Goal: Task Accomplishment & Management: Manage account settings

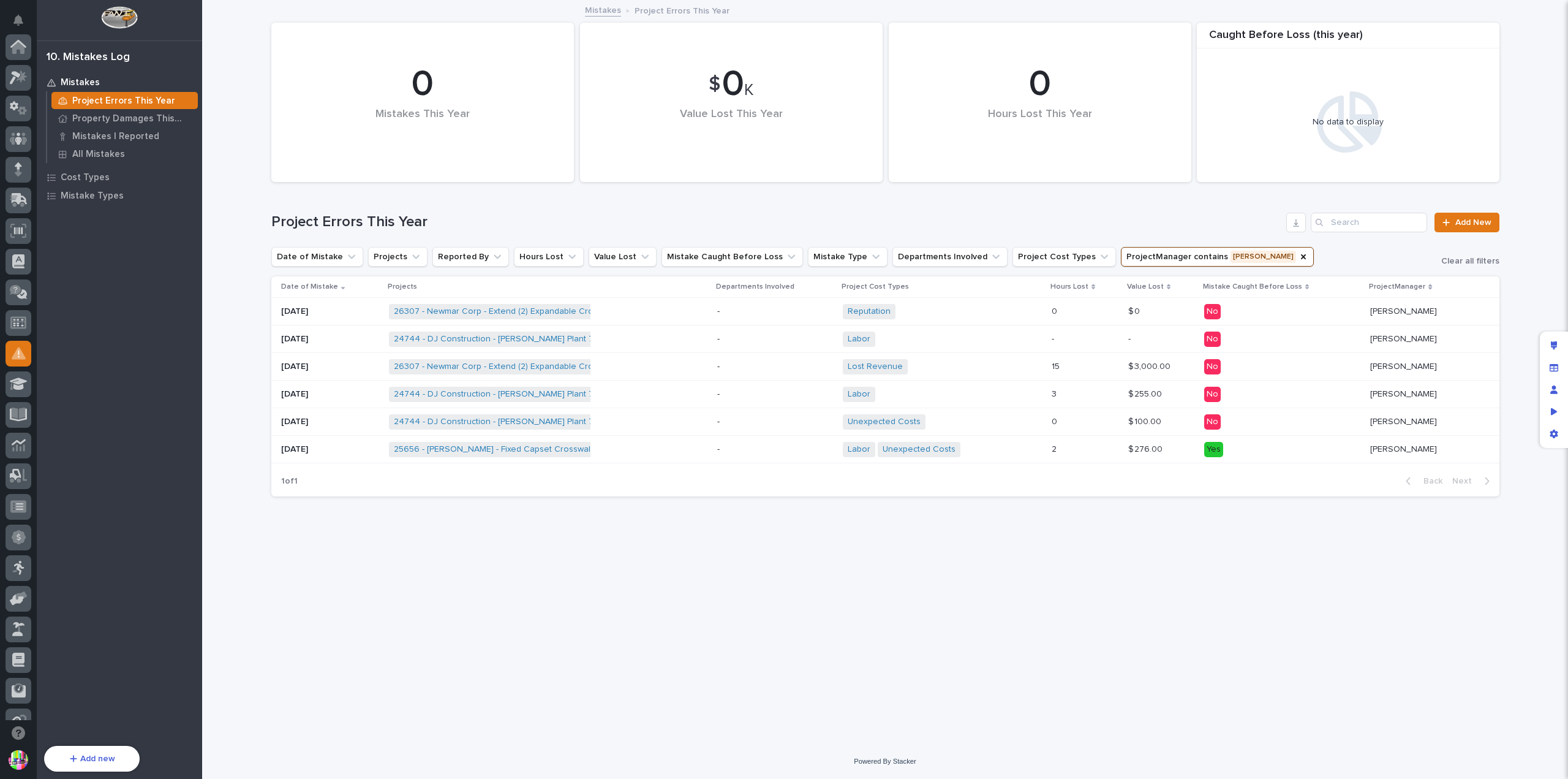
scroll to position [263, 0]
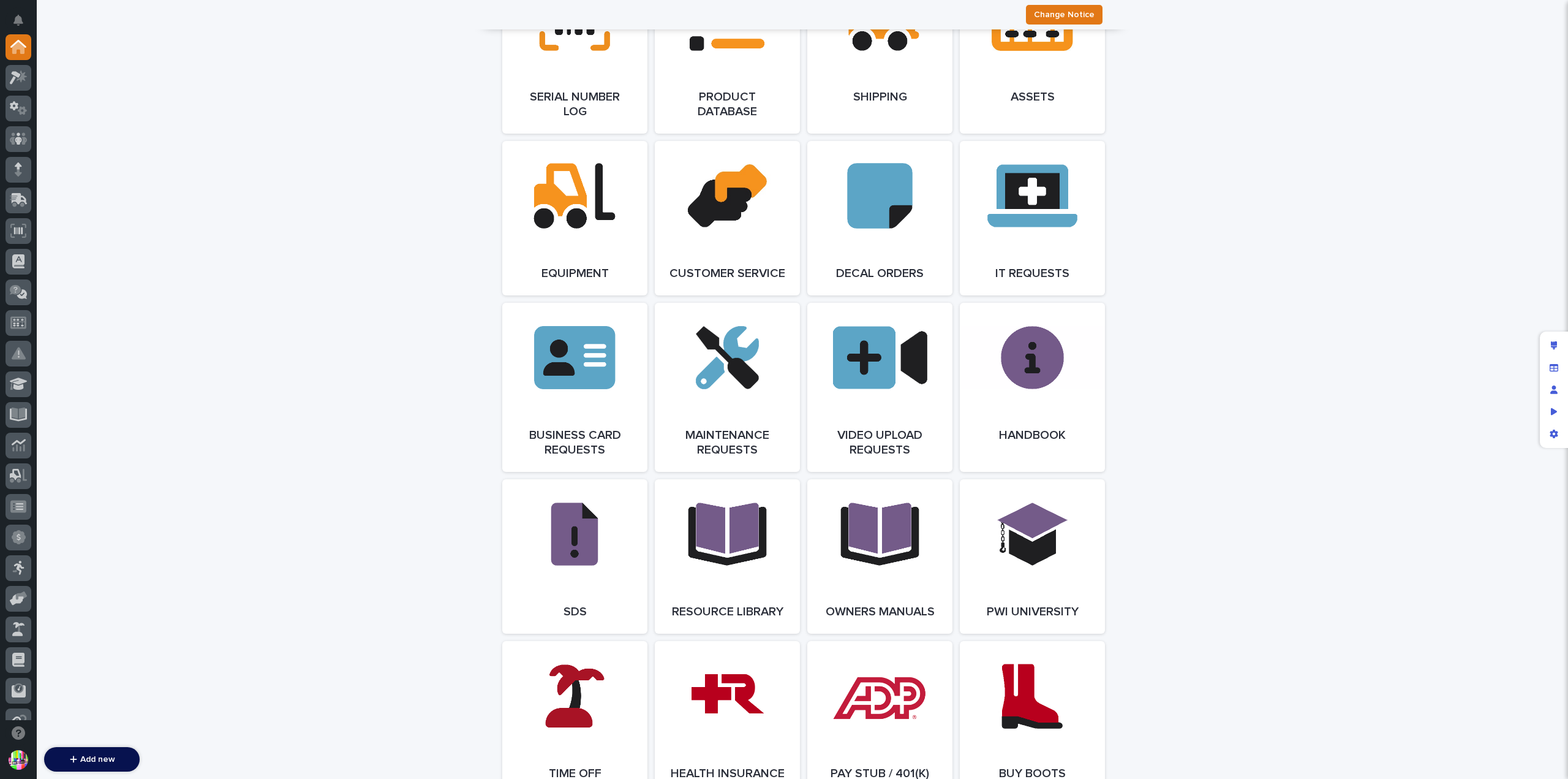
scroll to position [1715, 0]
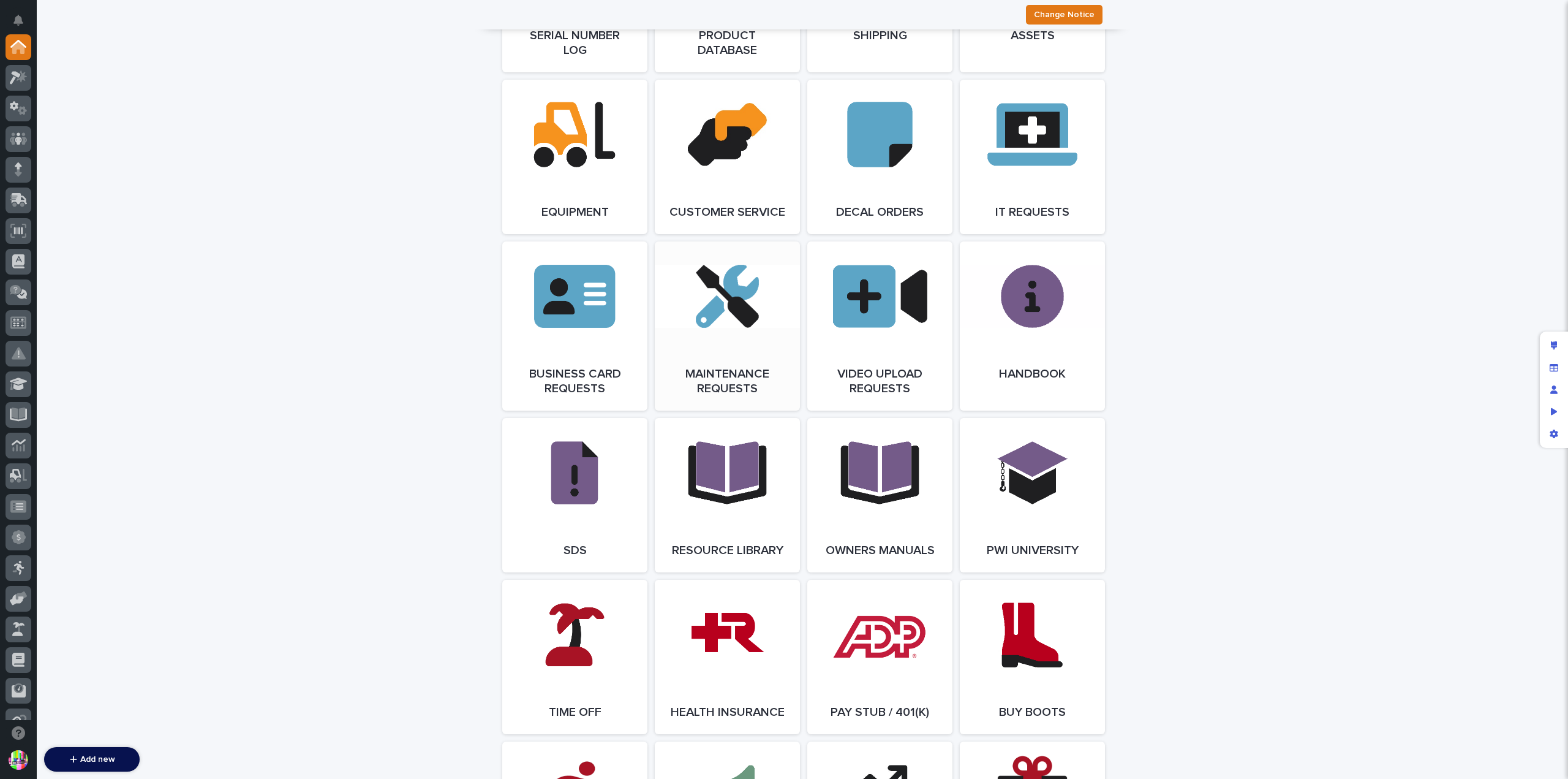
click at [738, 326] on link "Open Link" at bounding box center [727, 326] width 145 height 169
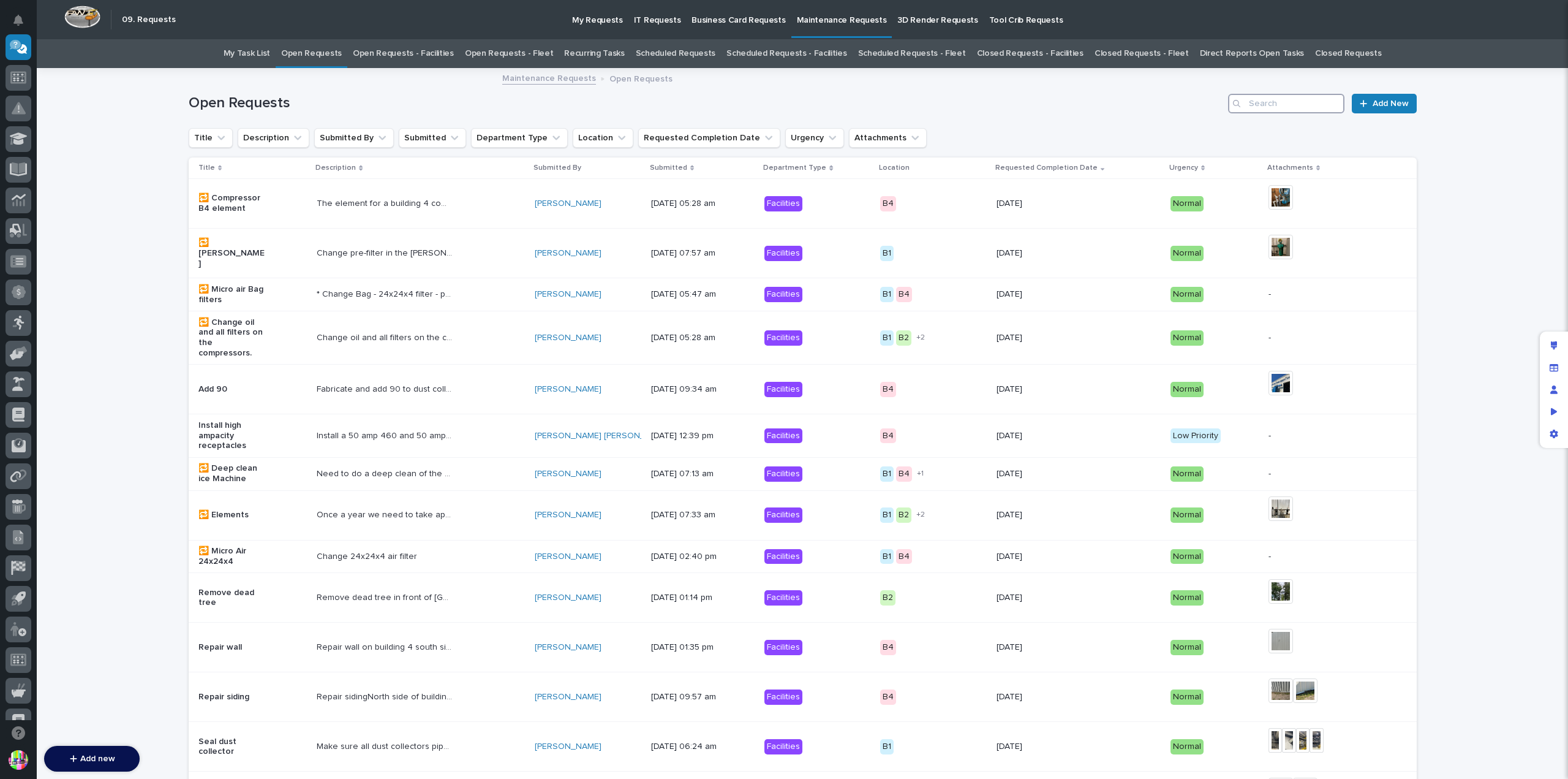
click at [1246, 100] on input "Search" at bounding box center [1286, 103] width 117 height 19
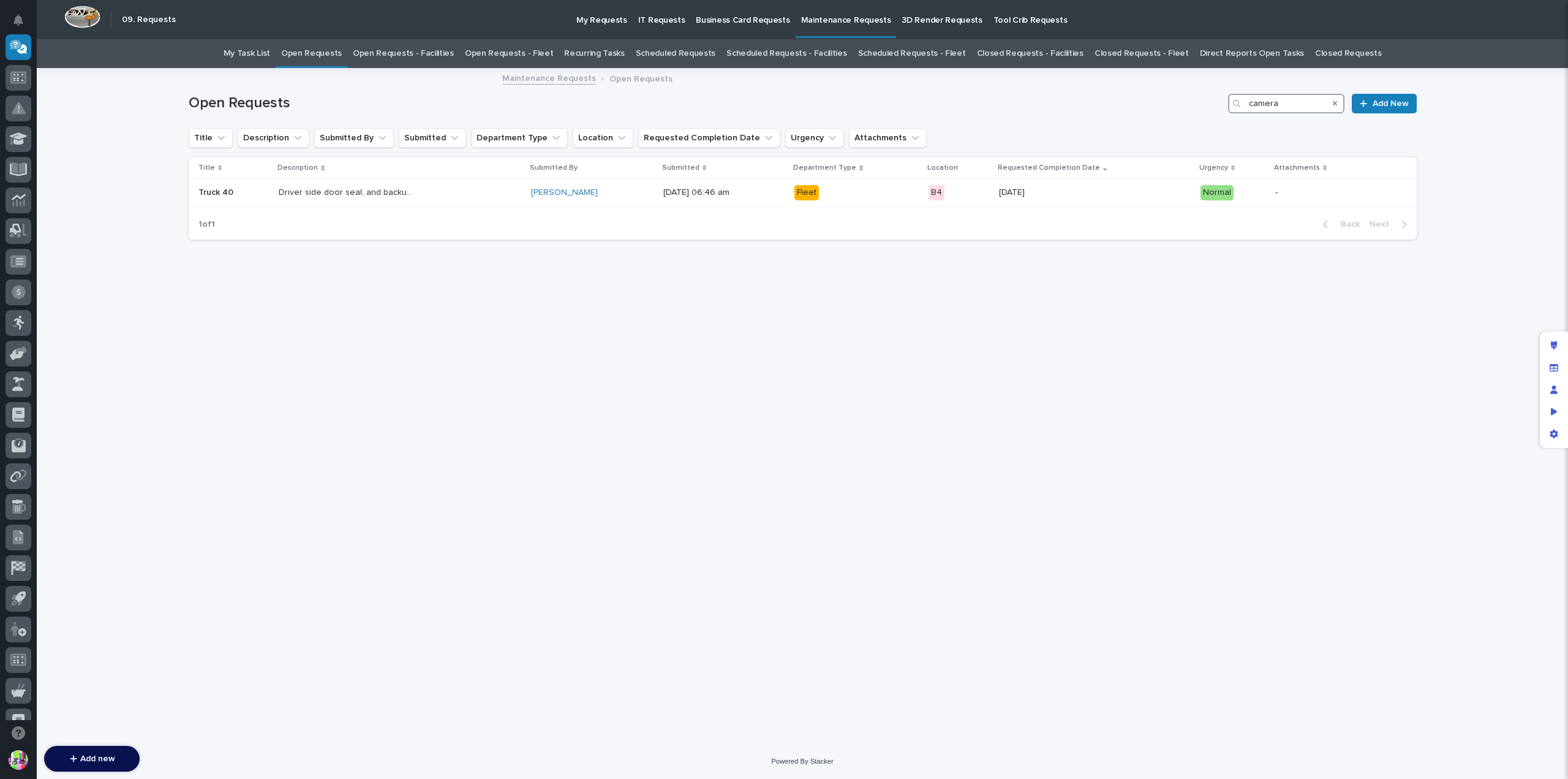
type input "camera"
click at [443, 52] on link "Open Requests - Facilities" at bounding box center [403, 53] width 101 height 28
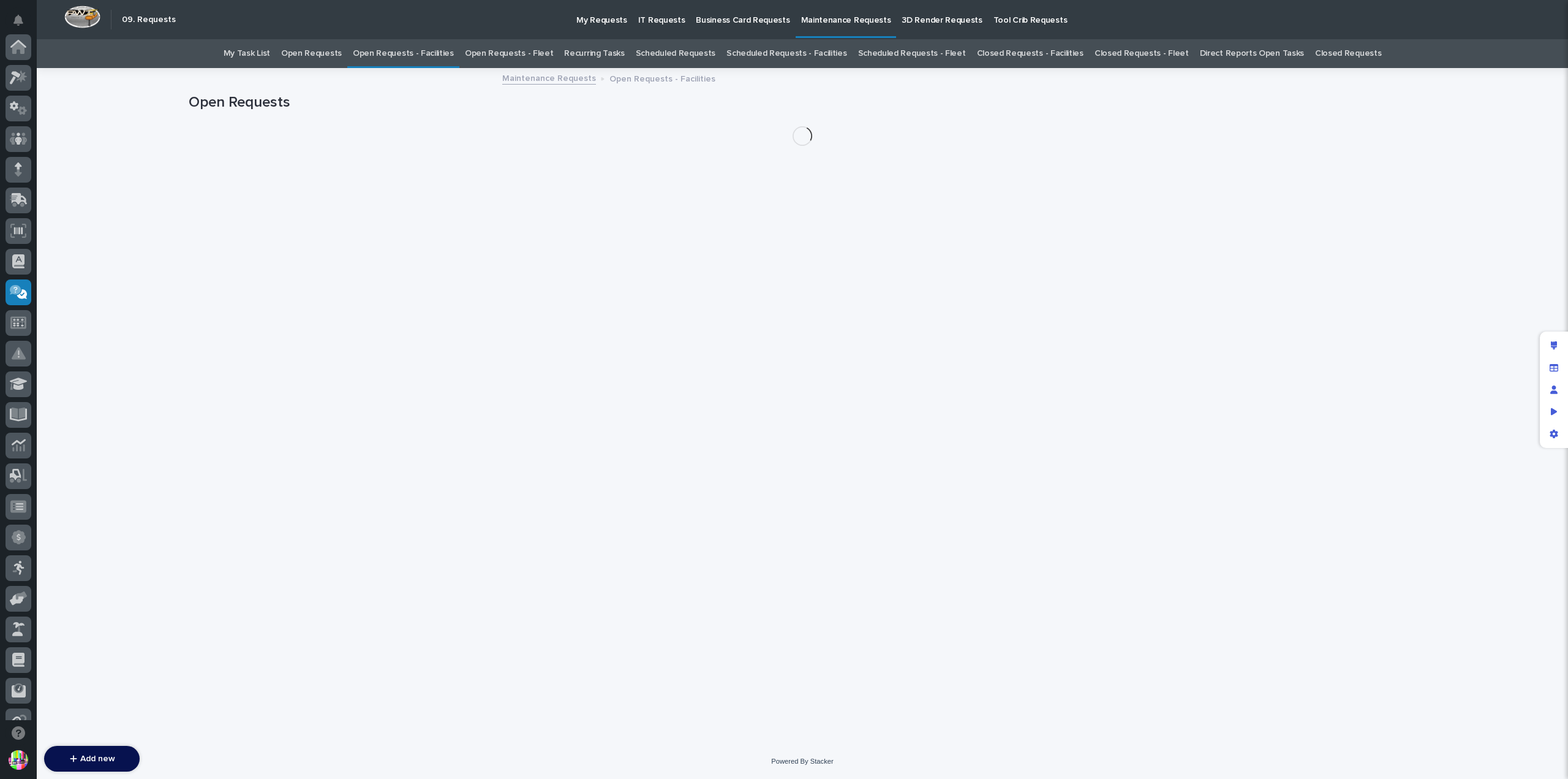
scroll to position [245, 0]
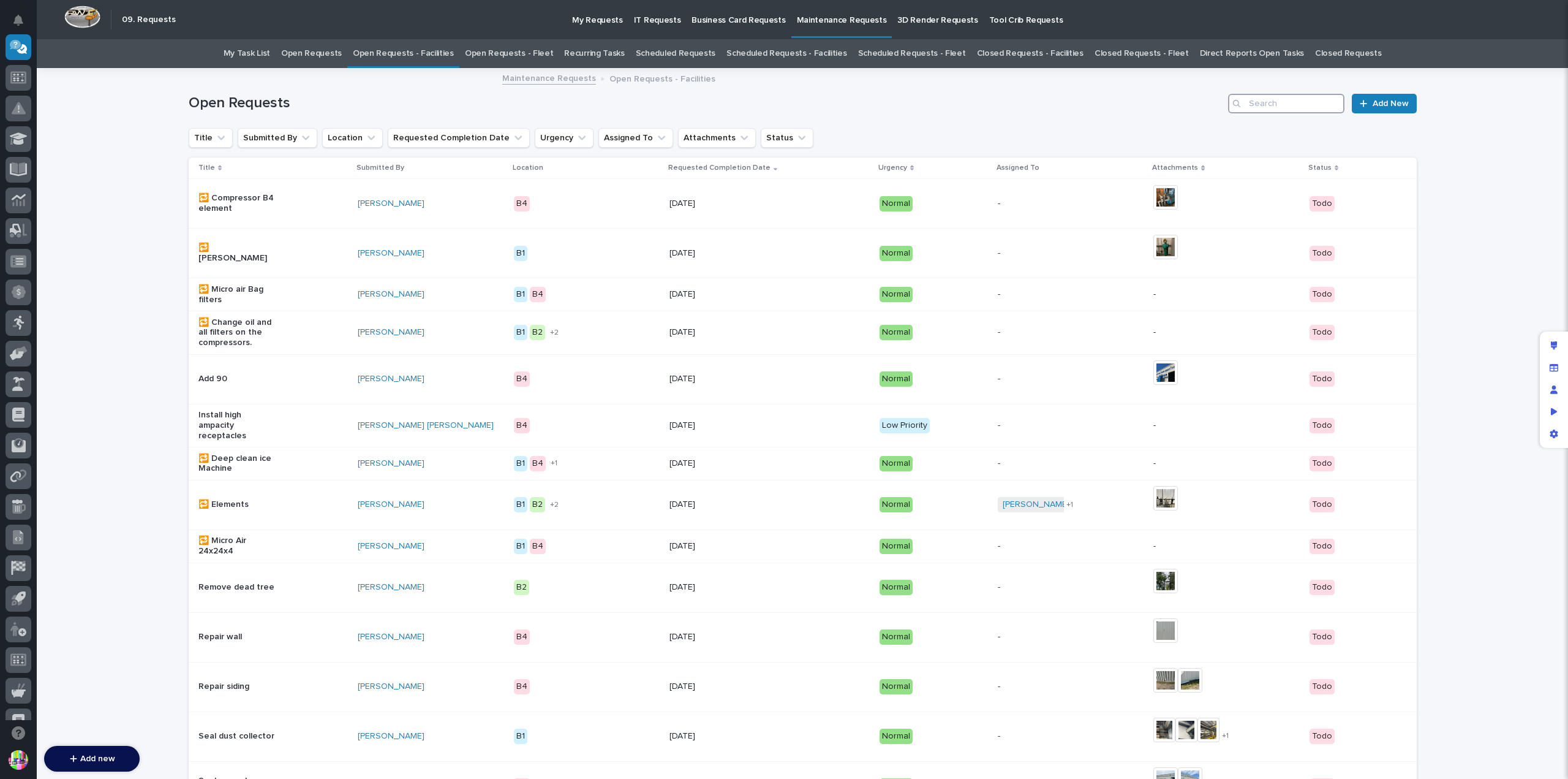
click at [1247, 103] on input "Search" at bounding box center [1286, 103] width 117 height 19
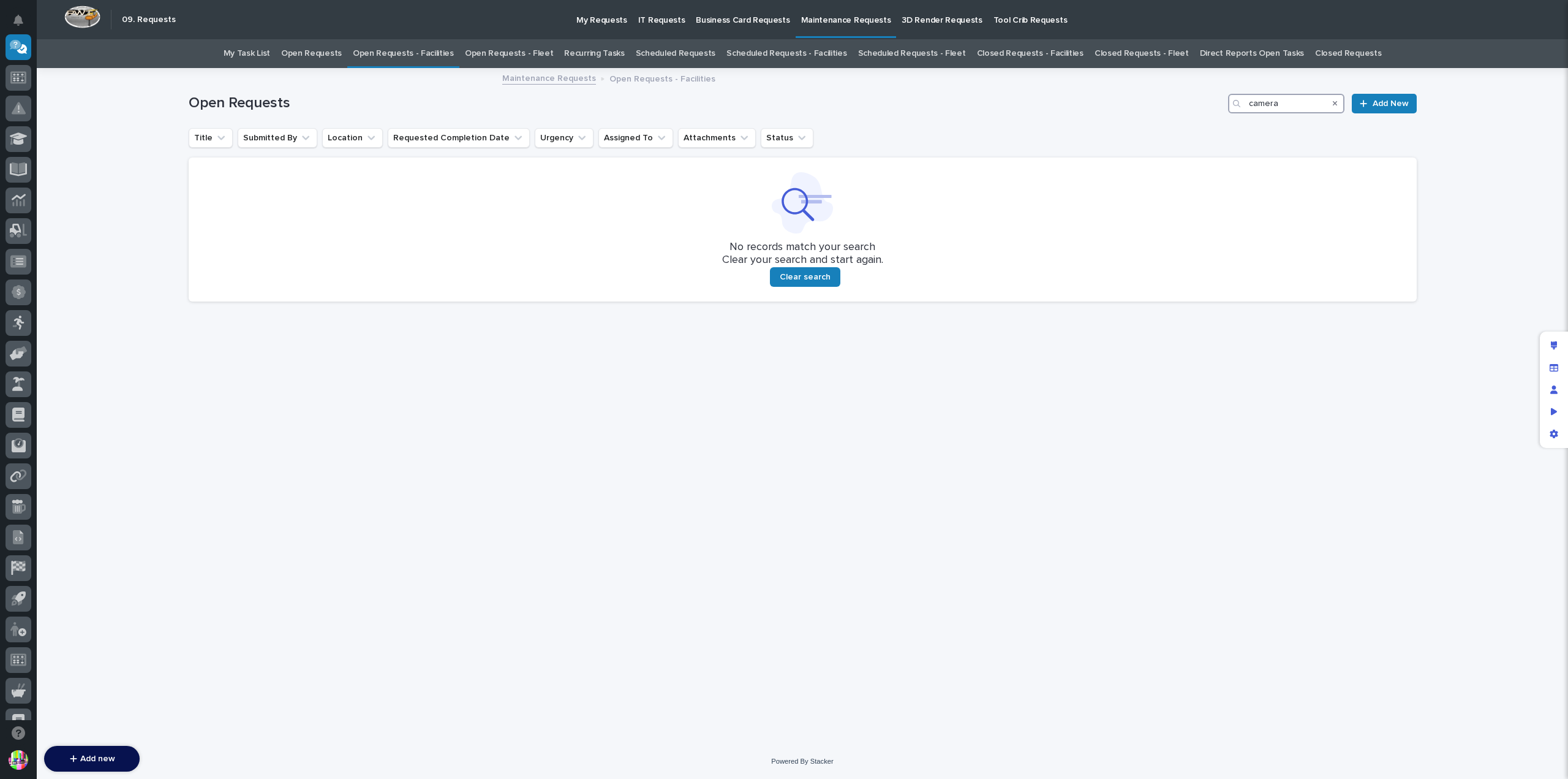
type input "camera"
click at [815, 54] on link "Scheduled Requests - Facilities" at bounding box center [786, 53] width 120 height 28
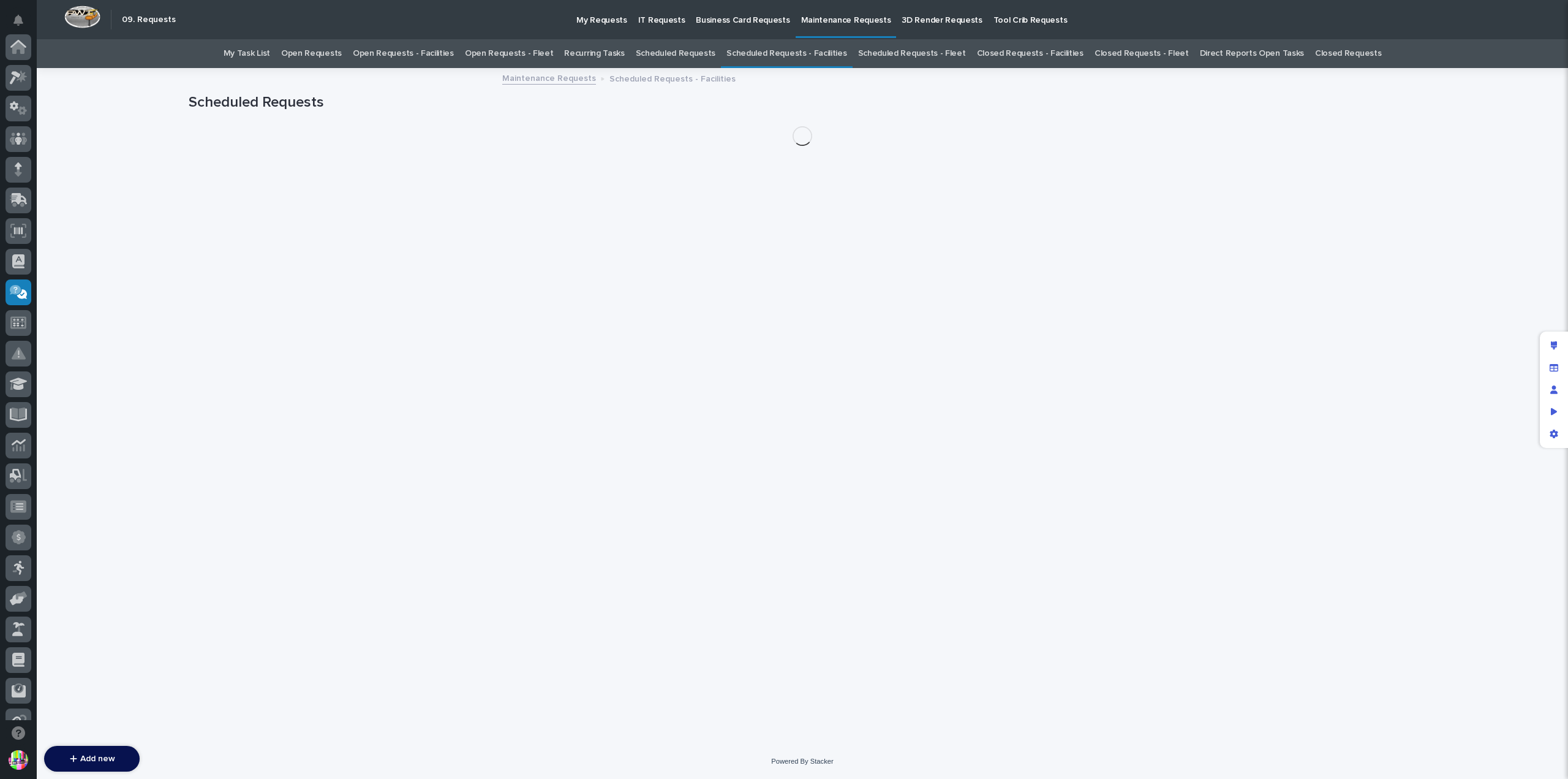
scroll to position [245, 0]
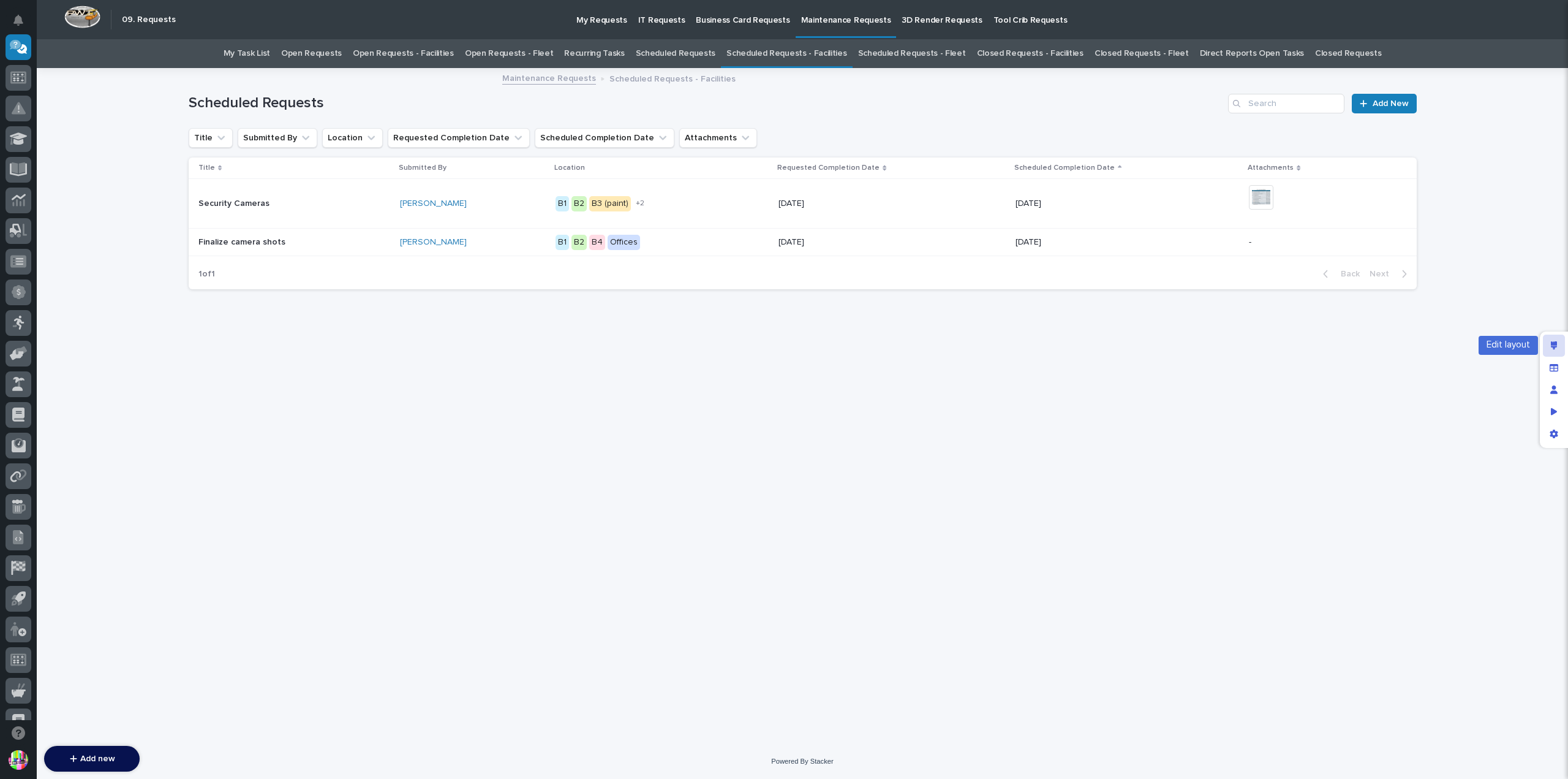
click at [1551, 343] on icon "Edit layout" at bounding box center [1554, 345] width 7 height 8
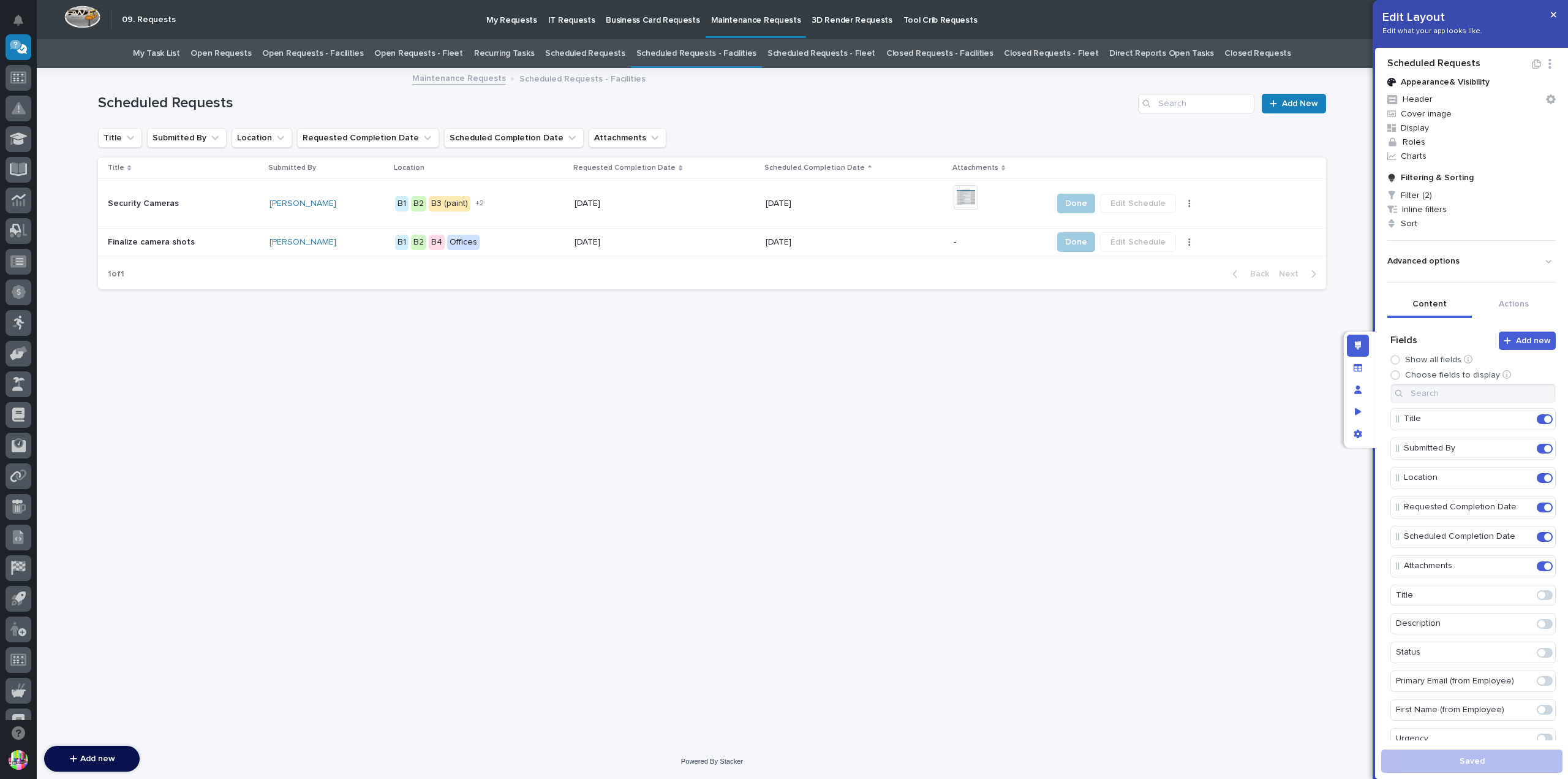
click at [1023, 138] on div "Title Submitted By Location Requested Completion Date Scheduled Completion Date…" at bounding box center [711, 138] width 1228 height 19
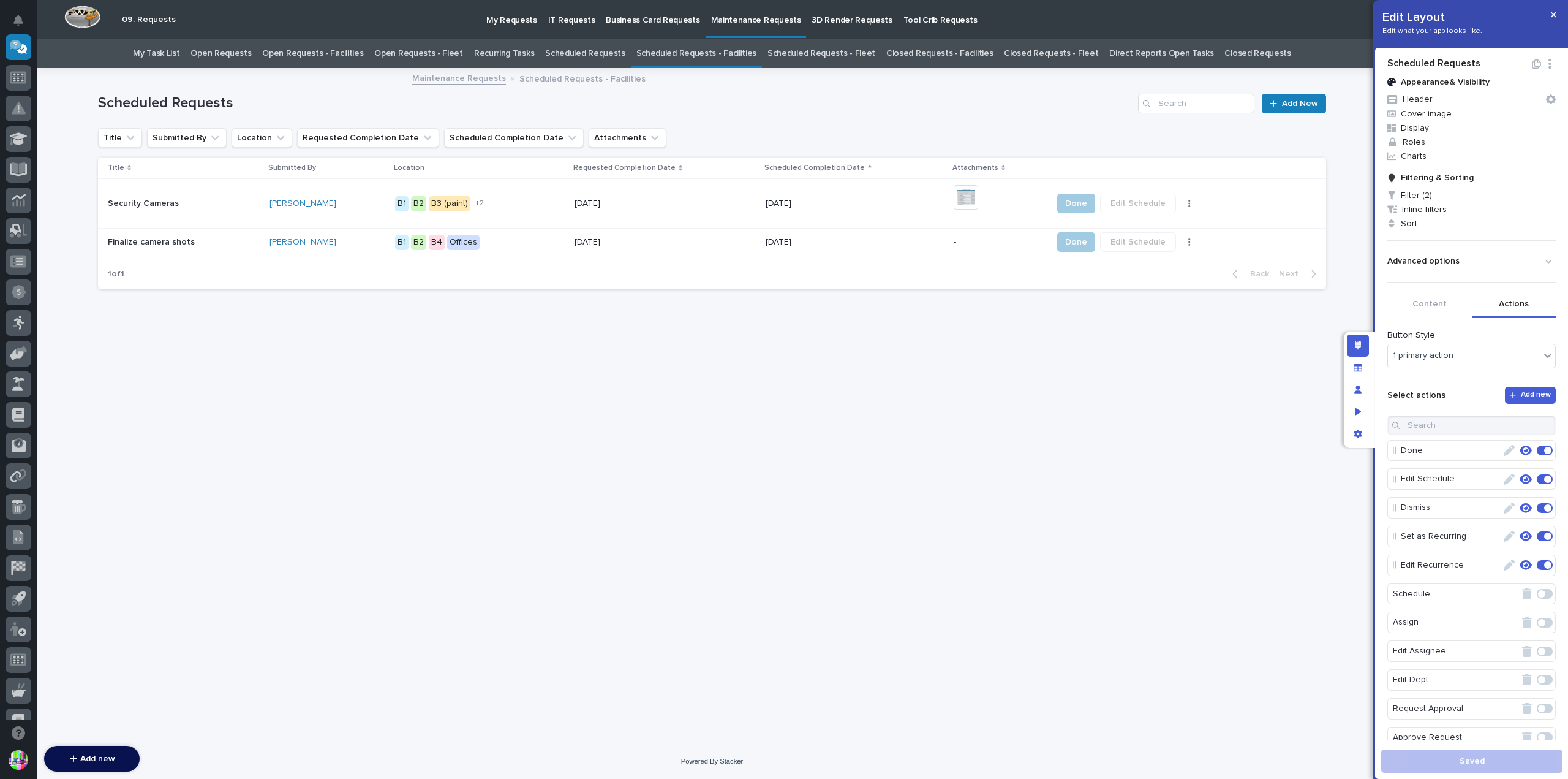
click at [1525, 306] on button "Actions" at bounding box center [1513, 305] width 85 height 25
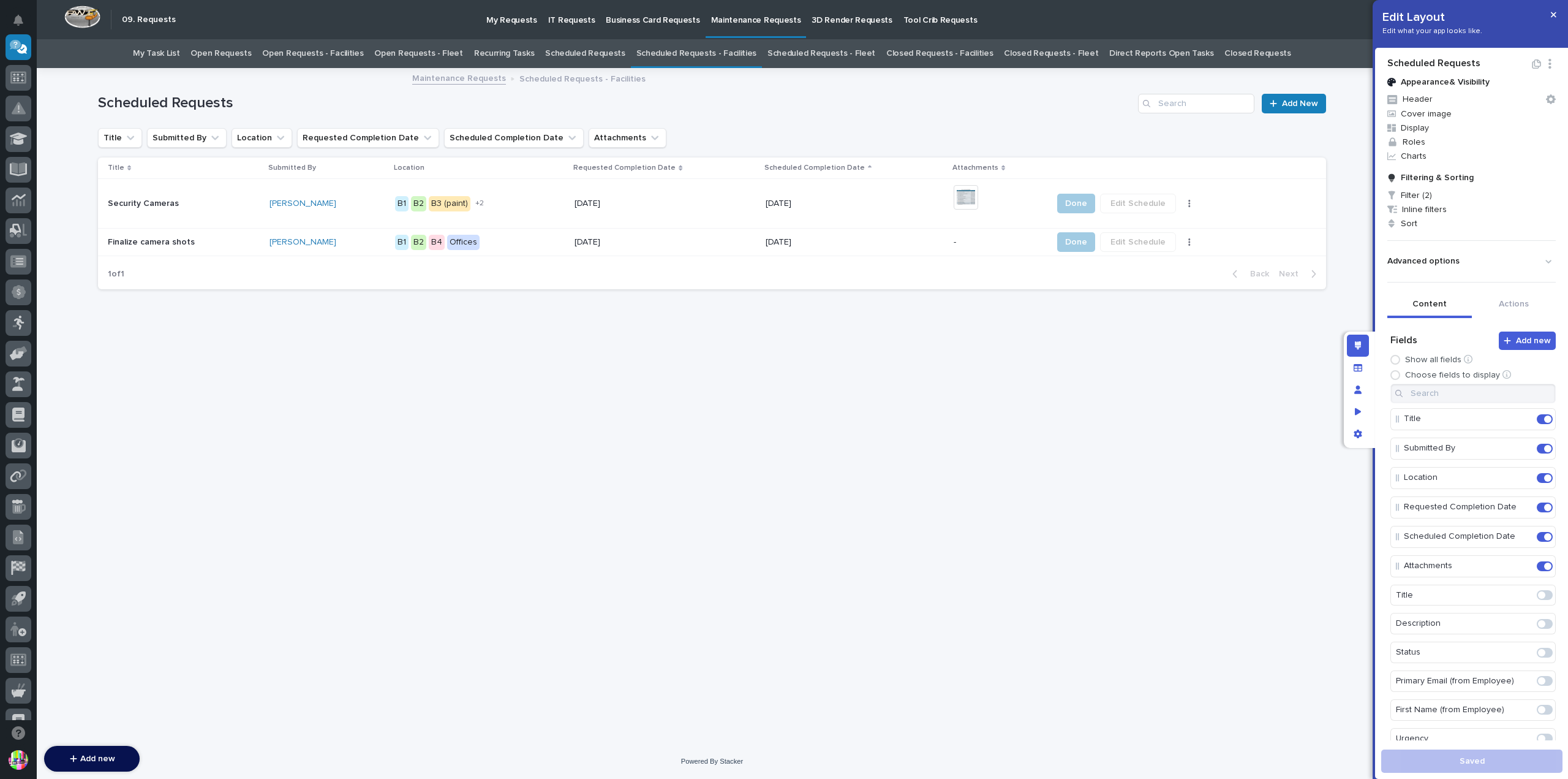
click at [1430, 299] on button "Content" at bounding box center [1429, 305] width 85 height 25
click at [1038, 132] on div "Title Submitted By Location Requested Completion Date Scheduled Completion Date…" at bounding box center [711, 138] width 1228 height 19
click at [1430, 195] on span "Filter (2)" at bounding box center [1471, 195] width 178 height 14
click at [470, 27] on div at bounding box center [784, 389] width 1568 height 779
click at [495, 23] on p "My Requests" at bounding box center [512, 13] width 51 height 25
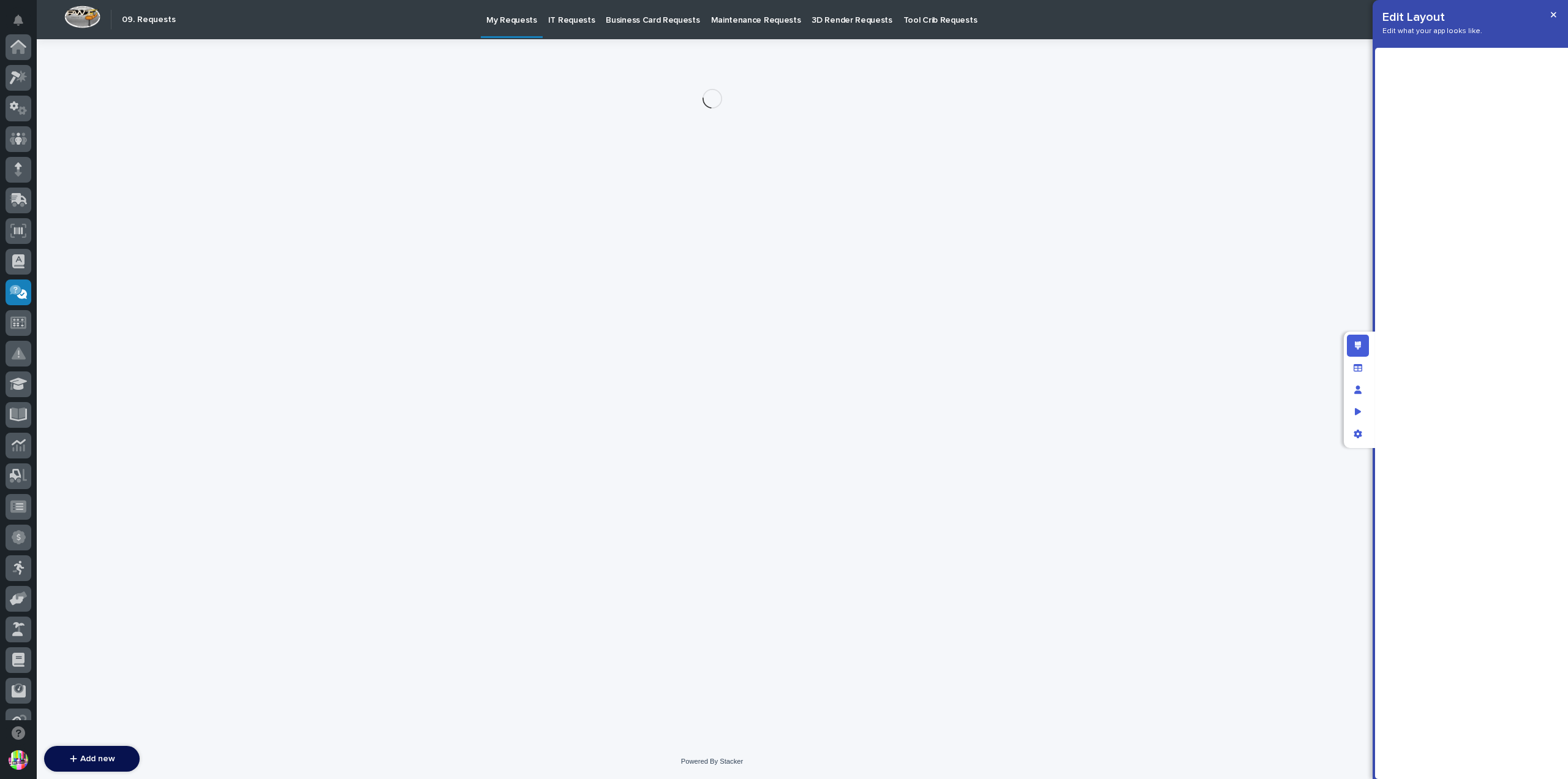
scroll to position [245, 0]
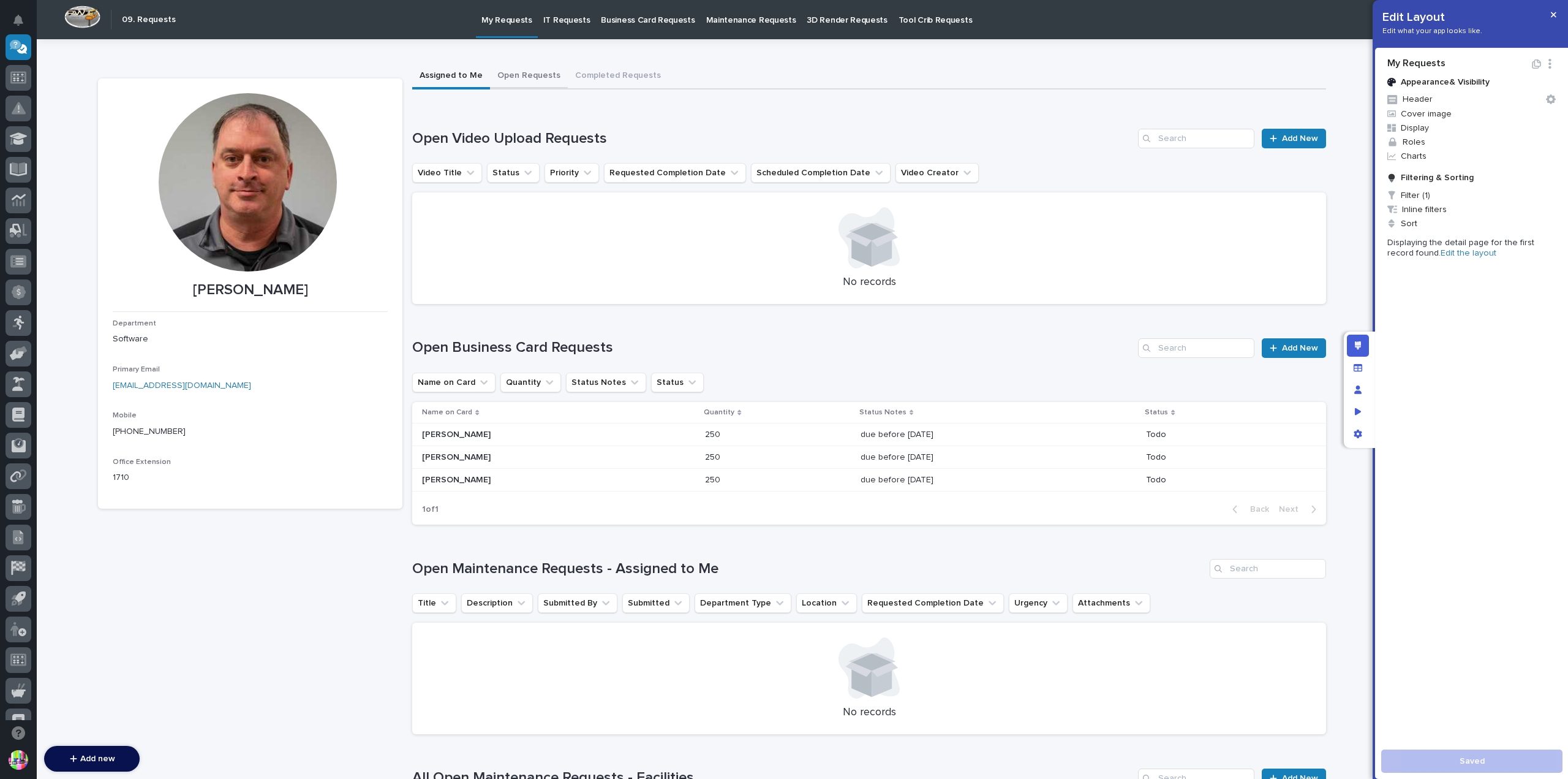
click at [515, 76] on button "Open Requests" at bounding box center [529, 76] width 78 height 25
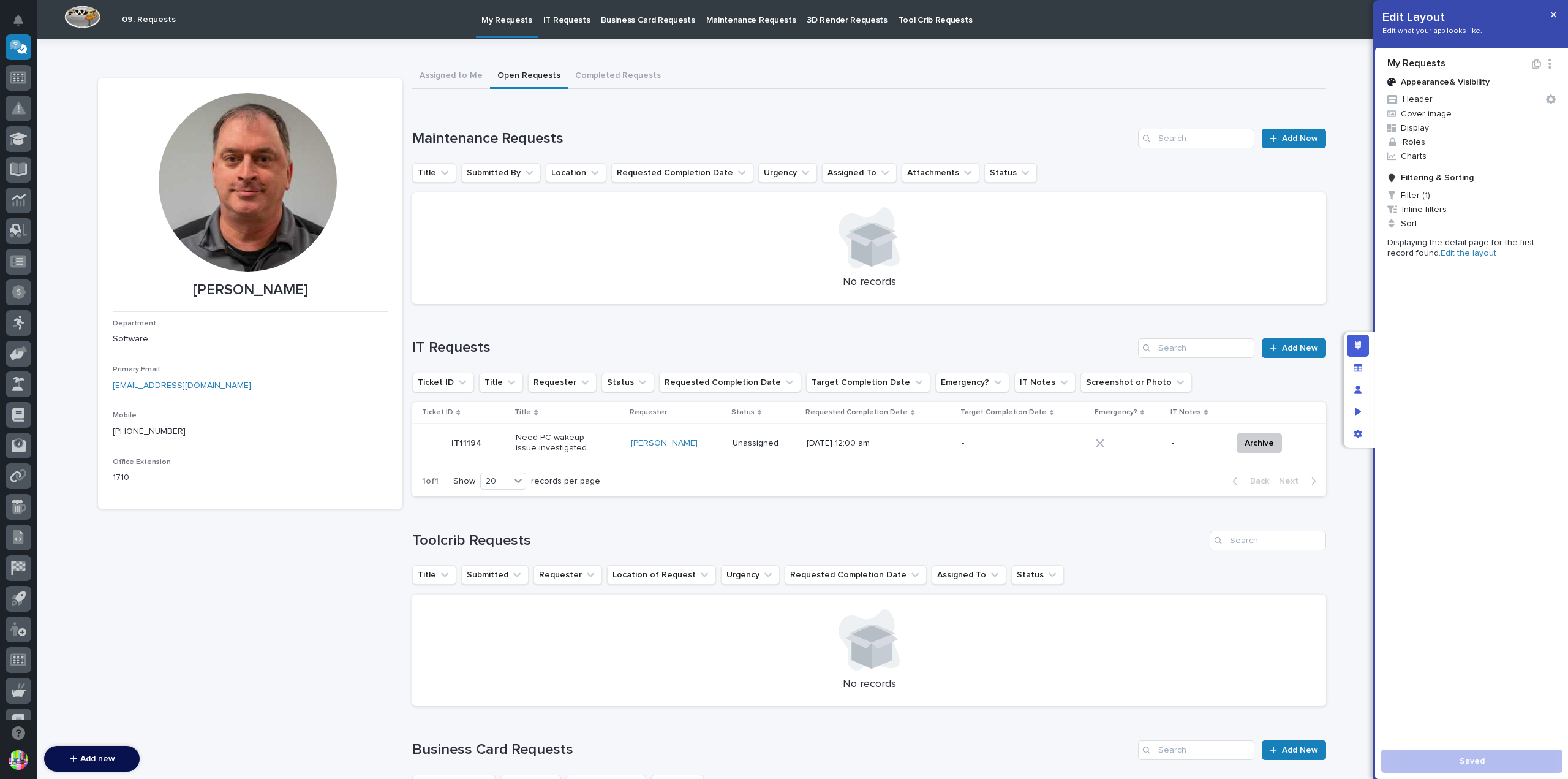
click at [759, 130] on h1 "Maintenance Requests" at bounding box center [773, 139] width 721 height 18
click at [1441, 249] on link "Edit the layout" at bounding box center [1469, 252] width 56 height 8
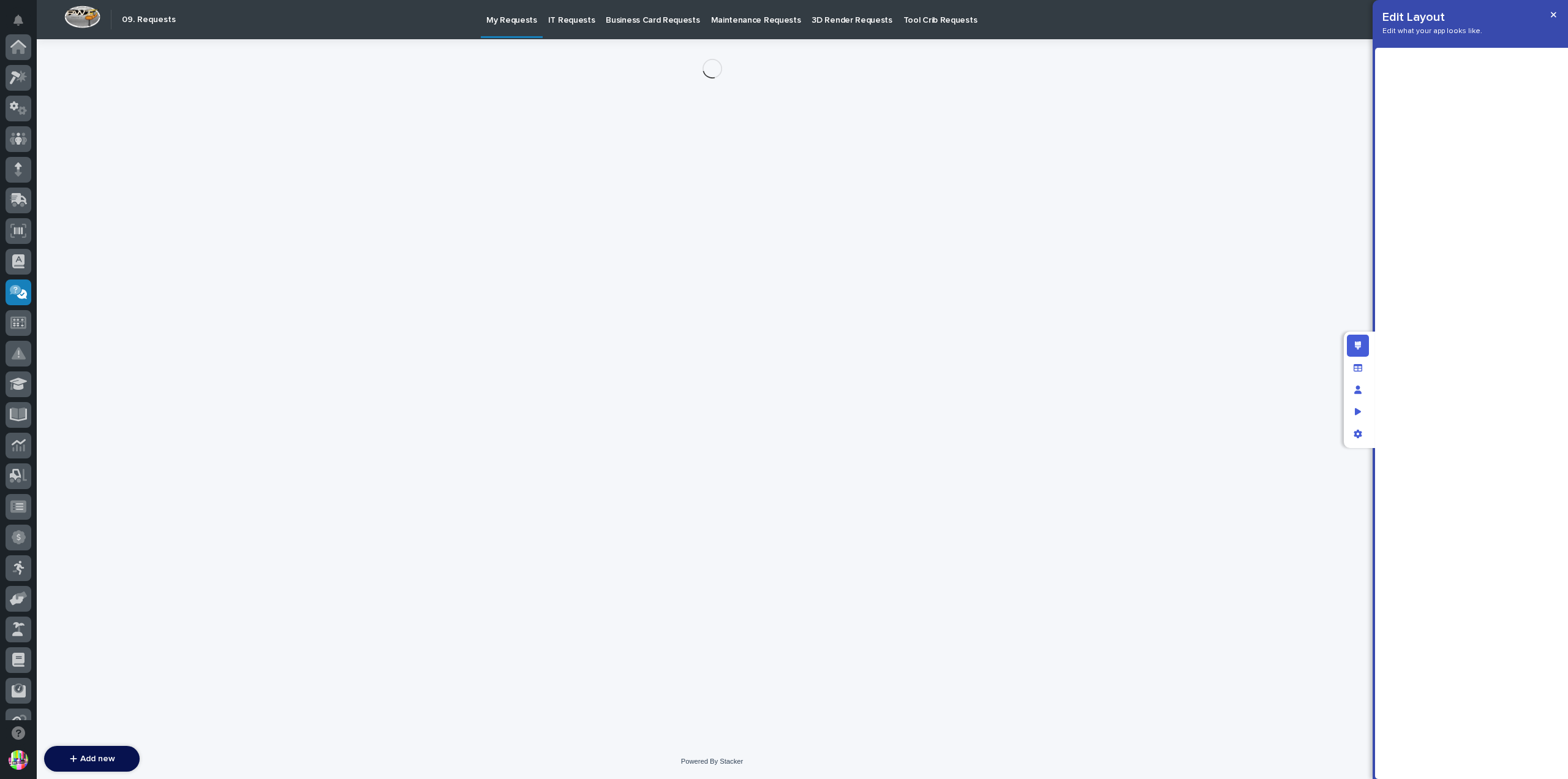
scroll to position [245, 0]
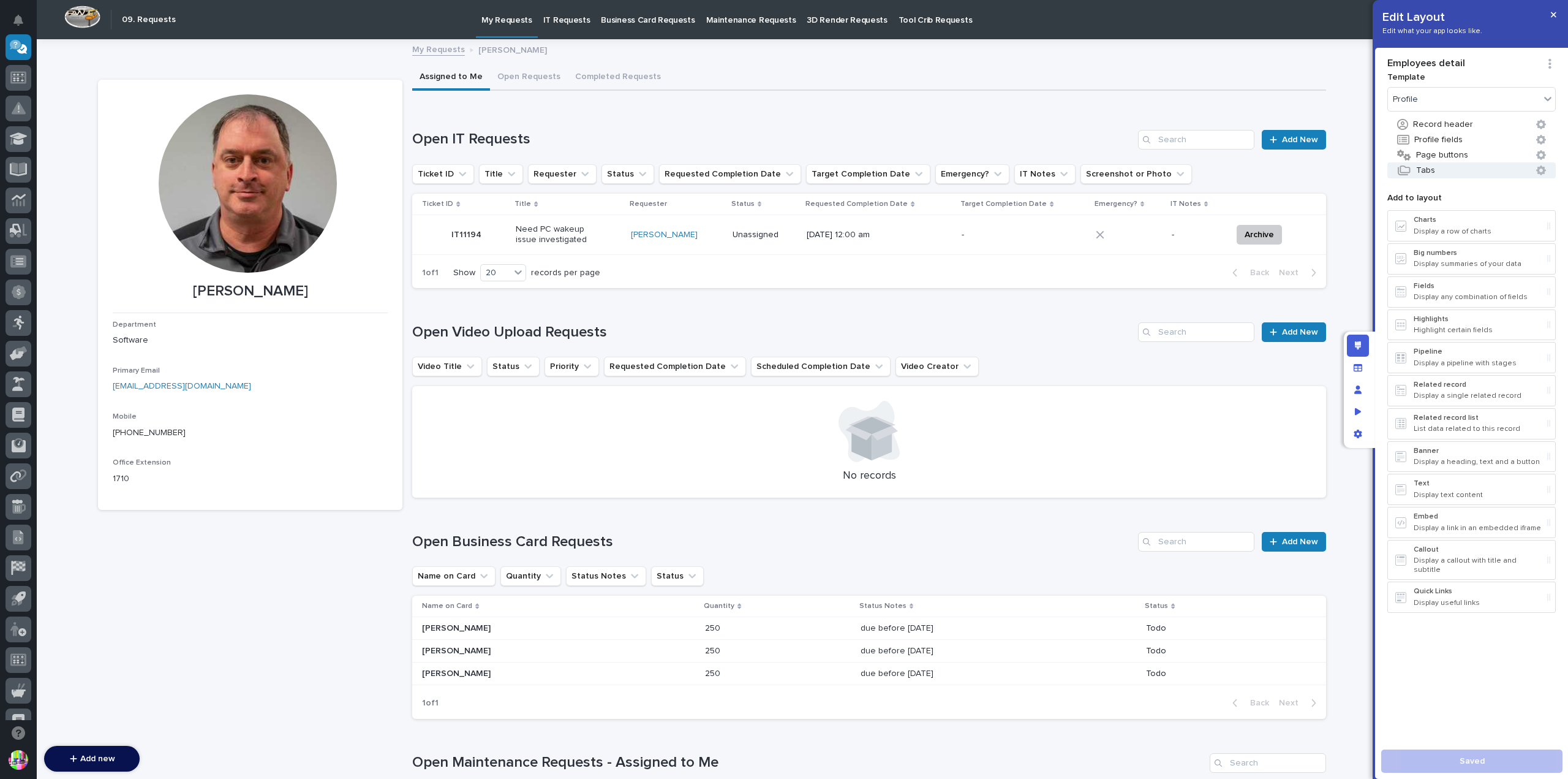
click at [1449, 168] on button "Tabs" at bounding box center [1471, 170] width 168 height 16
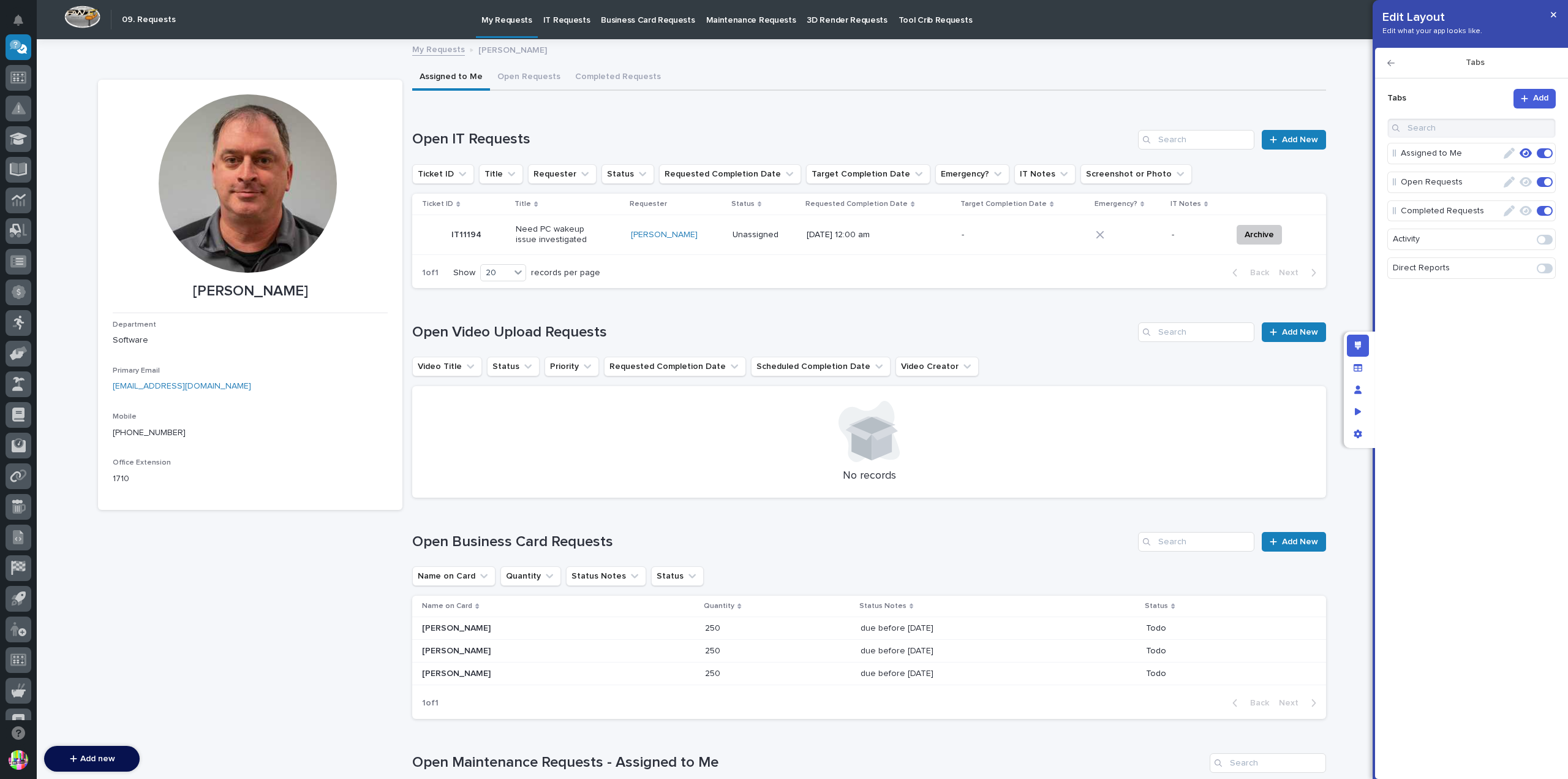
click at [1508, 180] on icon "button" at bounding box center [1509, 182] width 11 height 11
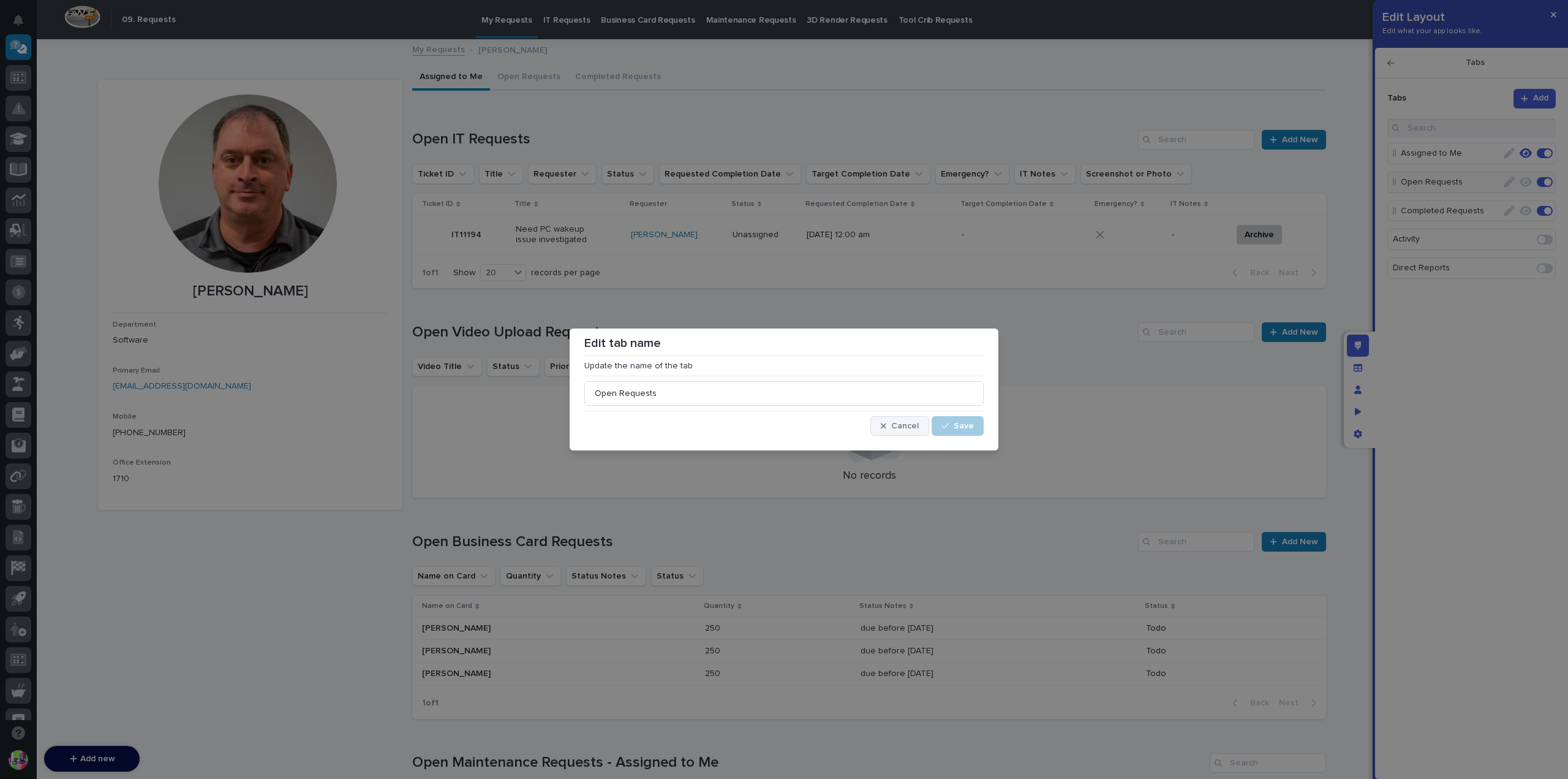
click at [894, 421] on span "Cancel" at bounding box center [904, 426] width 28 height 11
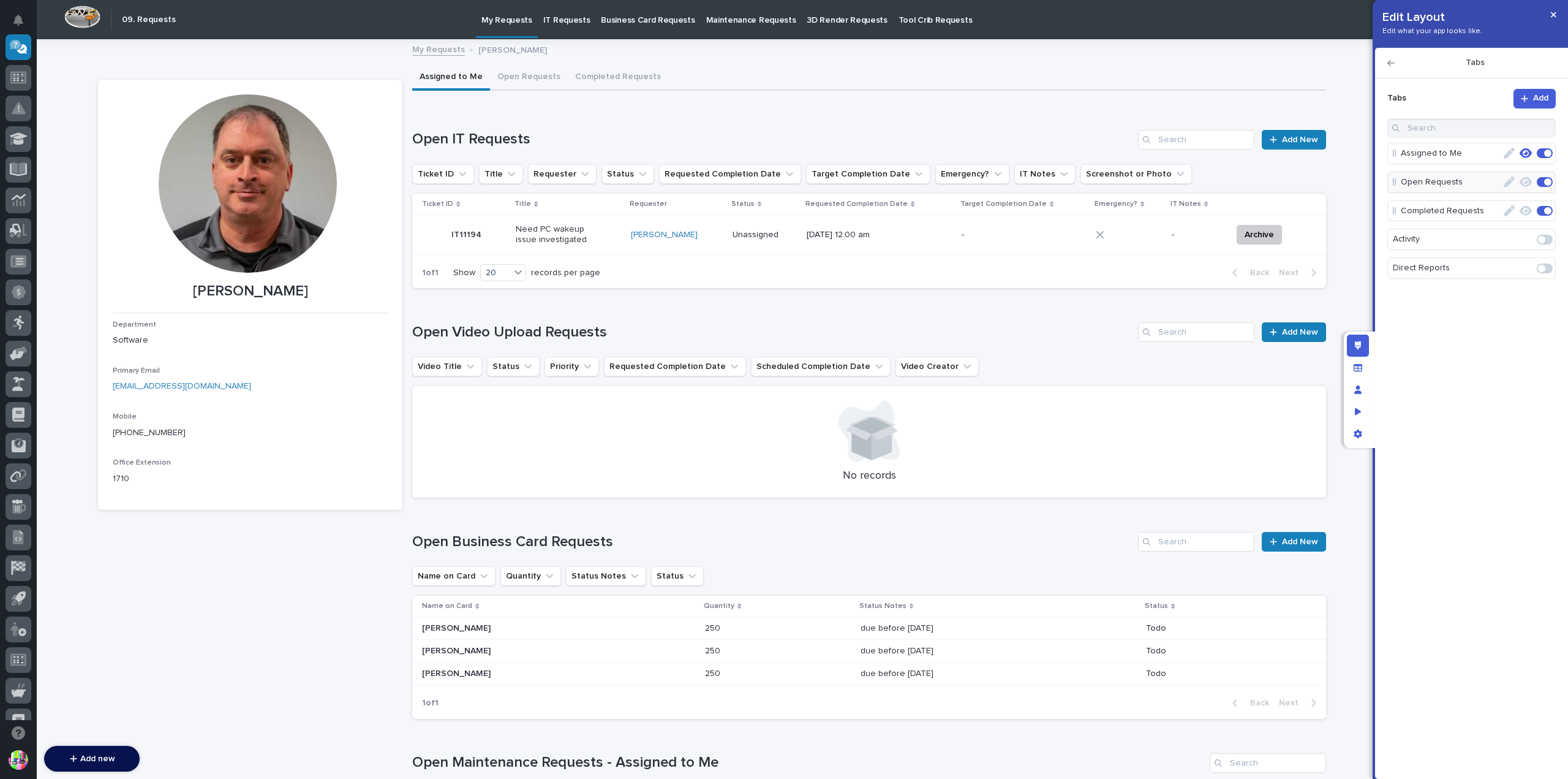
click at [1461, 188] on p "Open Requests" at bounding box center [1451, 182] width 100 height 20
click at [491, 76] on button "Open Requests" at bounding box center [529, 78] width 78 height 25
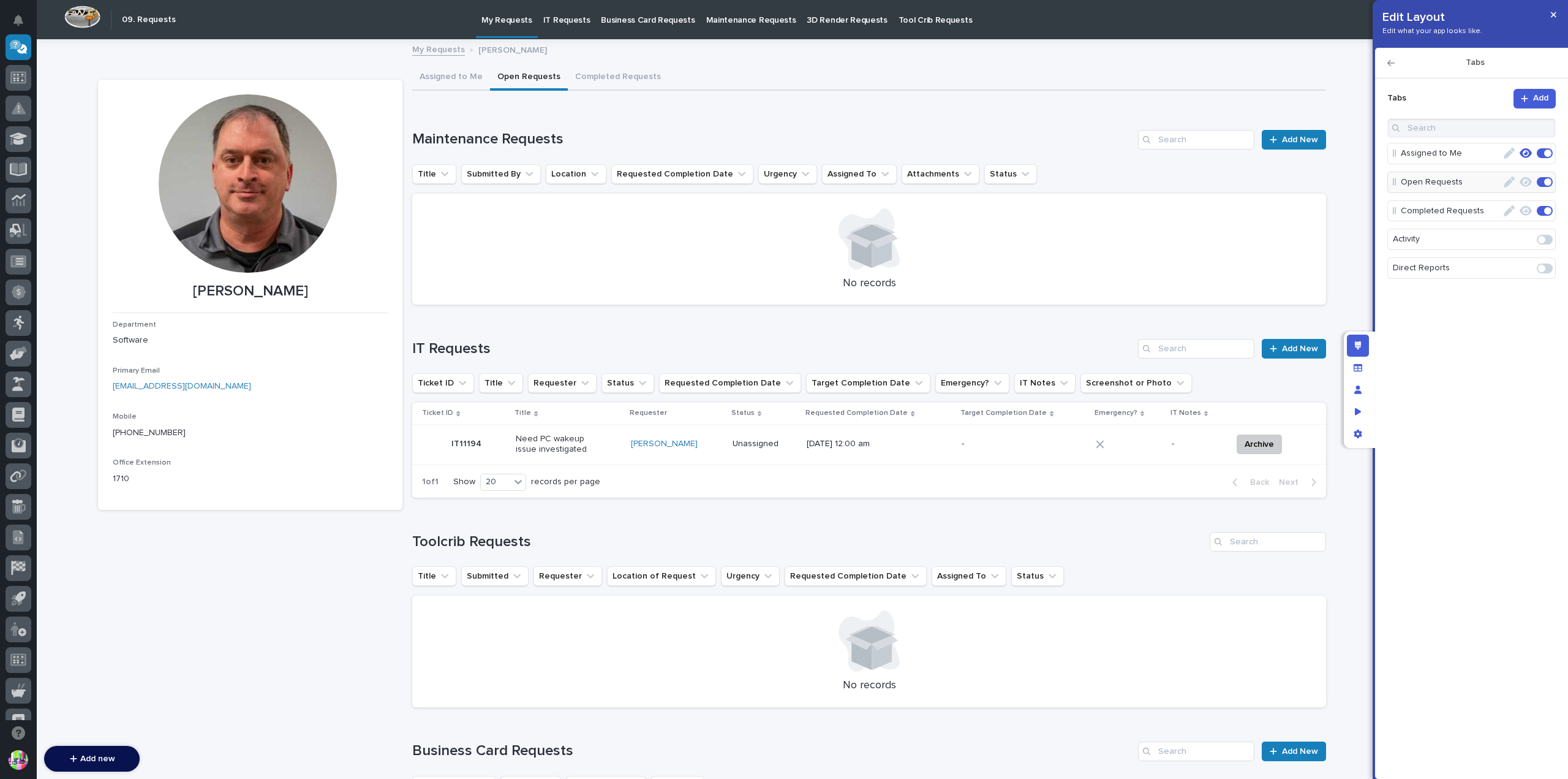
click at [1388, 59] on icon "button" at bounding box center [1391, 63] width 7 height 8
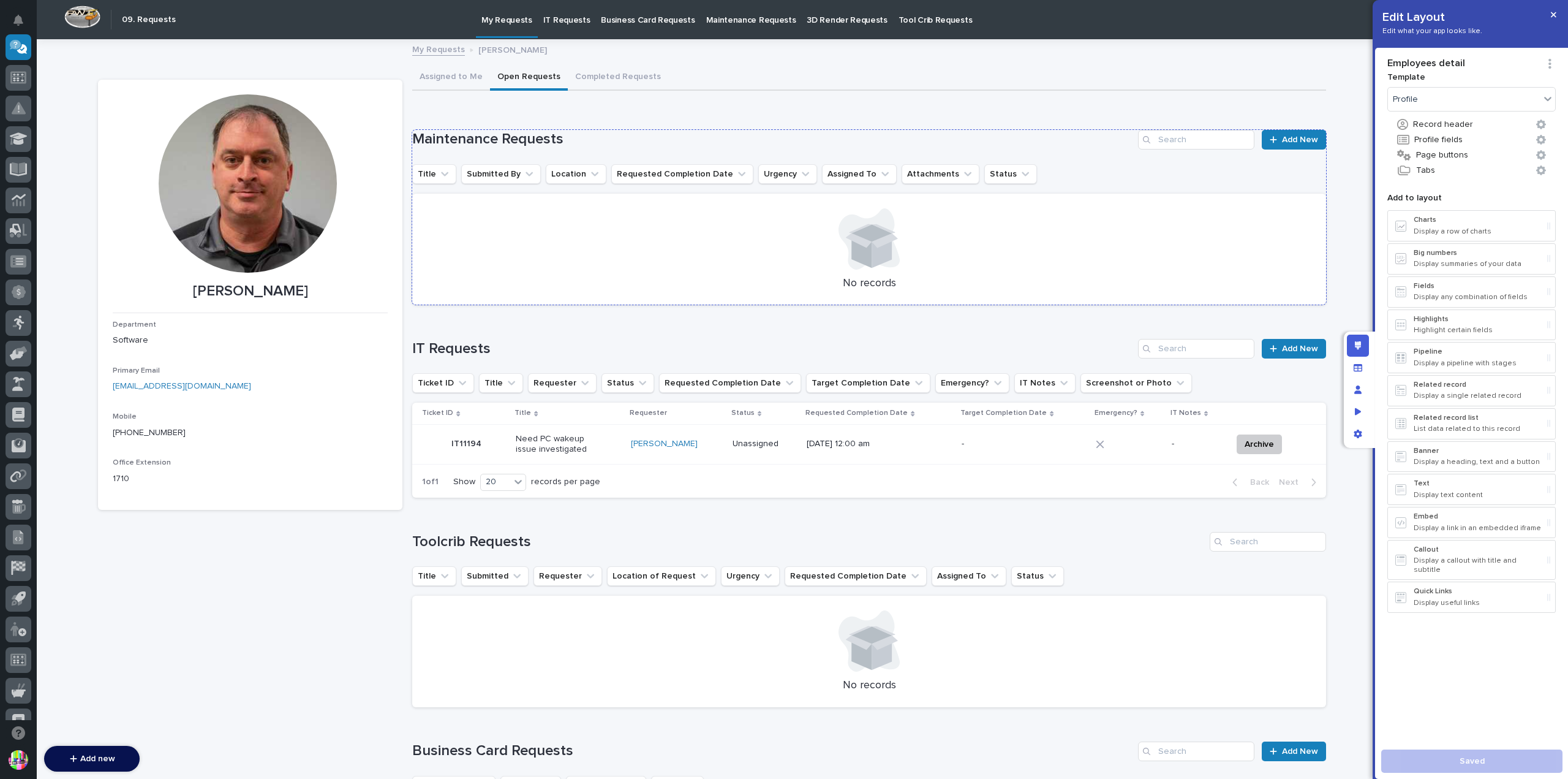
click at [1096, 147] on h1 "Maintenance Requests" at bounding box center [773, 139] width 721 height 18
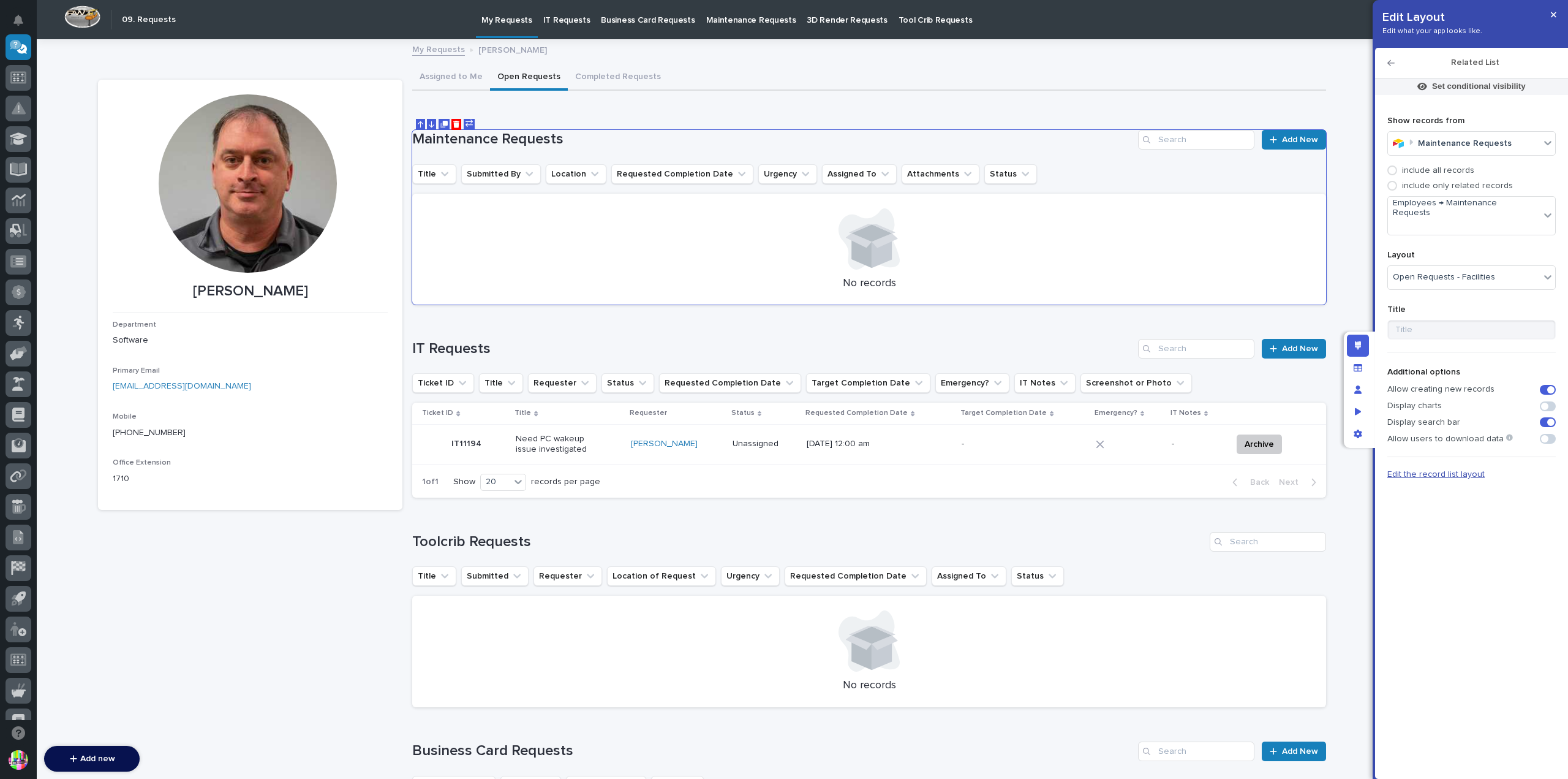
click at [1426, 470] on span "Edit the record list layout" at bounding box center [1436, 474] width 97 height 8
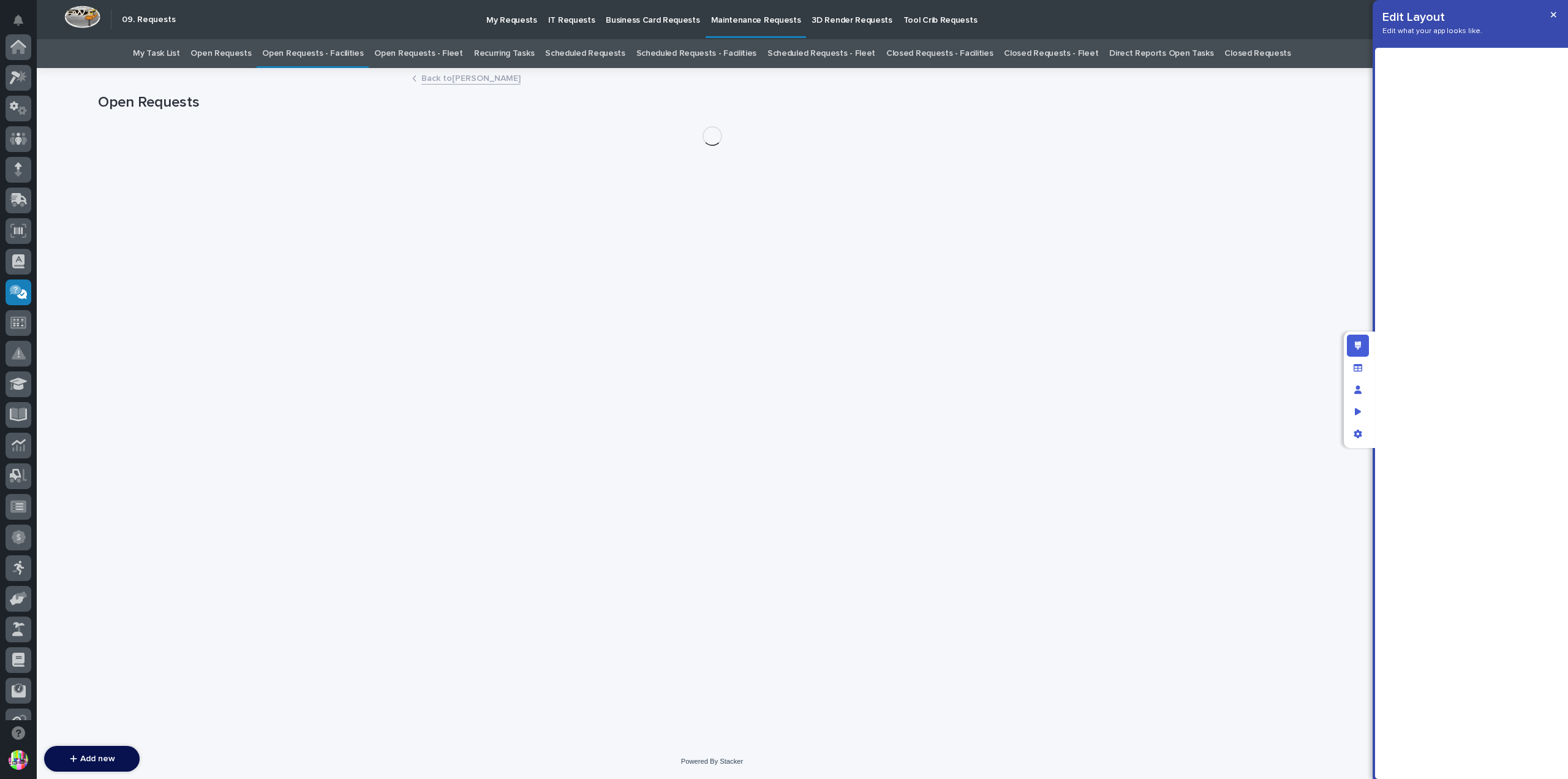
scroll to position [245, 0]
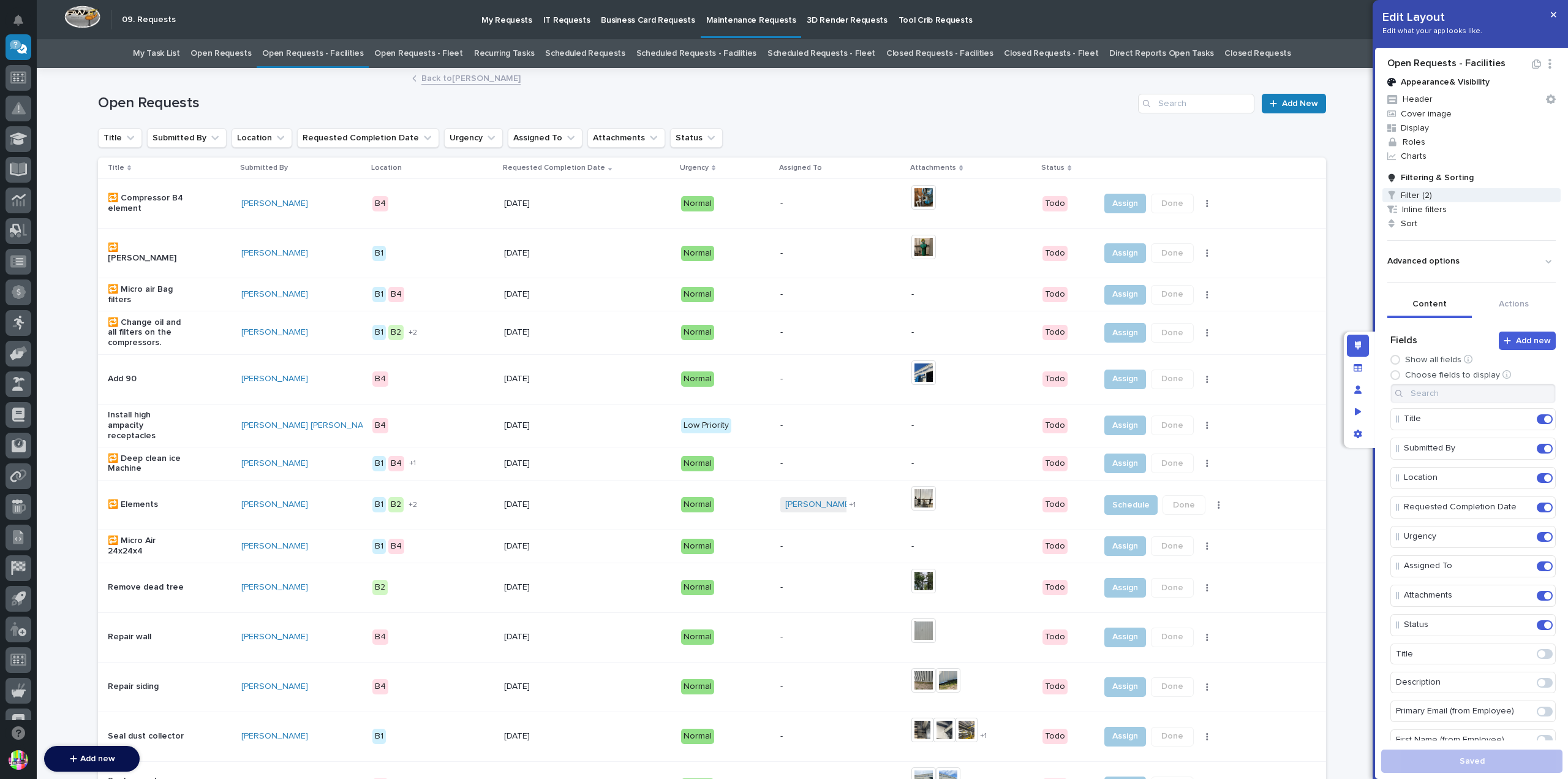
click at [1410, 189] on span "Filter (2)" at bounding box center [1471, 195] width 178 height 14
click at [1455, 263] on div "Status is Todo" at bounding box center [1414, 267] width 224 height 10
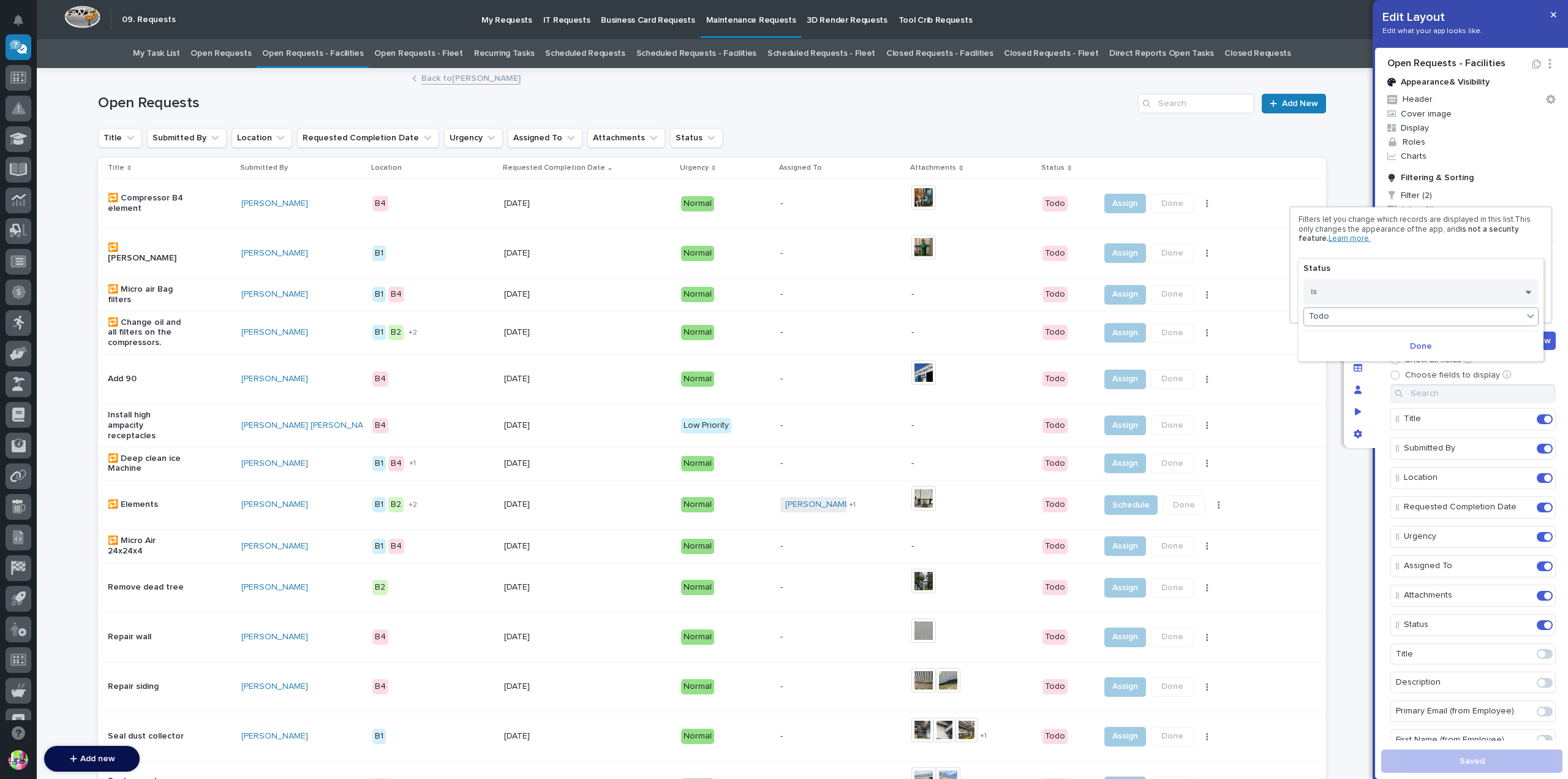
click at [1450, 320] on div "Todo" at bounding box center [1413, 317] width 218 height 18
click at [1454, 243] on div "Filters let you change which records are displayed in this list. This only chan…" at bounding box center [1421, 264] width 245 height 100
click at [1497, 185] on div at bounding box center [784, 389] width 1568 height 779
click at [1502, 230] on span "Sort" at bounding box center [1471, 223] width 178 height 14
click at [1501, 228] on div at bounding box center [784, 389] width 1568 height 779
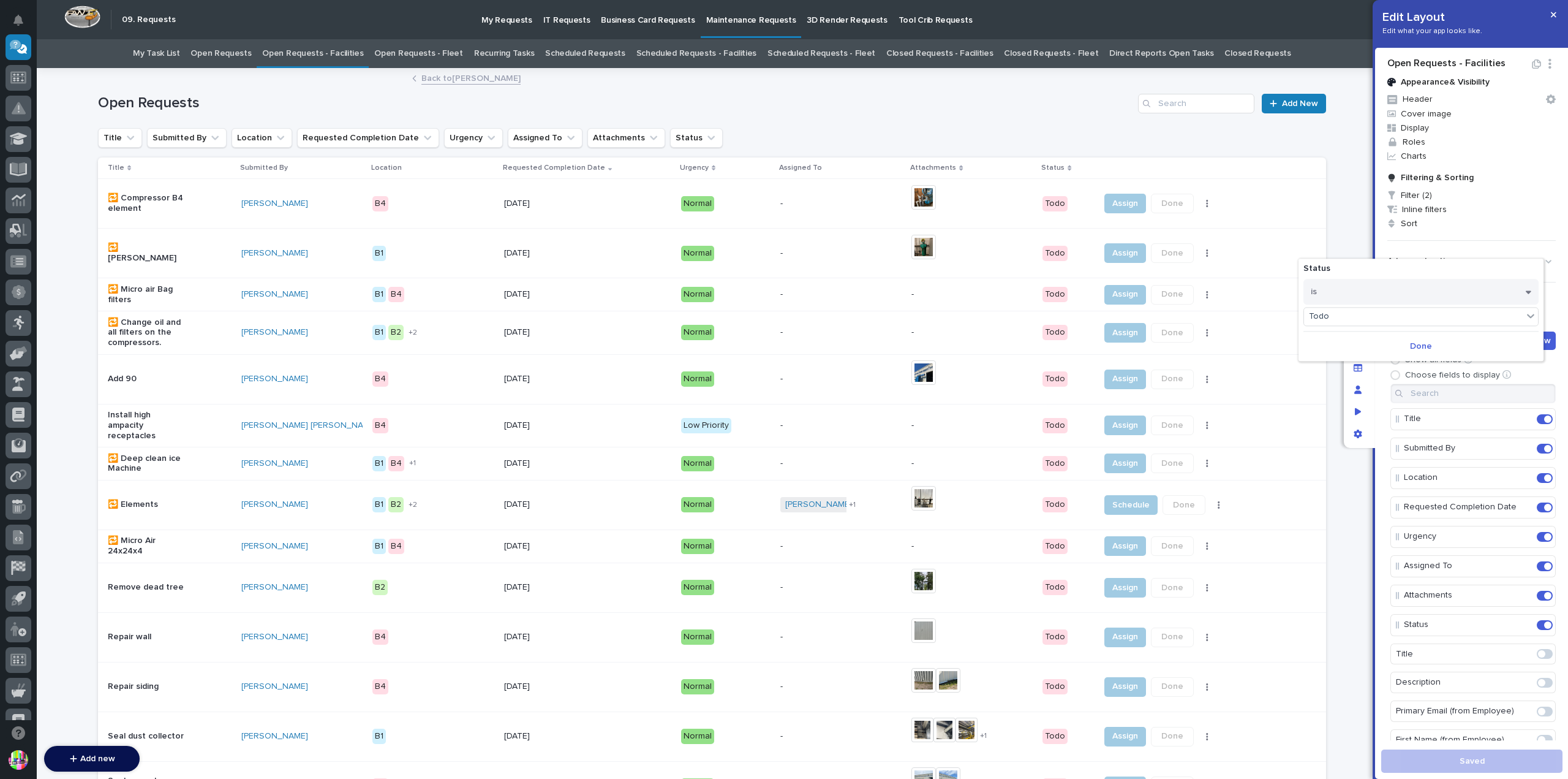
click at [1316, 124] on div "**********" at bounding box center [711, 99] width 1228 height 59
click at [1435, 314] on div "Todo" at bounding box center [1413, 317] width 218 height 18
click at [1418, 347] on span "Done" at bounding box center [1421, 346] width 22 height 11
click at [1465, 195] on span "Filter (2)" at bounding box center [1471, 195] width 178 height 14
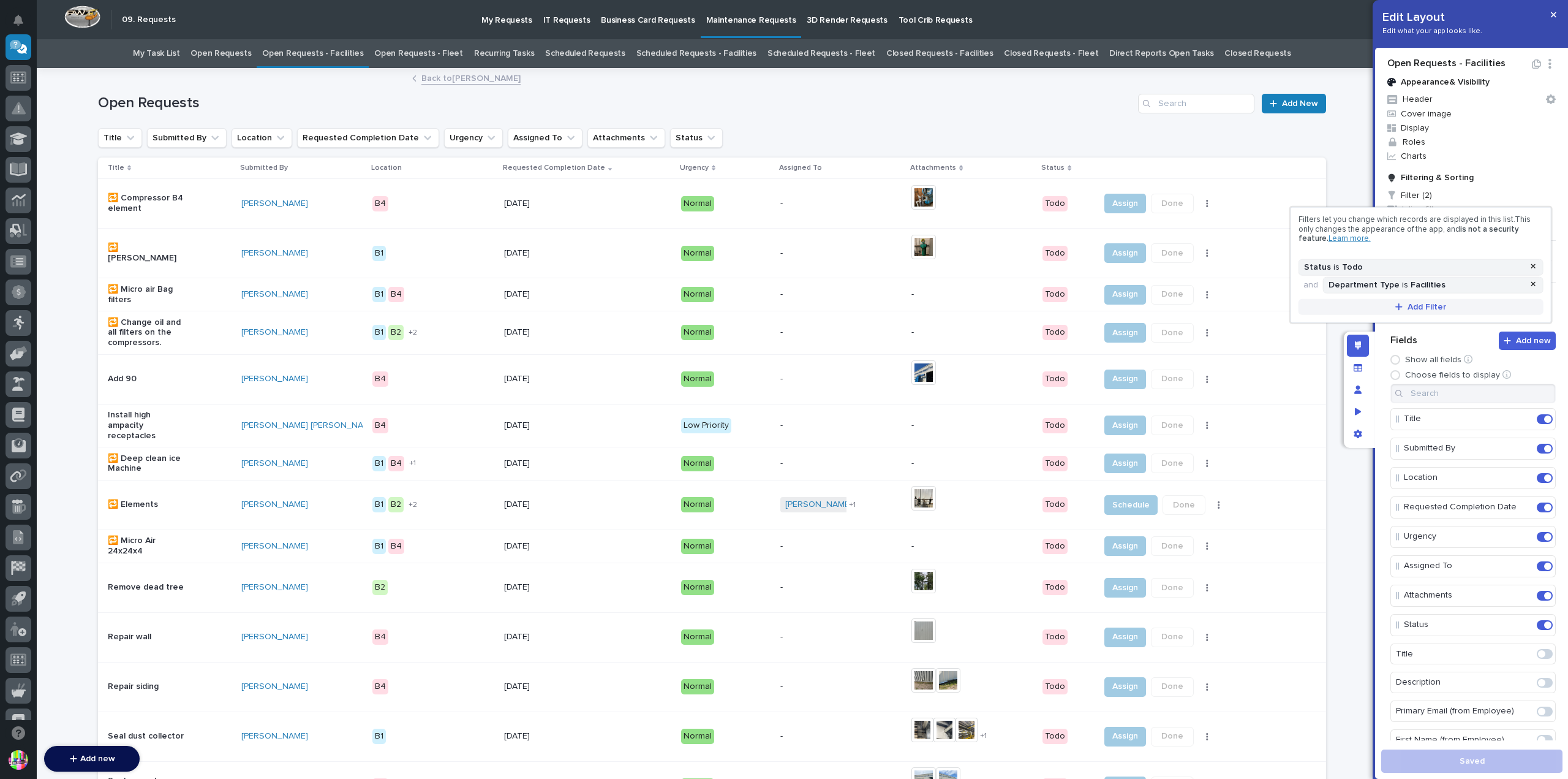
click at [1424, 305] on span "Add Filter" at bounding box center [1427, 306] width 39 height 11
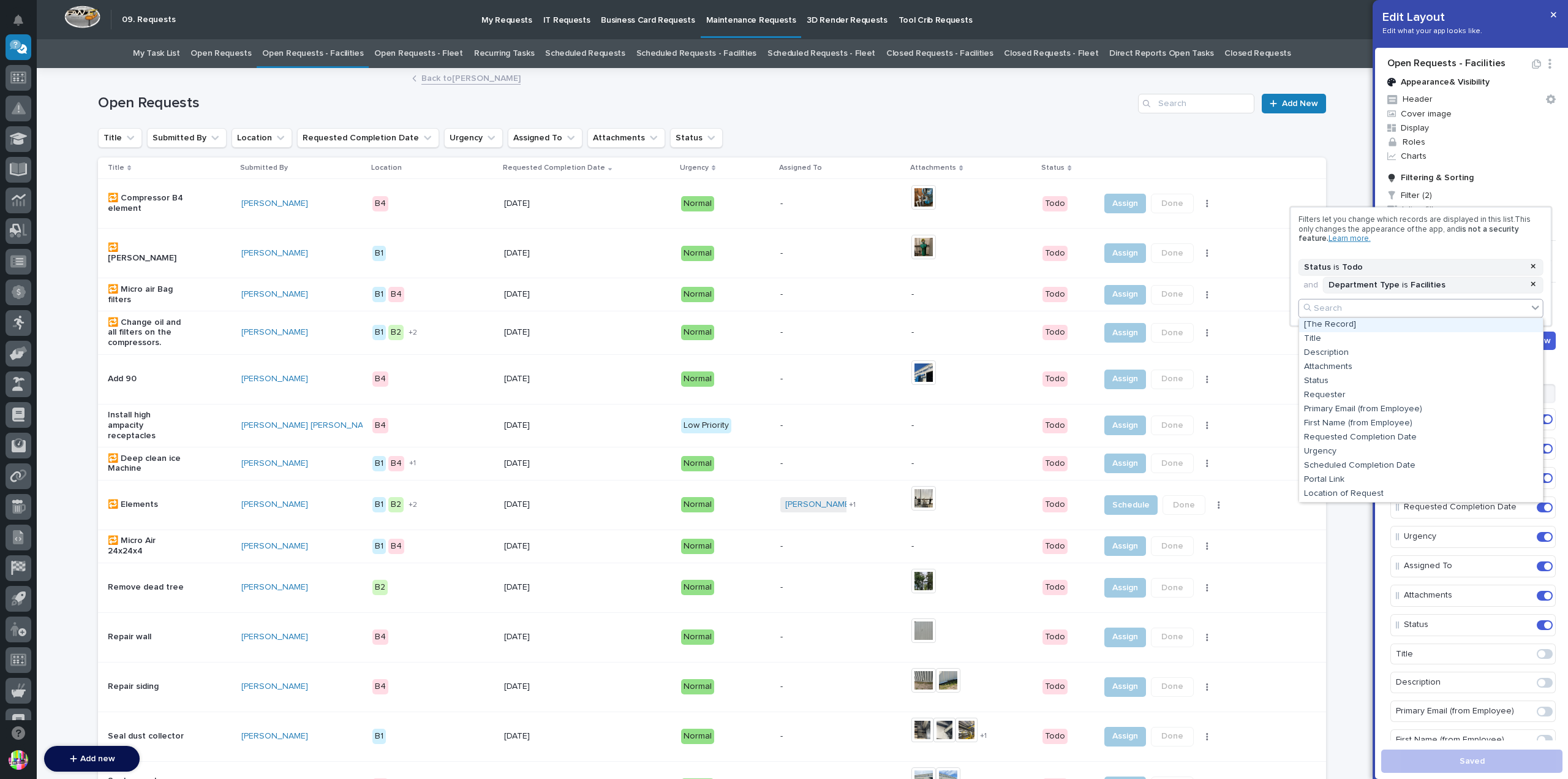
click at [1344, 144] on div at bounding box center [784, 389] width 1568 height 779
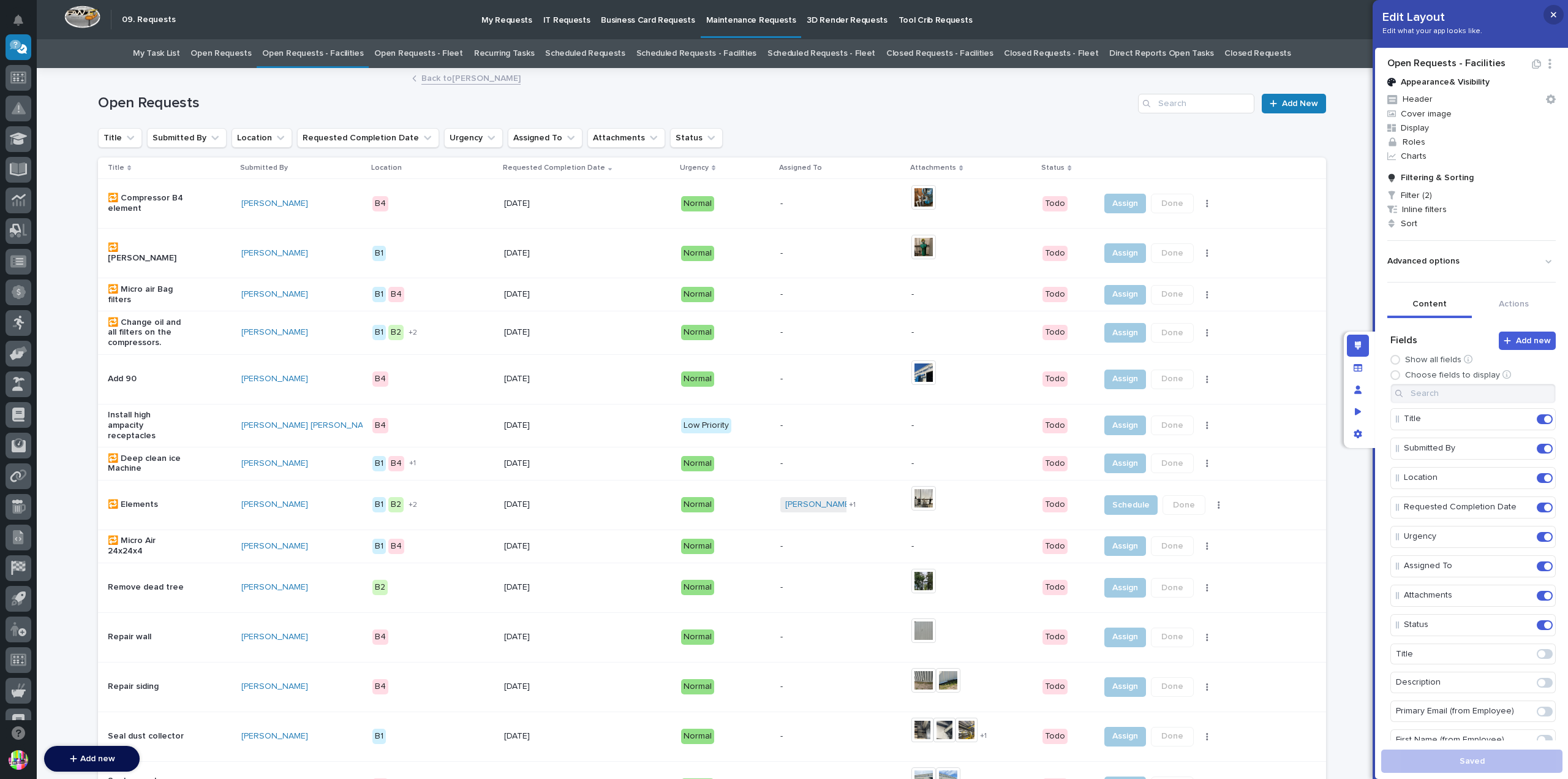
click at [1555, 15] on icon "button" at bounding box center [1553, 14] width 5 height 5
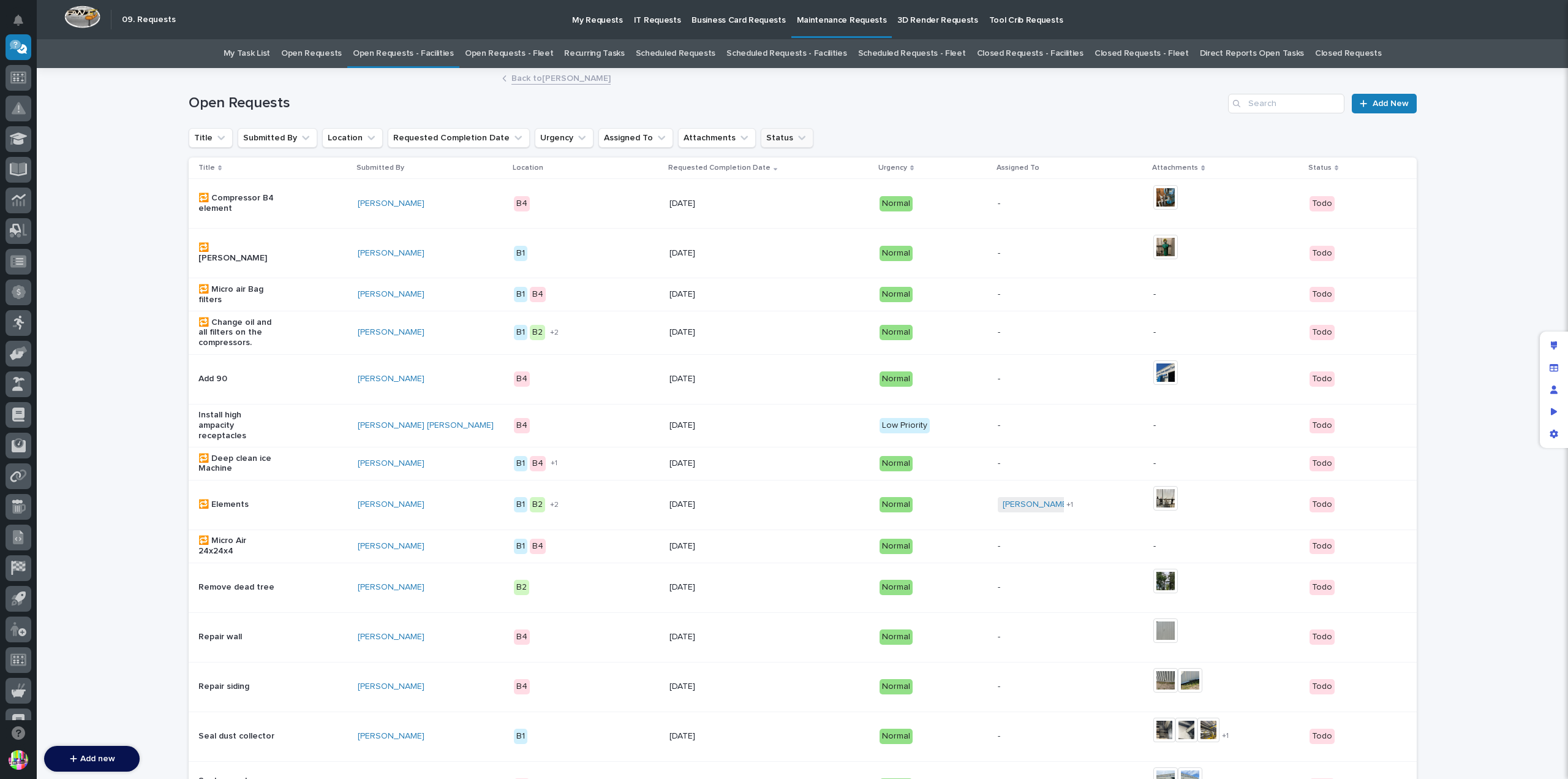
click at [761, 133] on button "Status" at bounding box center [787, 138] width 52 height 19
click at [801, 239] on p "Scheduled" at bounding box center [823, 238] width 123 height 8
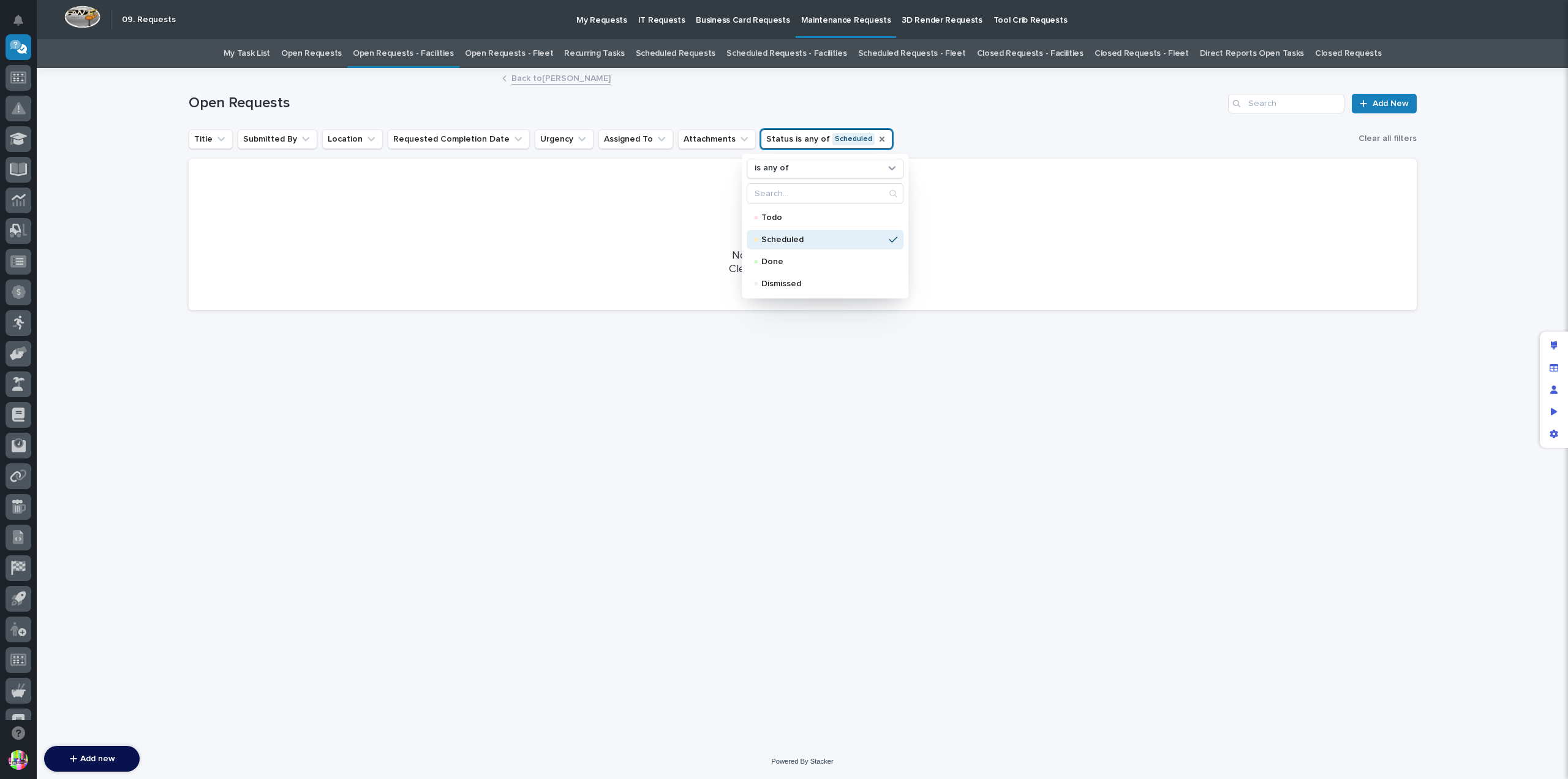
click at [877, 139] on icon "Status" at bounding box center [881, 138] width 10 height 10
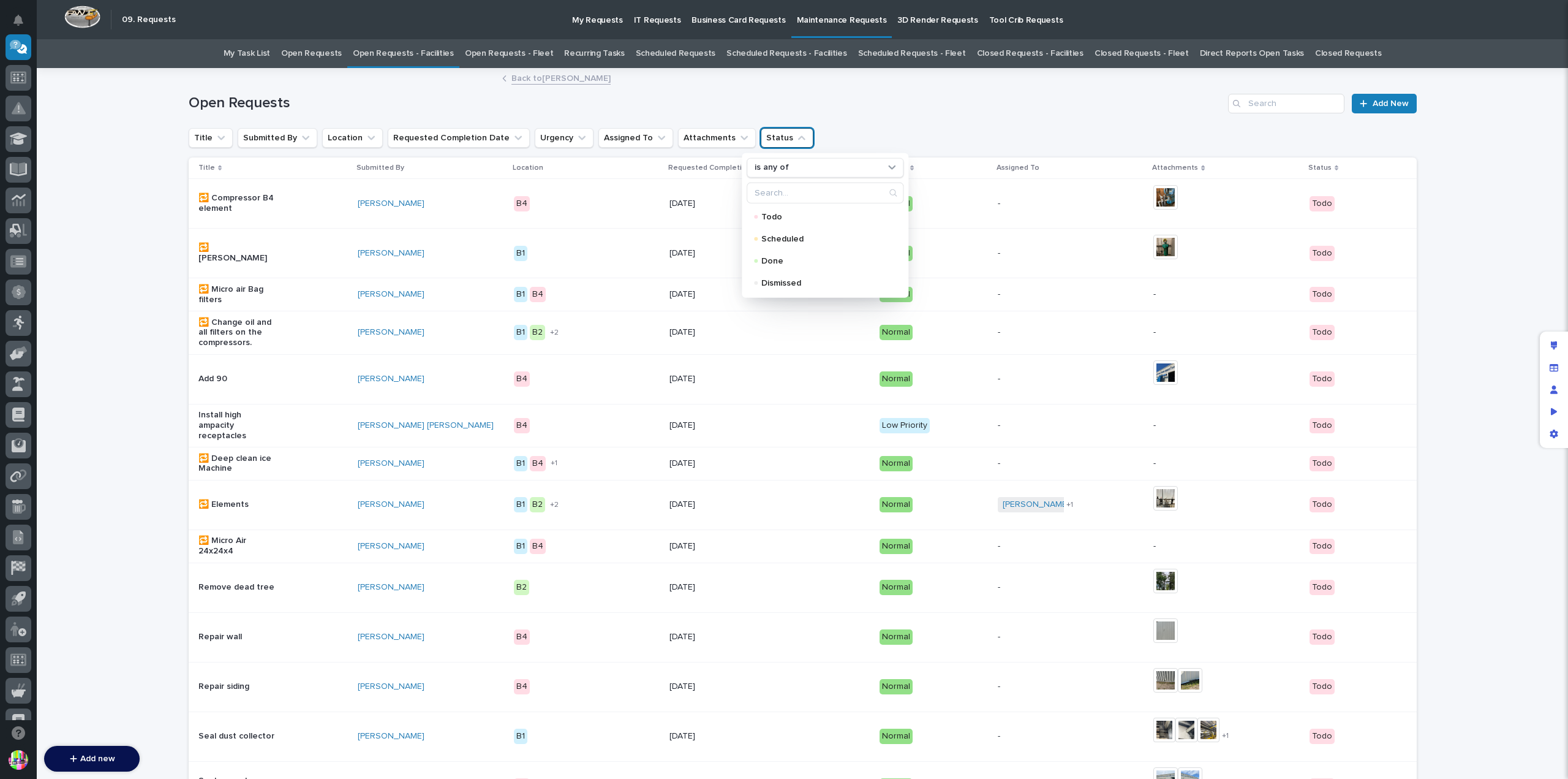
click at [899, 103] on h1 "Open Requests" at bounding box center [706, 103] width 1035 height 18
click at [270, 49] on link "My Task List" at bounding box center [247, 53] width 46 height 28
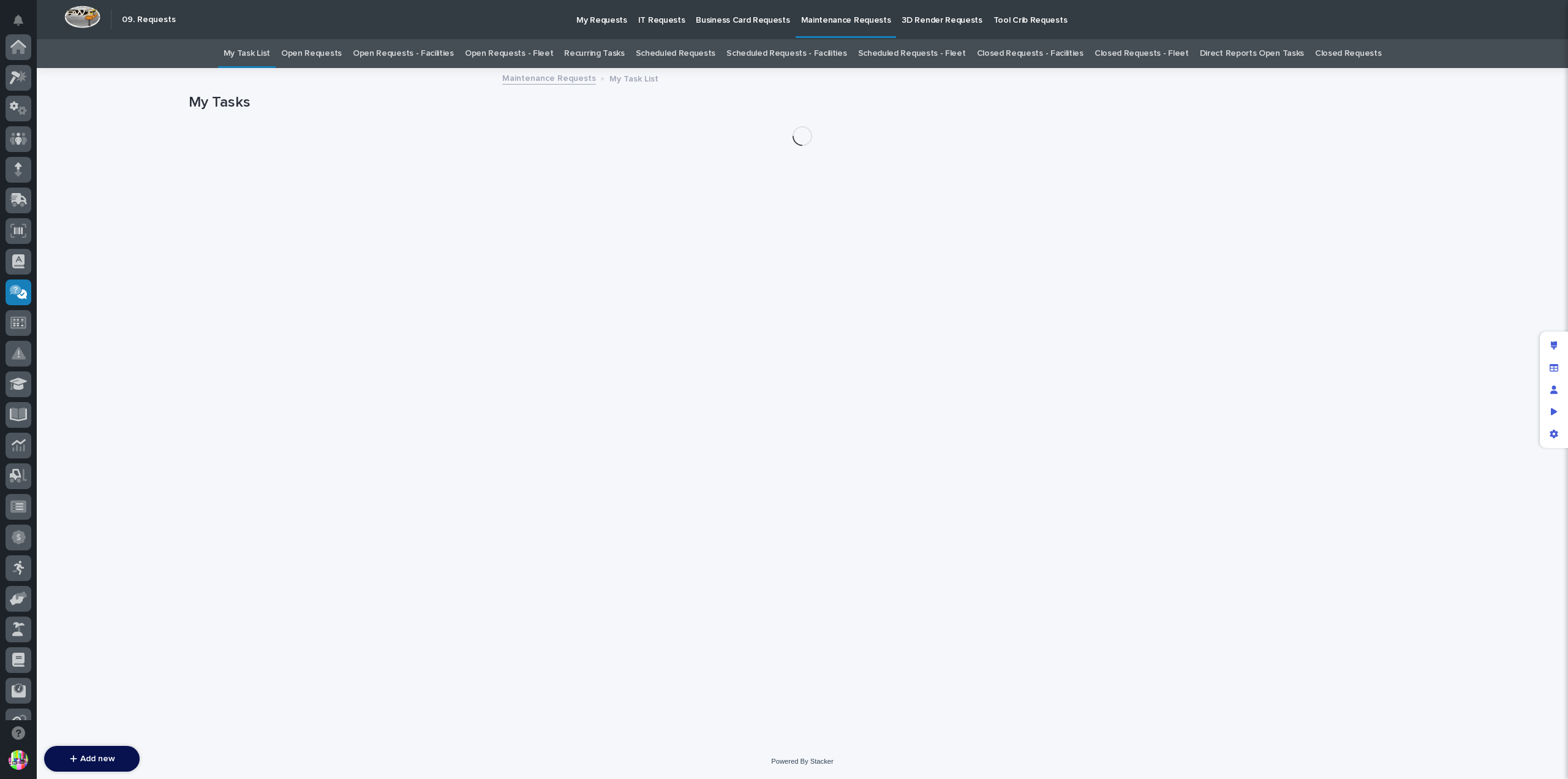
scroll to position [245, 0]
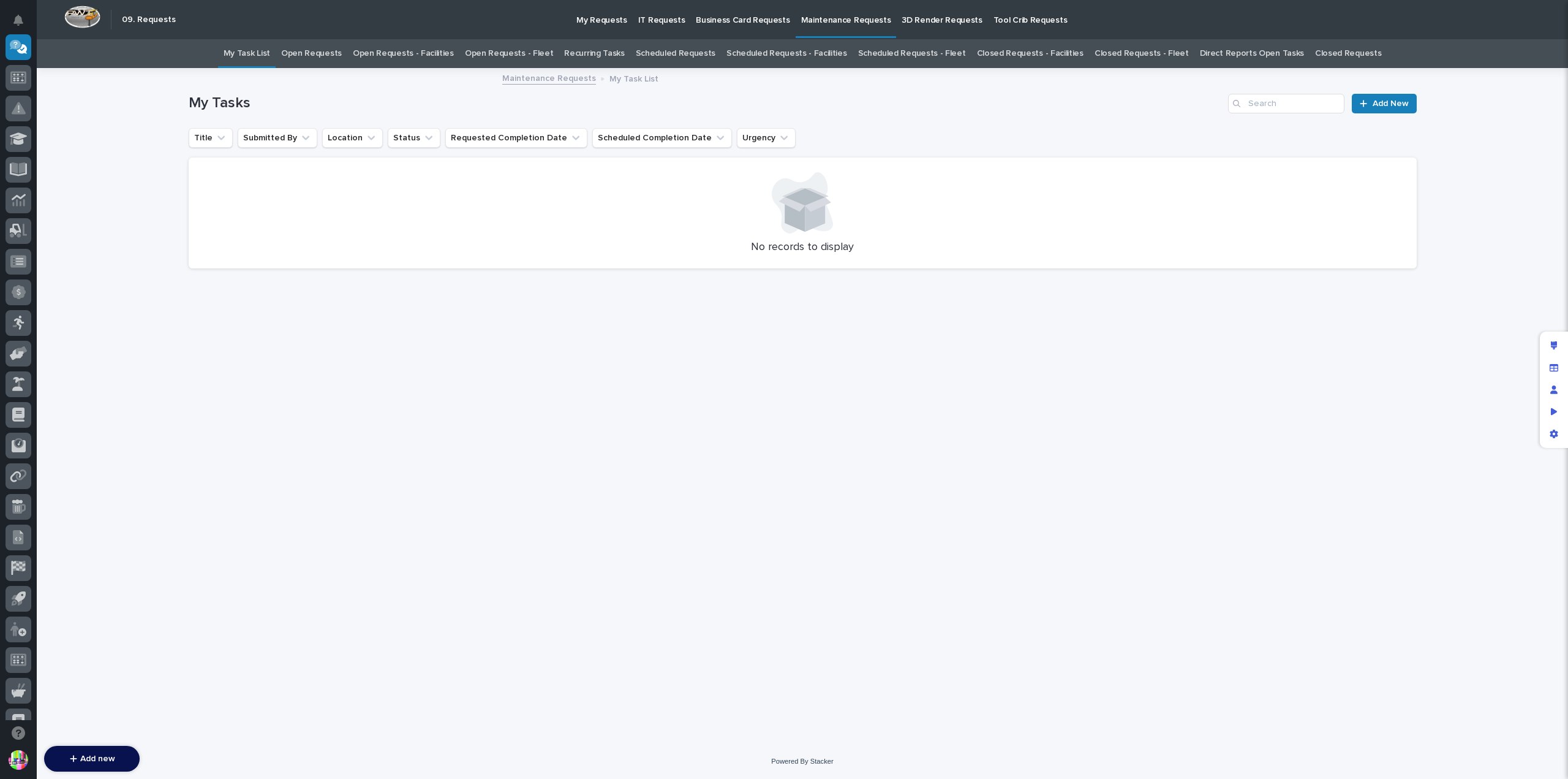
click at [588, 18] on p "My Requests" at bounding box center [601, 13] width 51 height 25
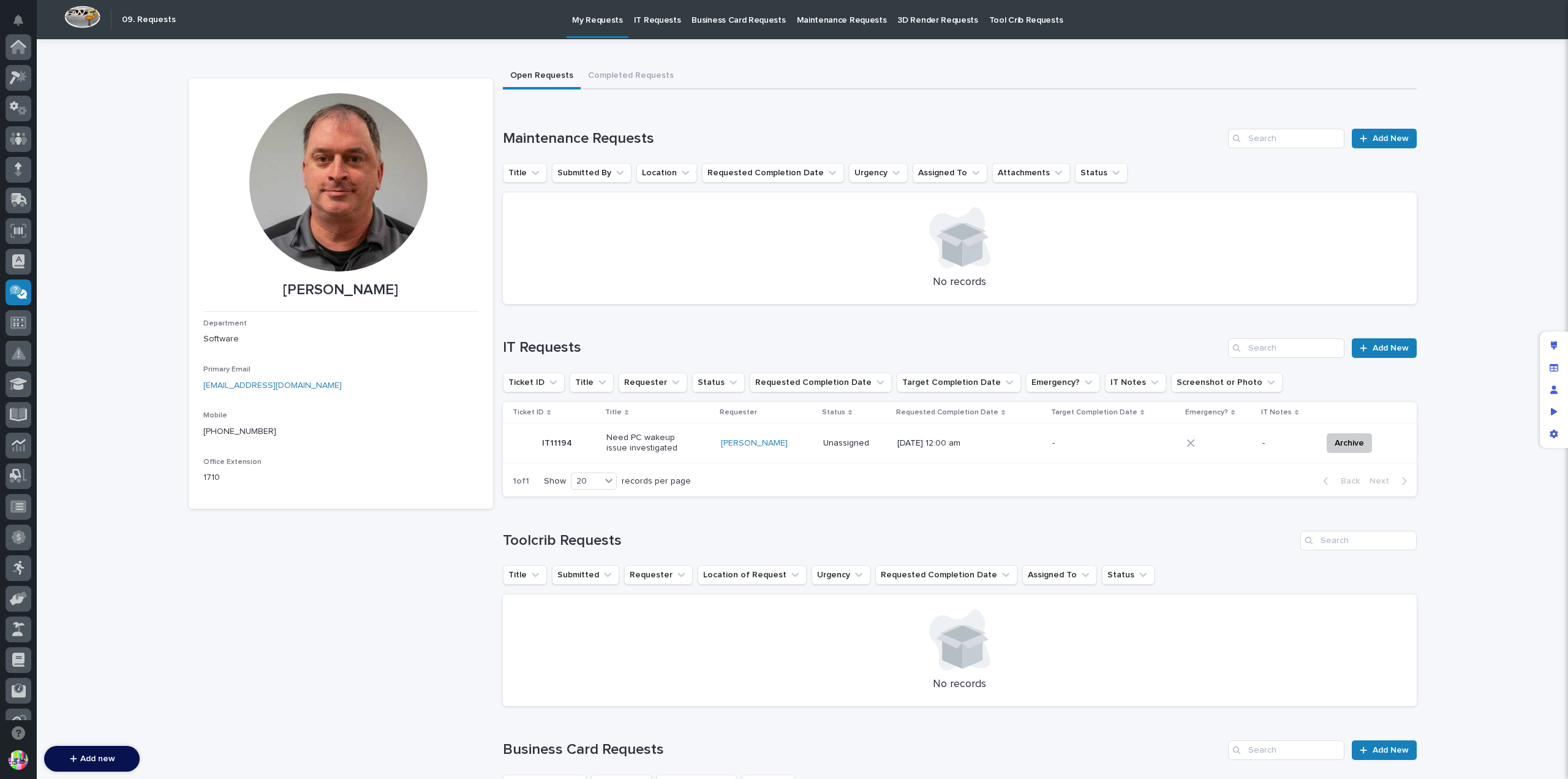
scroll to position [245, 0]
click at [775, 114] on div "Loading... Saving… Maintenance Requests Add New Title Submitted By Location Req…" at bounding box center [959, 209] width 913 height 210
click at [1546, 346] on div "Edit layout" at bounding box center [1553, 345] width 22 height 22
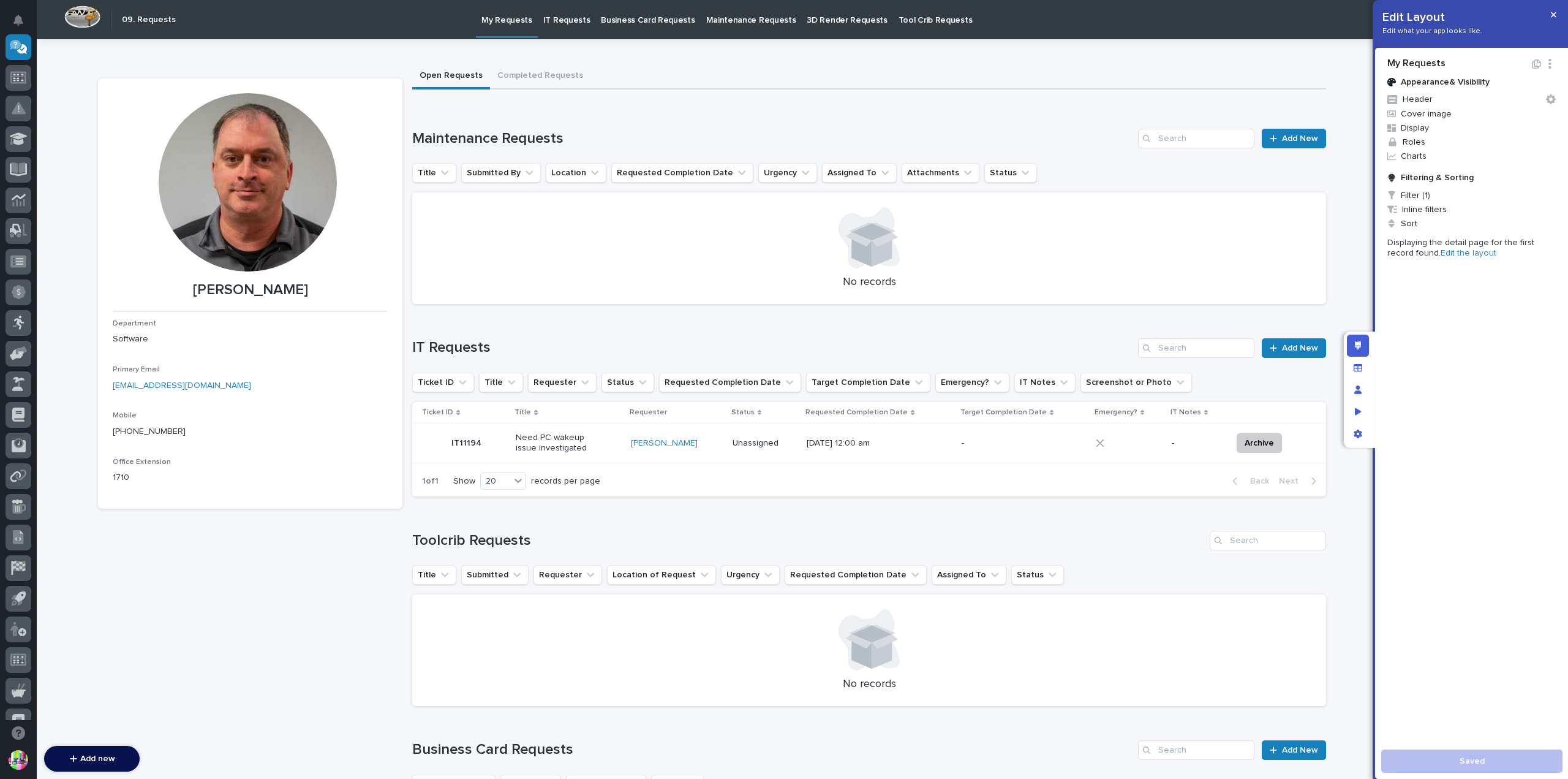
click at [991, 137] on h1 "Maintenance Requests" at bounding box center [773, 139] width 721 height 18
click at [1441, 254] on link "Edit the layout" at bounding box center [1469, 252] width 56 height 8
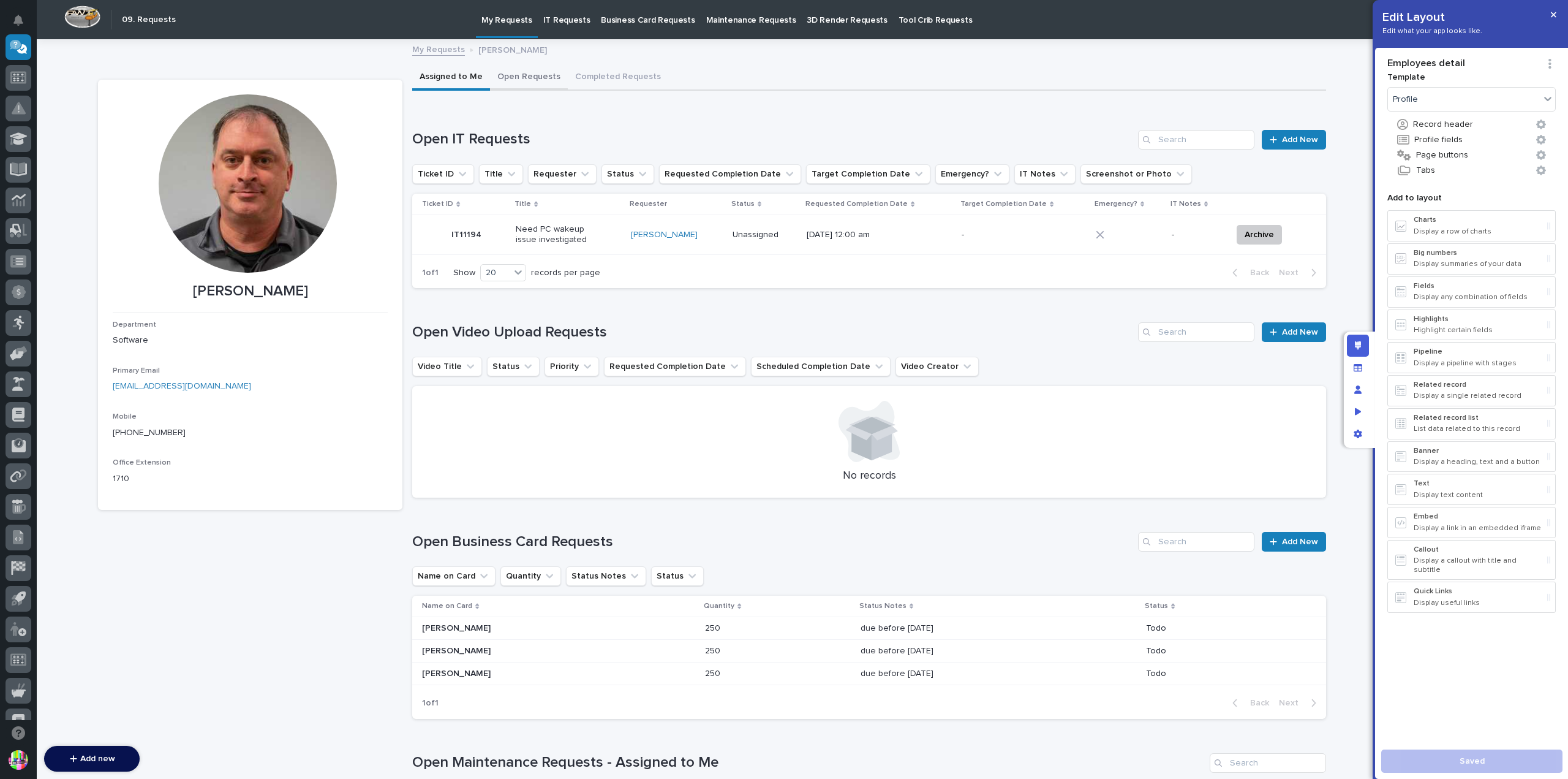
click at [536, 72] on button "Open Requests" at bounding box center [529, 78] width 78 height 25
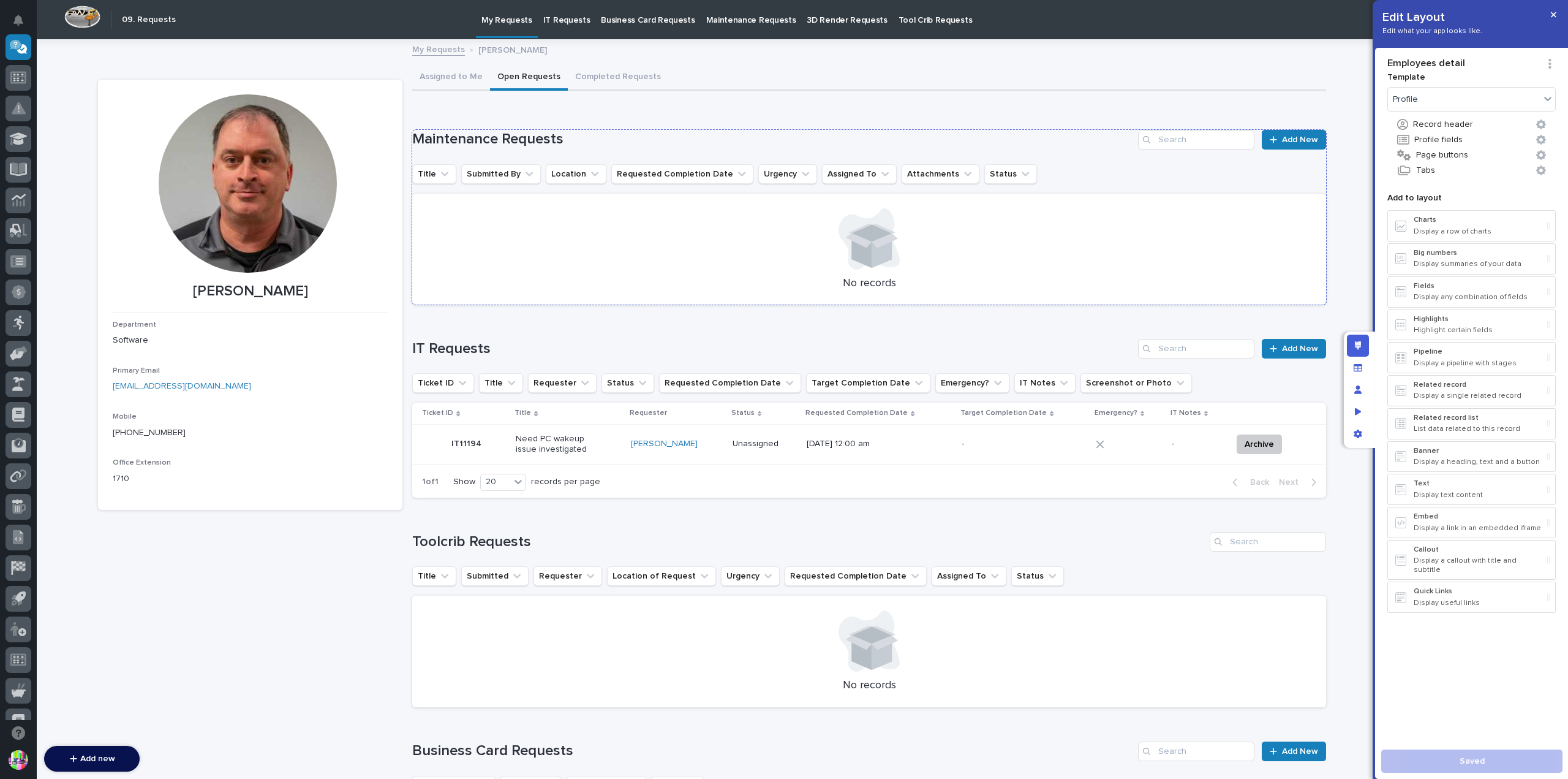
click at [843, 147] on h1 "Maintenance Requests" at bounding box center [773, 139] width 721 height 18
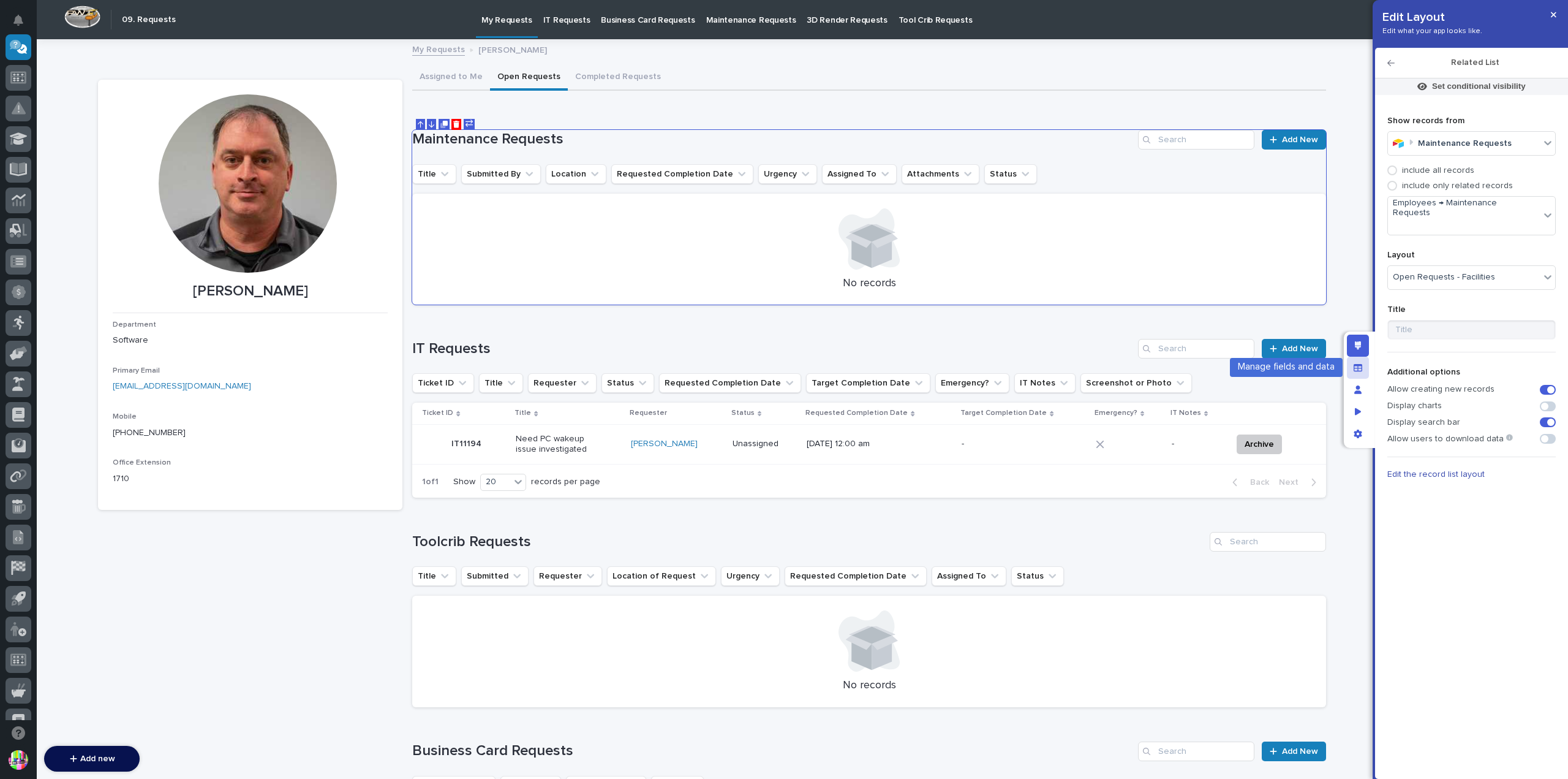
click at [1359, 373] on div "Manage fields and data" at bounding box center [1357, 367] width 22 height 22
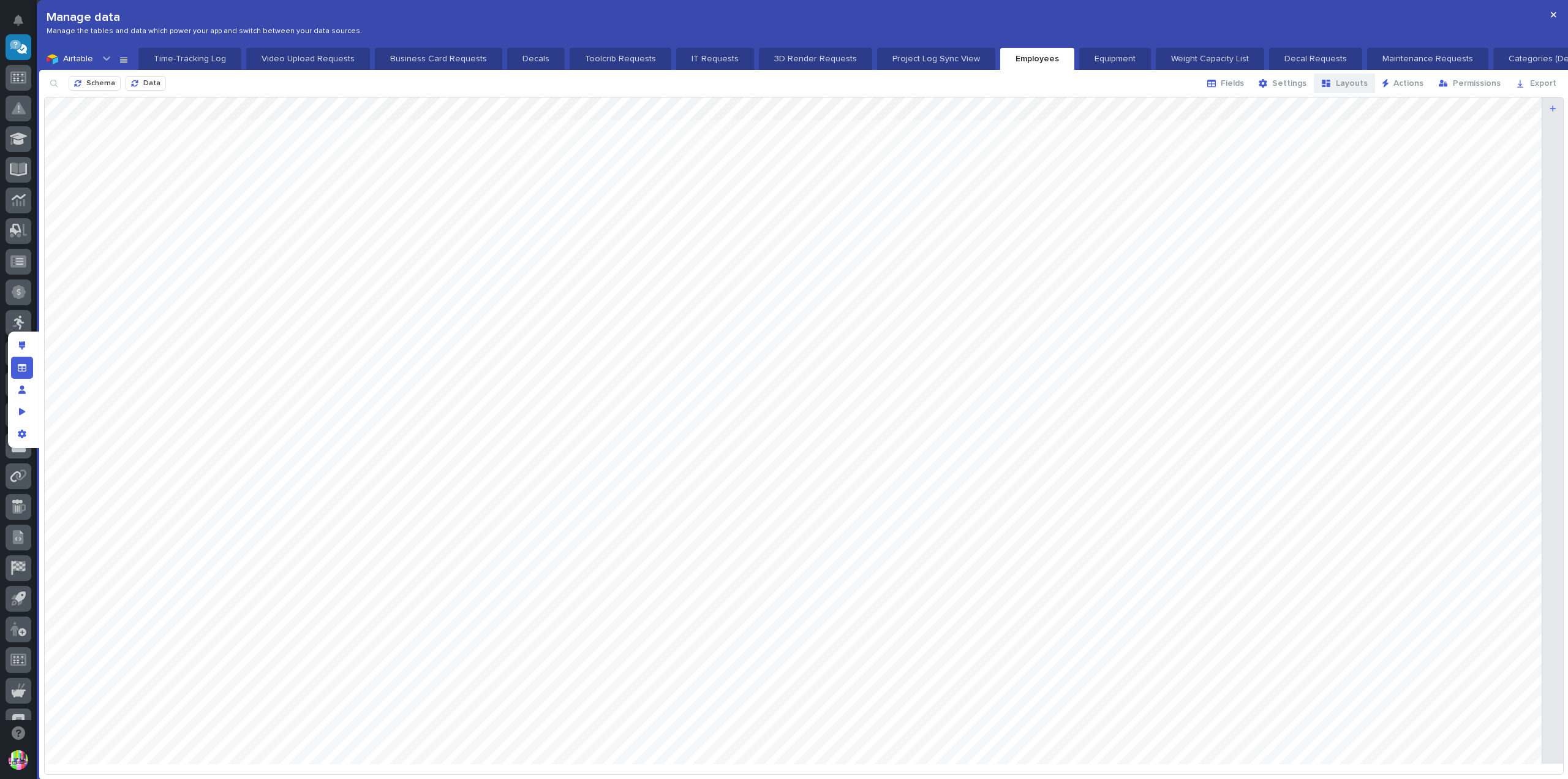
click at [1336, 84] on div "button" at bounding box center [1329, 83] width 15 height 10
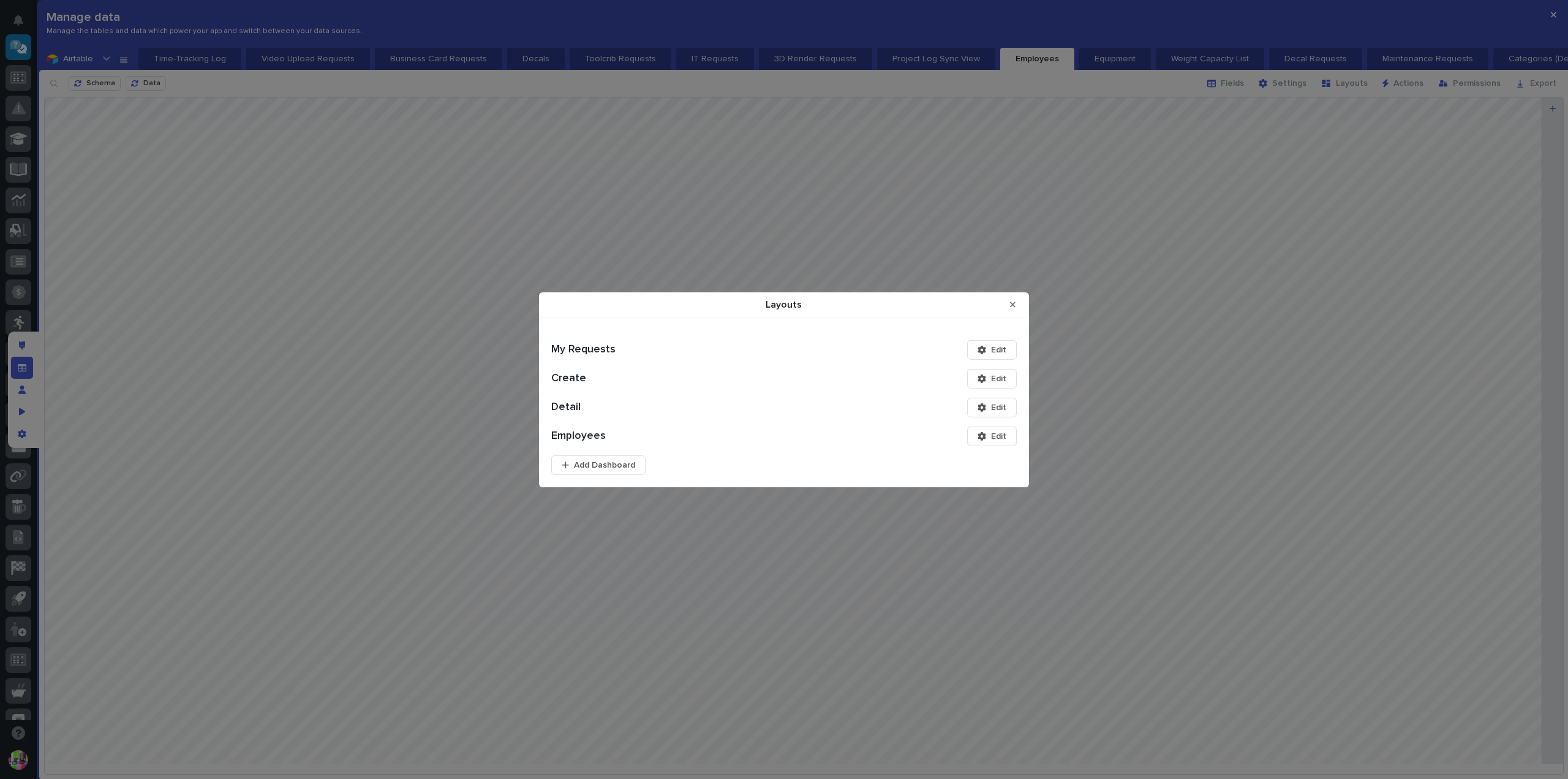
click at [993, 343] on button "Edit" at bounding box center [992, 349] width 49 height 19
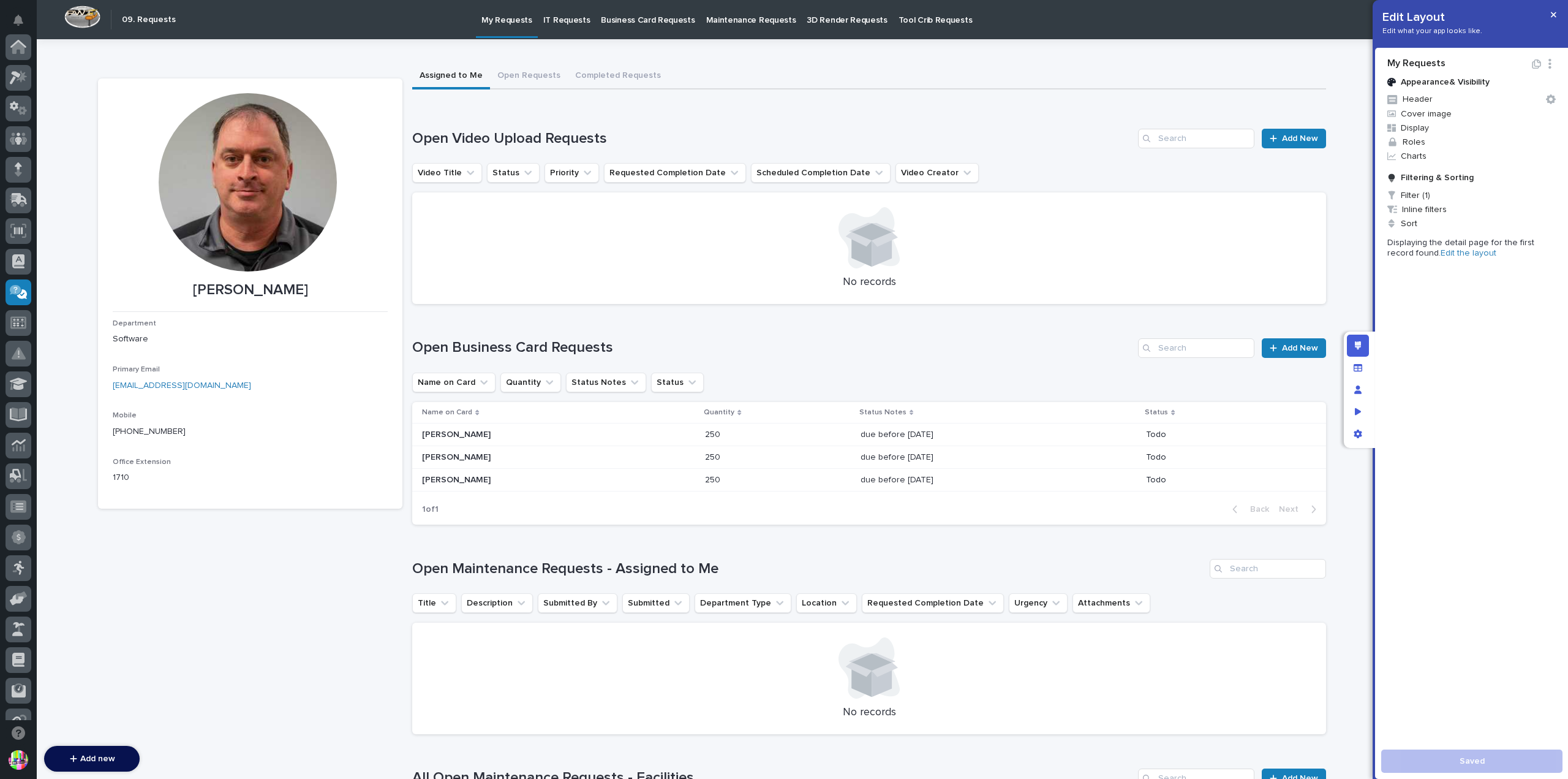
scroll to position [245, 0]
click at [1421, 196] on span "Filter (1)" at bounding box center [1471, 195] width 178 height 14
click at [1476, 185] on div at bounding box center [784, 389] width 1568 height 779
click at [523, 79] on button "Open Requests" at bounding box center [529, 76] width 78 height 25
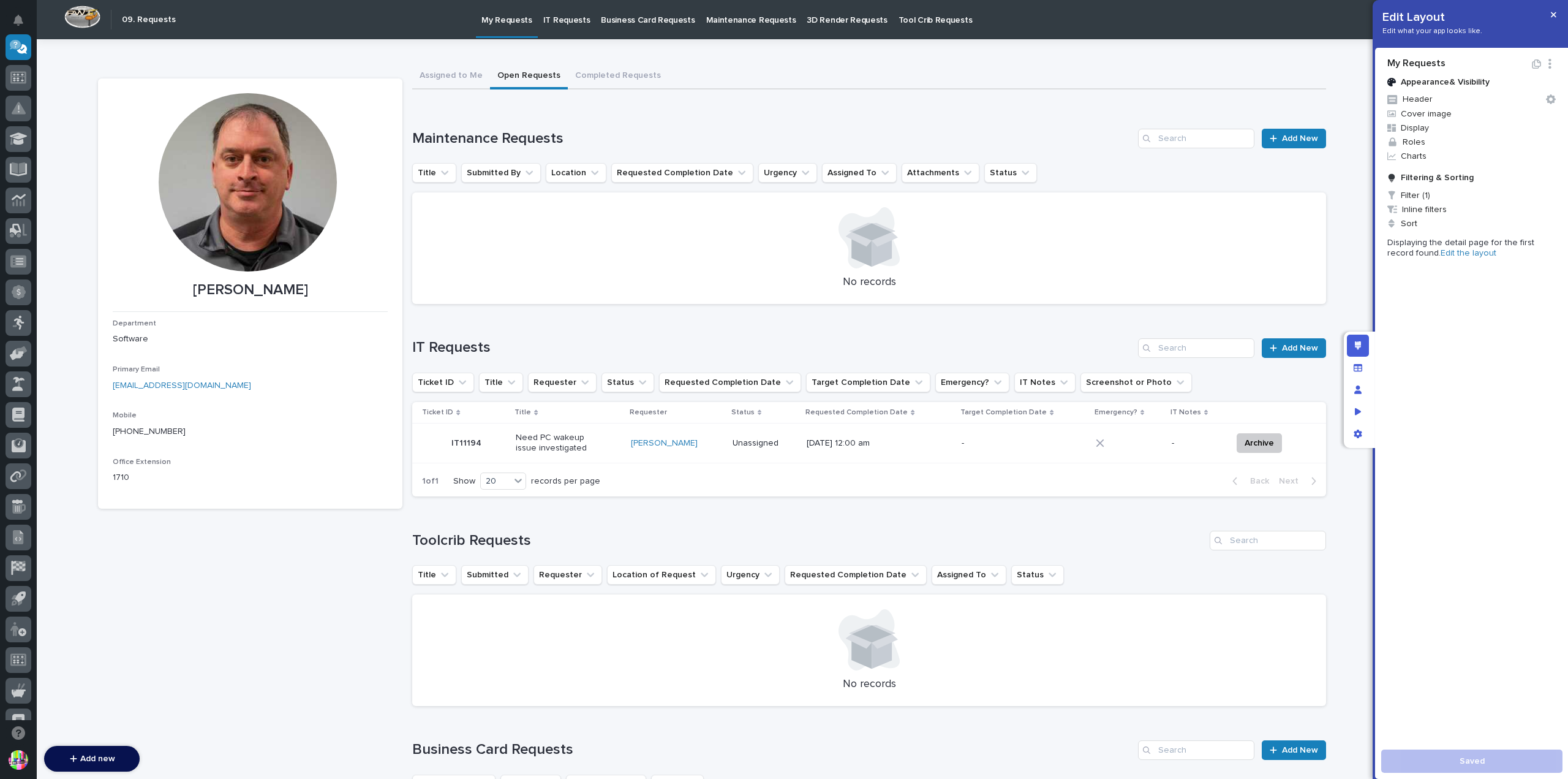
click at [1441, 249] on link "Edit the layout" at bounding box center [1469, 252] width 56 height 8
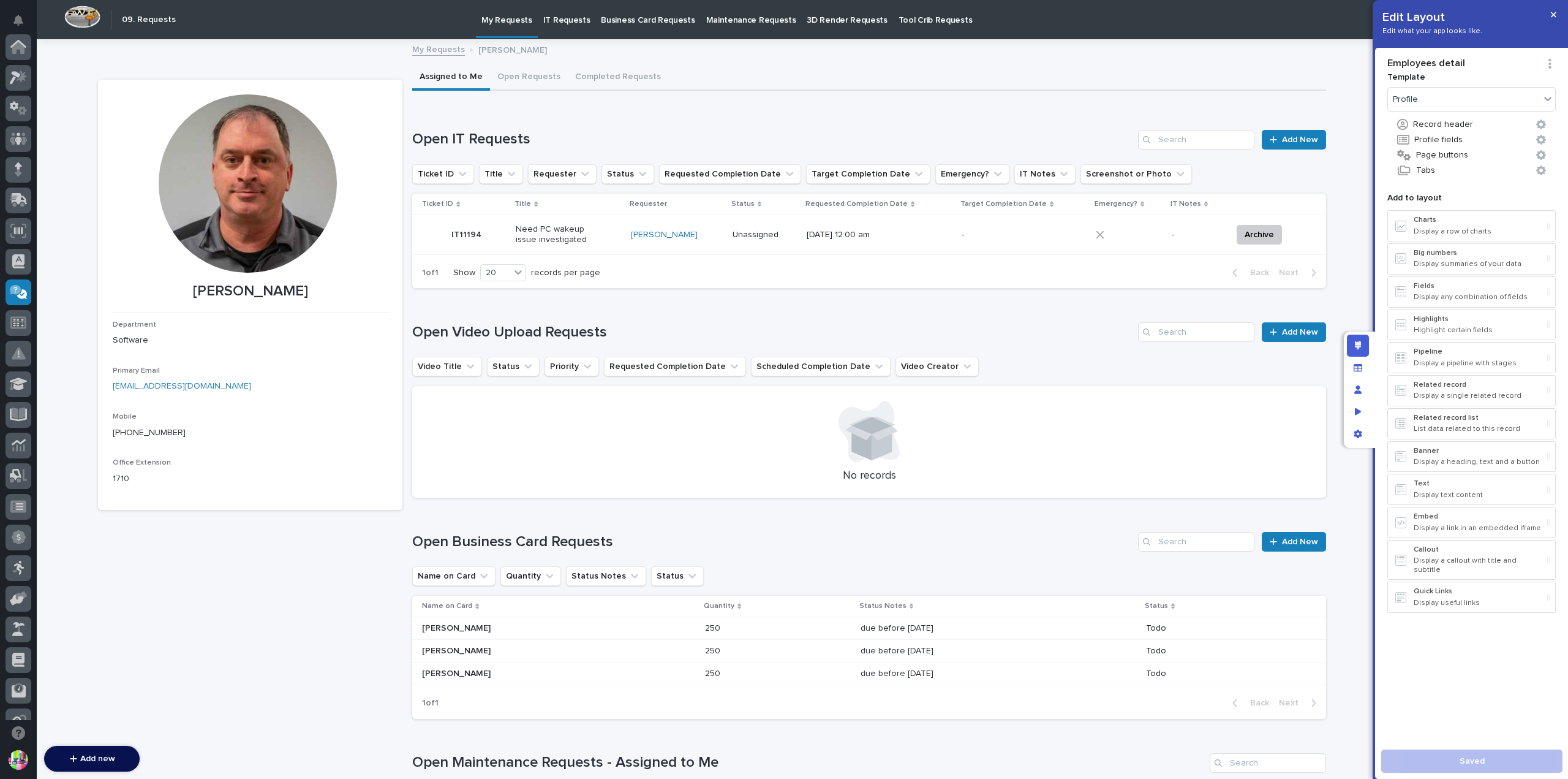
scroll to position [245, 0]
click at [1495, 168] on button "Tabs" at bounding box center [1471, 170] width 168 height 16
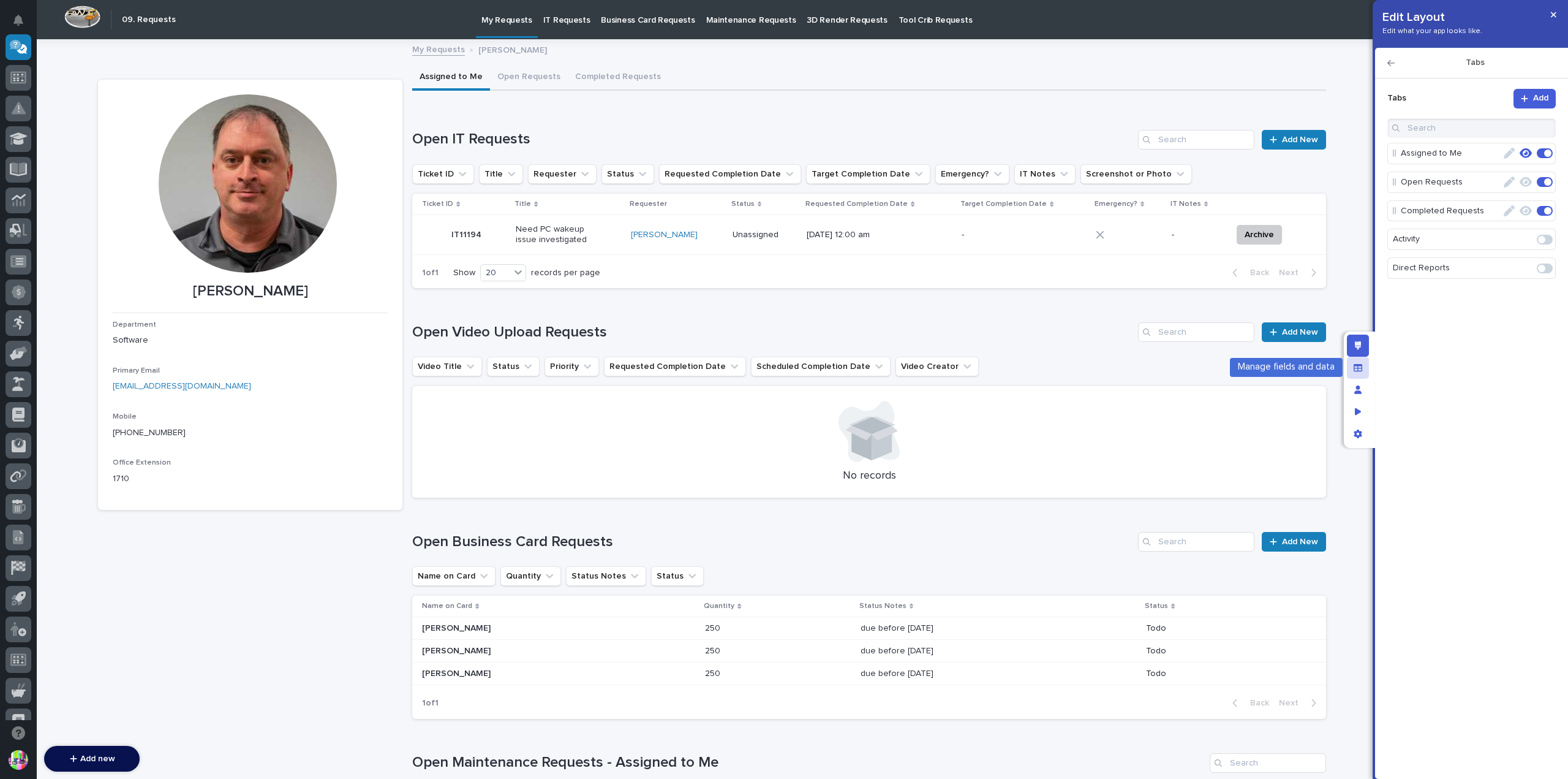
click at [1359, 363] on icon "Manage fields and data" at bounding box center [1357, 367] width 8 height 7
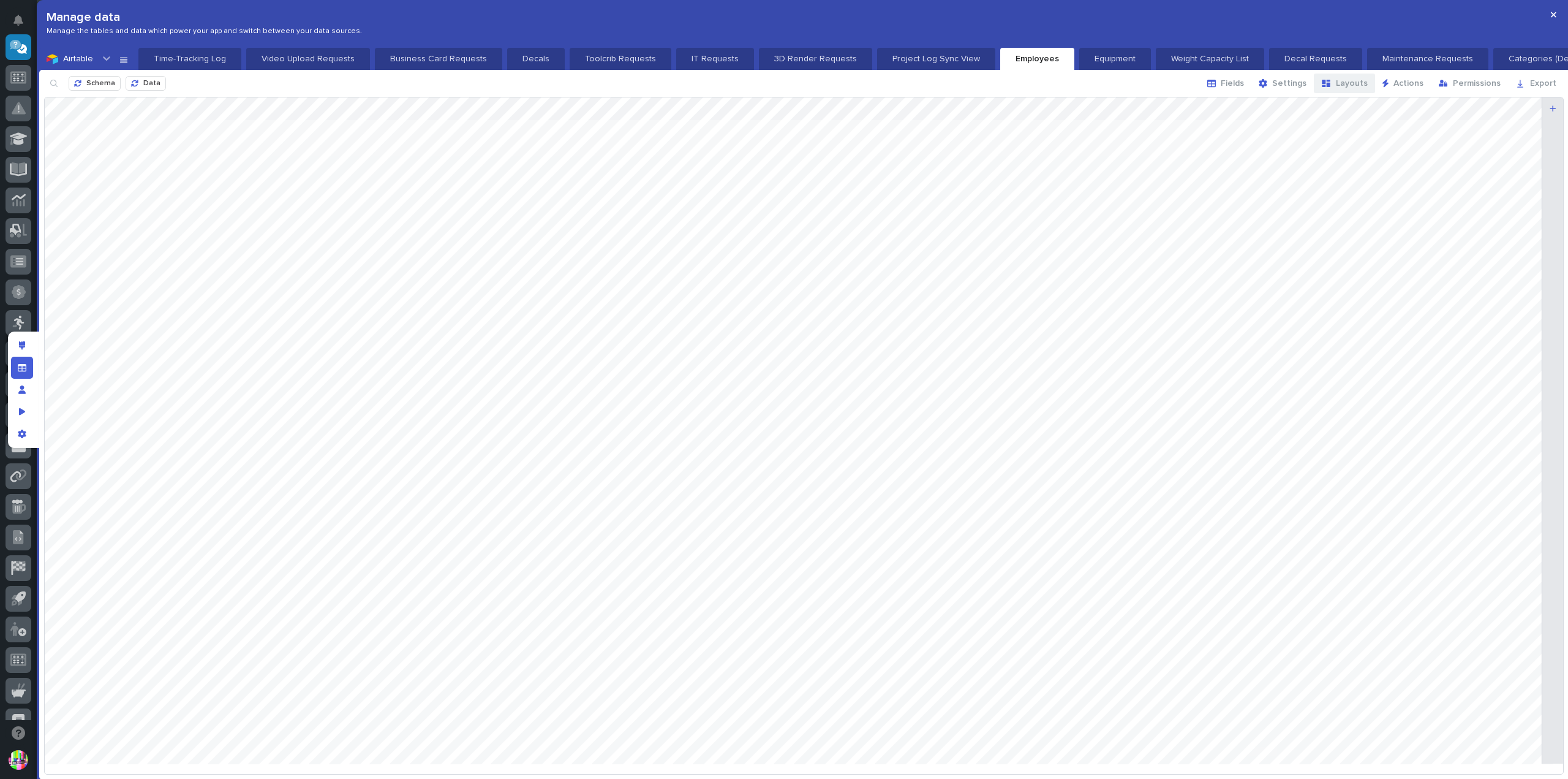
click at [1339, 79] on button "Layouts" at bounding box center [1344, 83] width 61 height 19
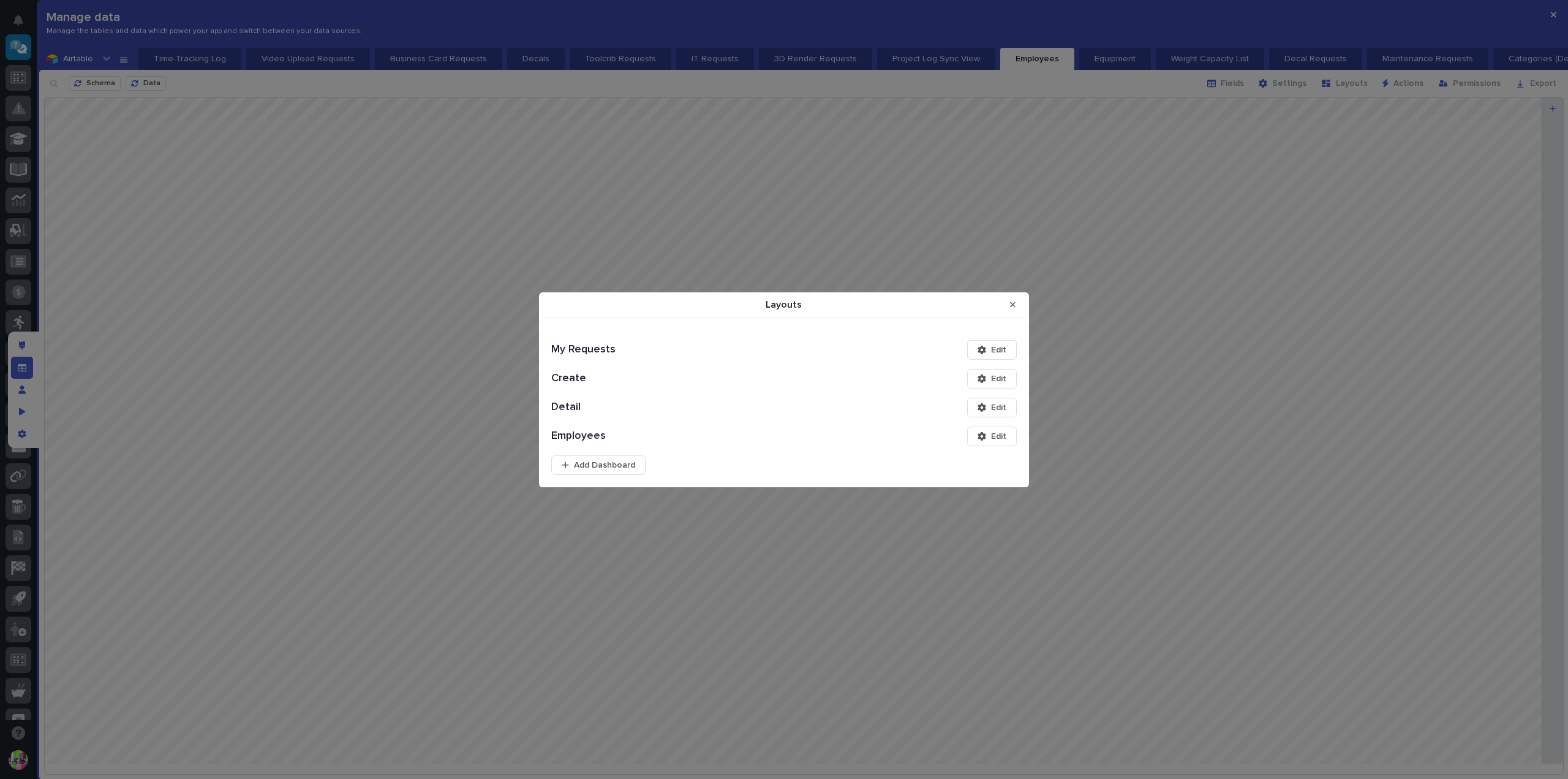
click at [589, 347] on b "My Requests" at bounding box center [643, 349] width 184 height 13
click at [1017, 303] on button "Close Modal" at bounding box center [1012, 305] width 20 height 19
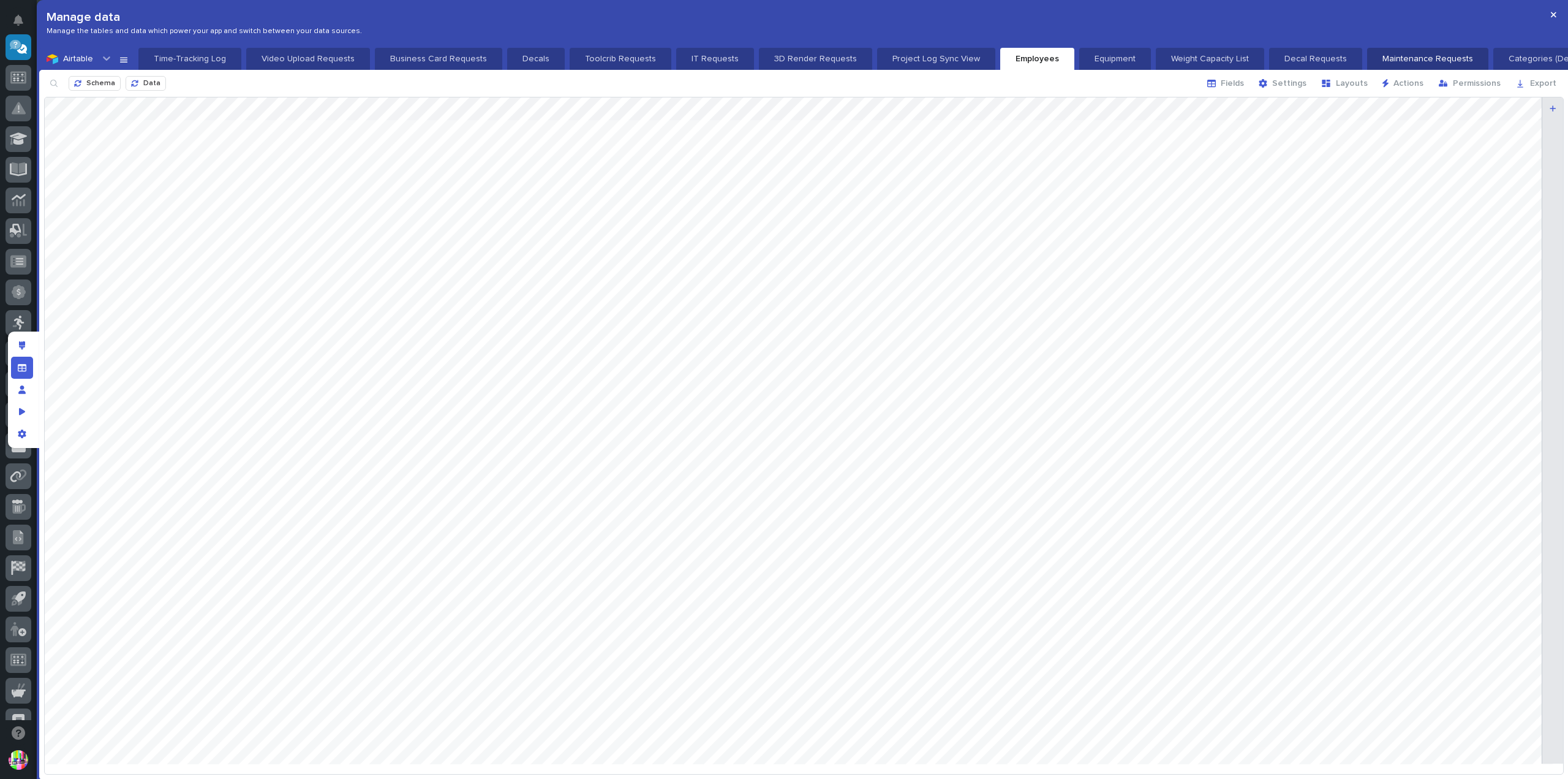
click at [1374, 55] on p "Maintenance Requests" at bounding box center [1427, 58] width 106 height 12
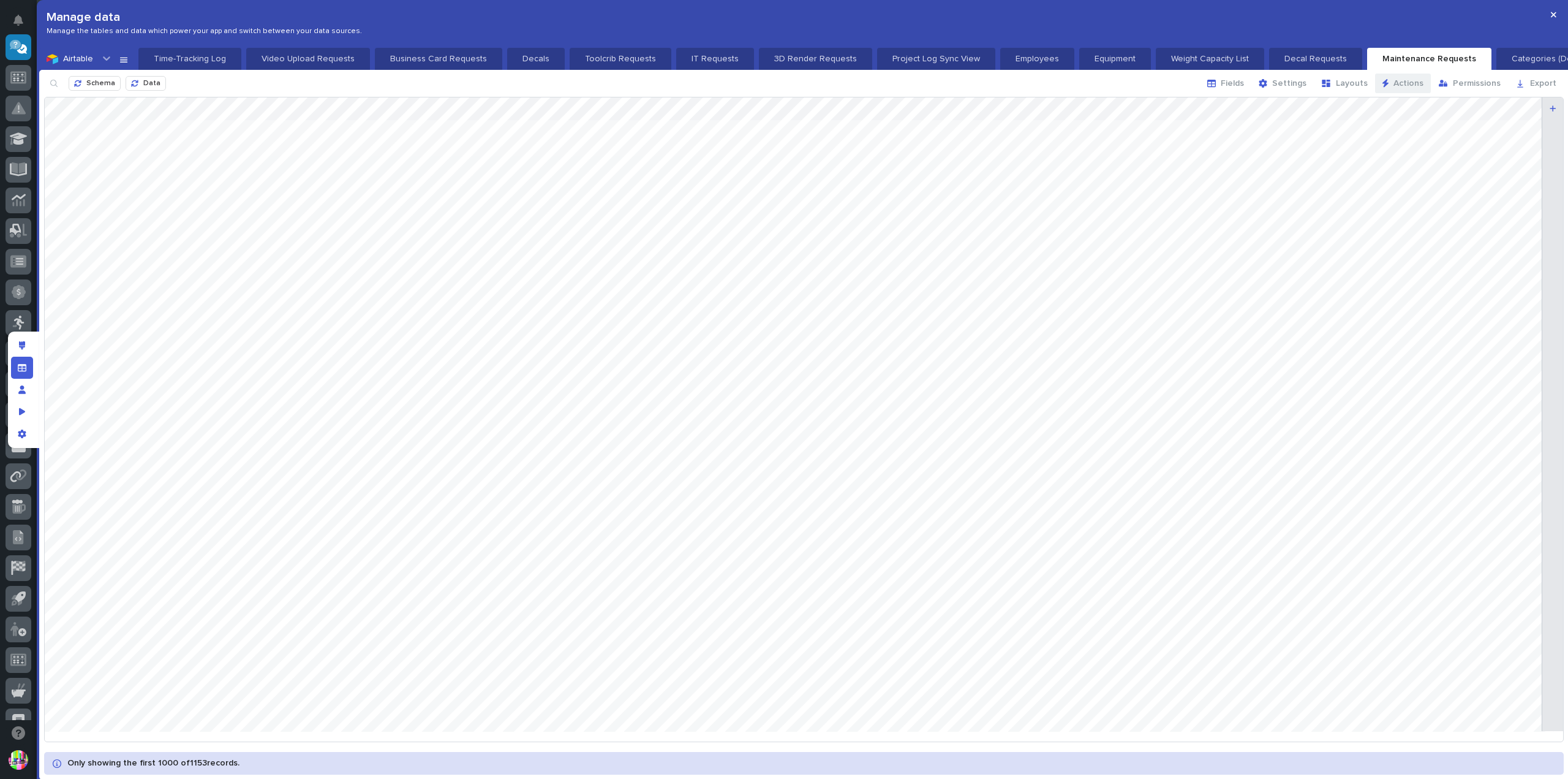
click at [1403, 81] on span "Actions" at bounding box center [1409, 83] width 30 height 11
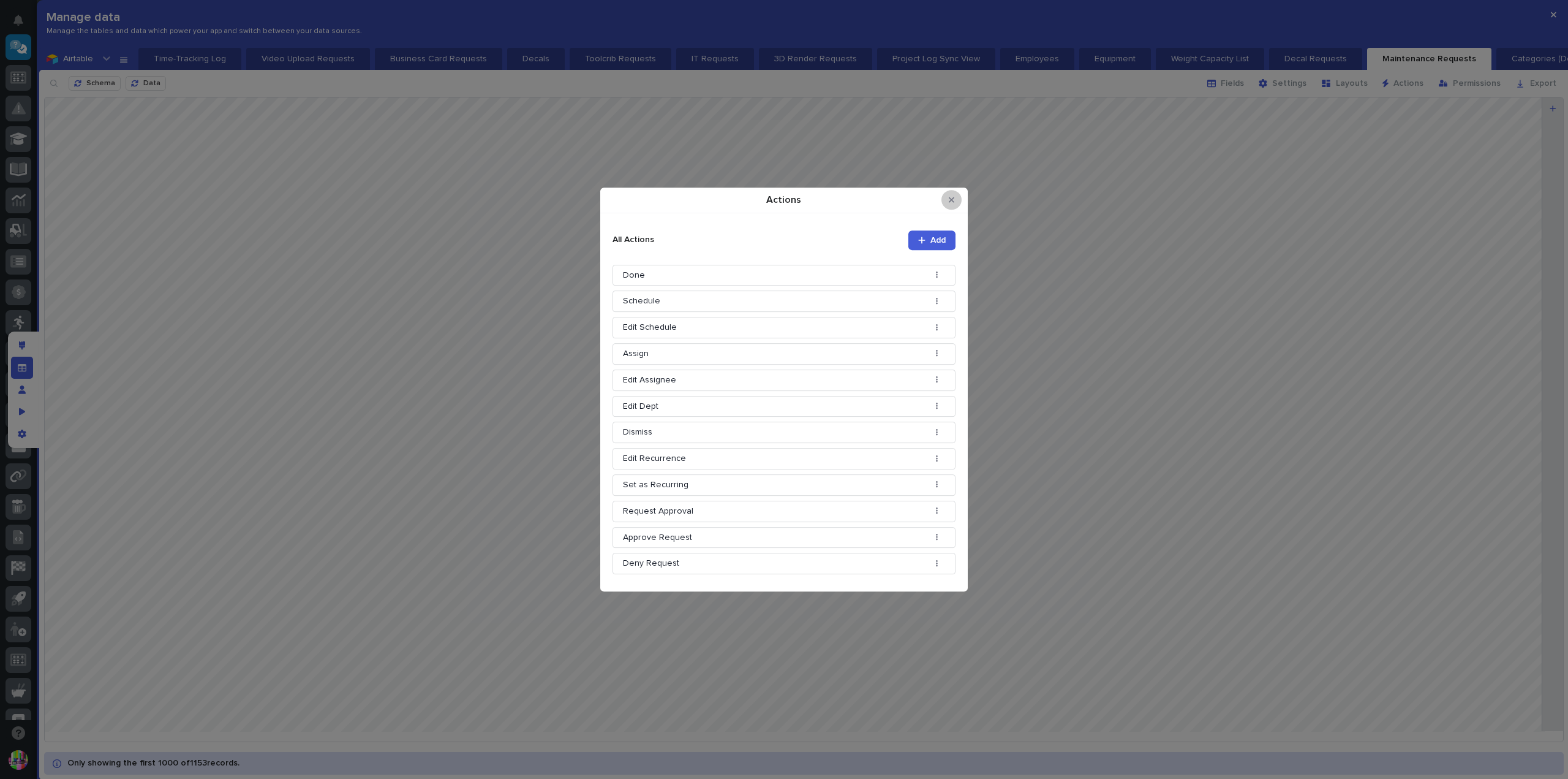
click at [949, 198] on icon "Close Modal" at bounding box center [951, 199] width 5 height 8
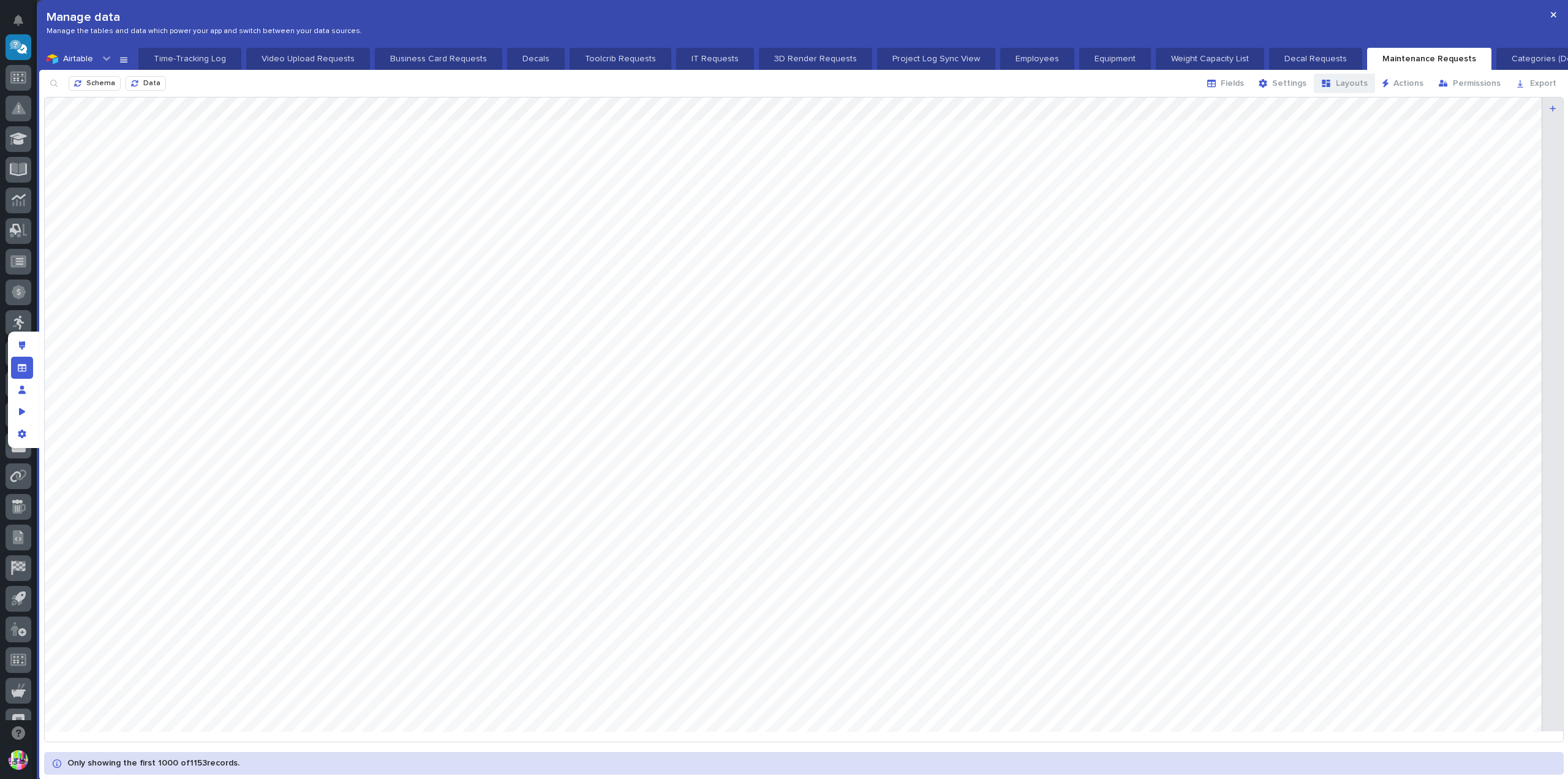
click at [1354, 82] on span "Layouts" at bounding box center [1352, 83] width 32 height 11
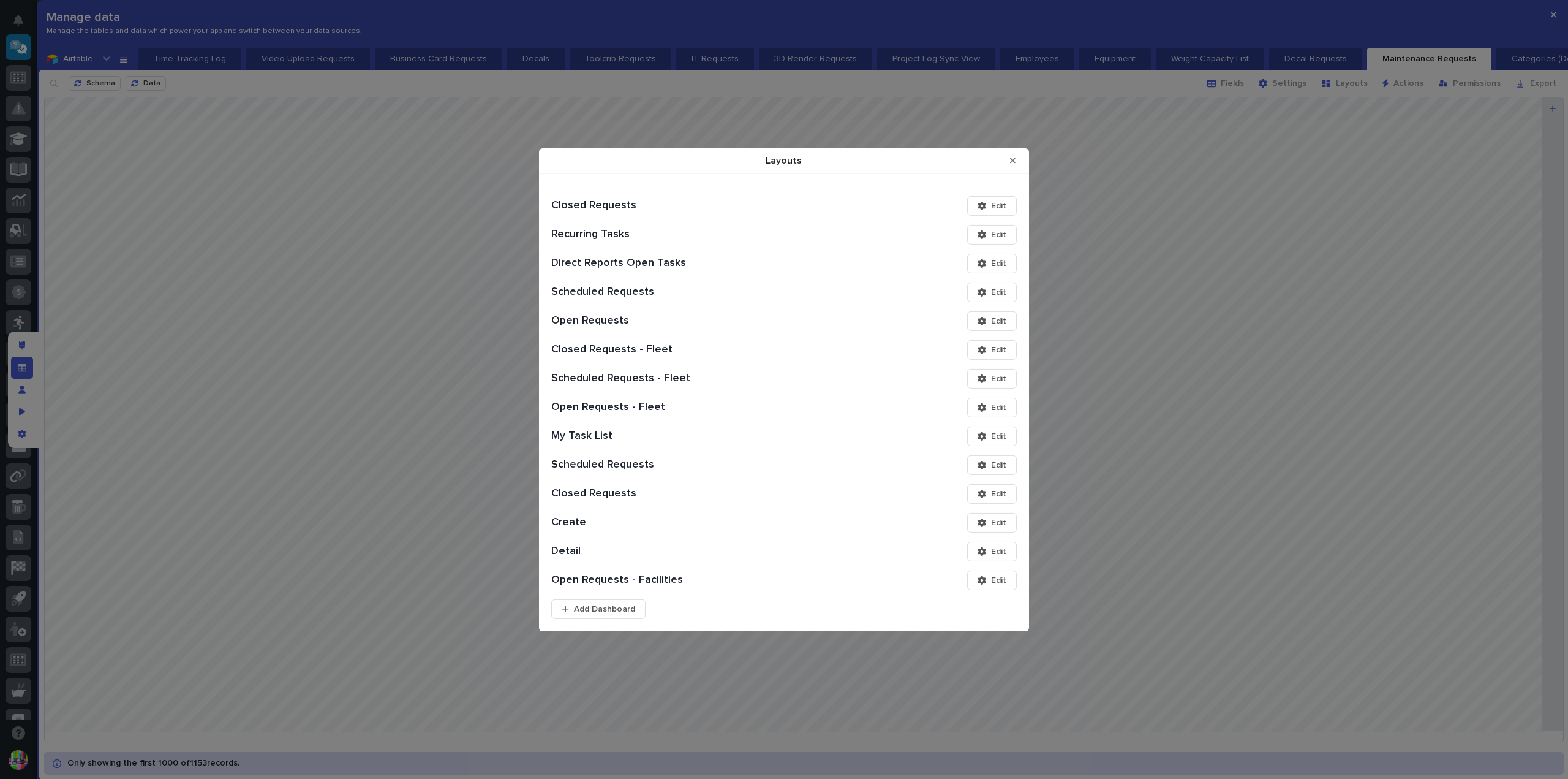
click at [999, 578] on span "Edit" at bounding box center [999, 579] width 15 height 11
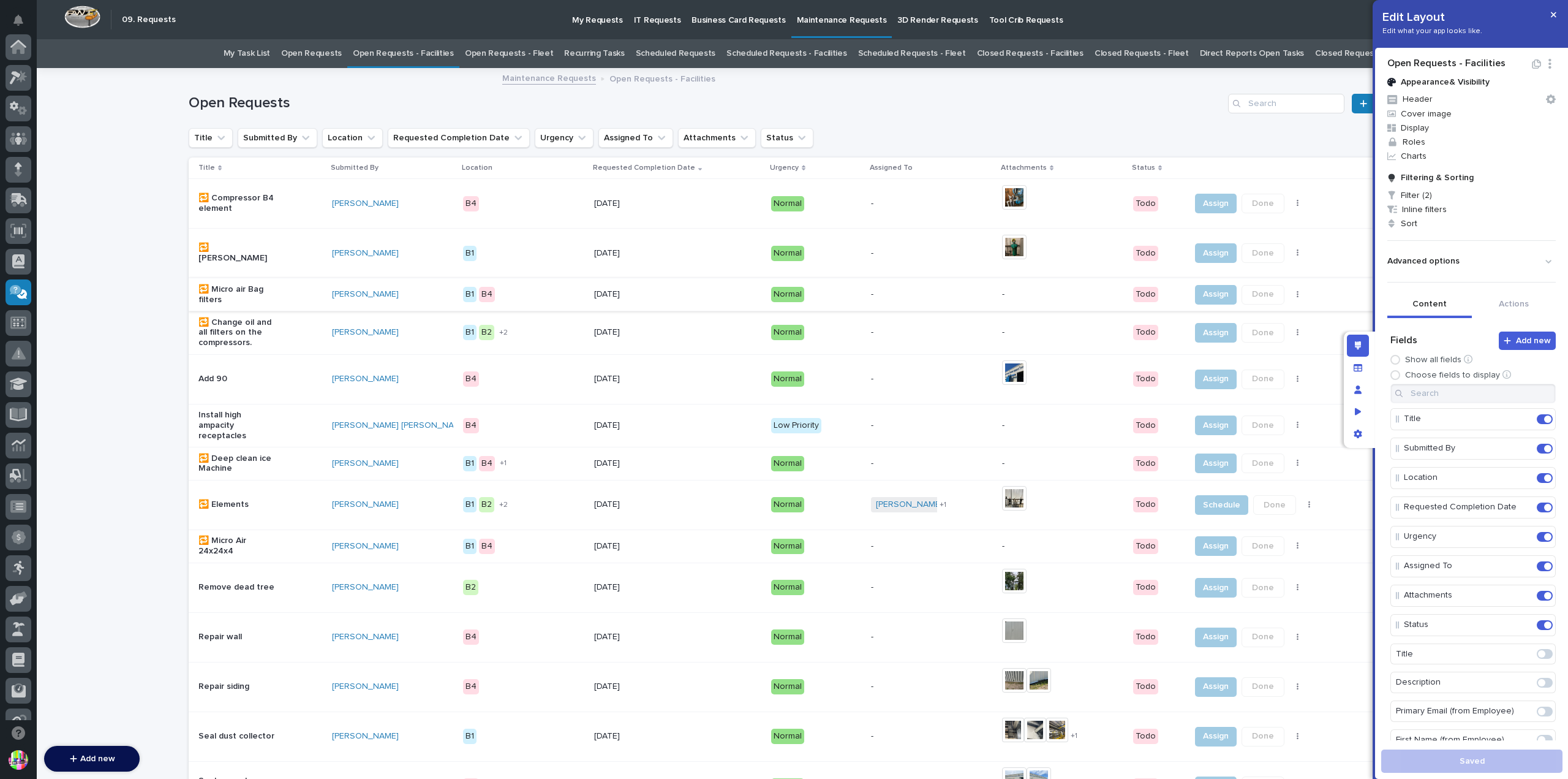
scroll to position [245, 0]
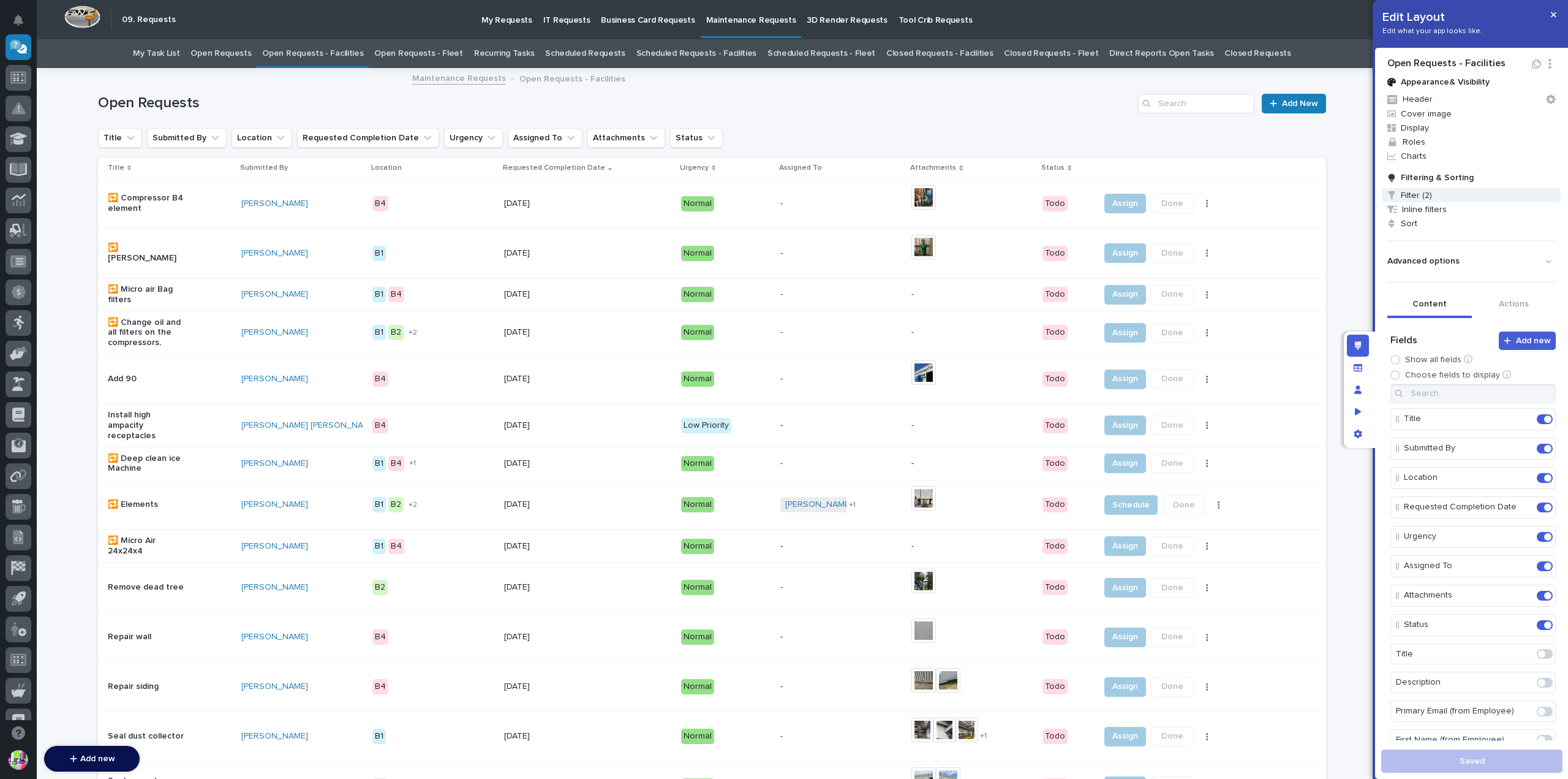
click at [1434, 195] on span "Filter (2)" at bounding box center [1471, 195] width 178 height 14
click at [1460, 269] on div "Status is Todo" at bounding box center [1414, 267] width 224 height 10
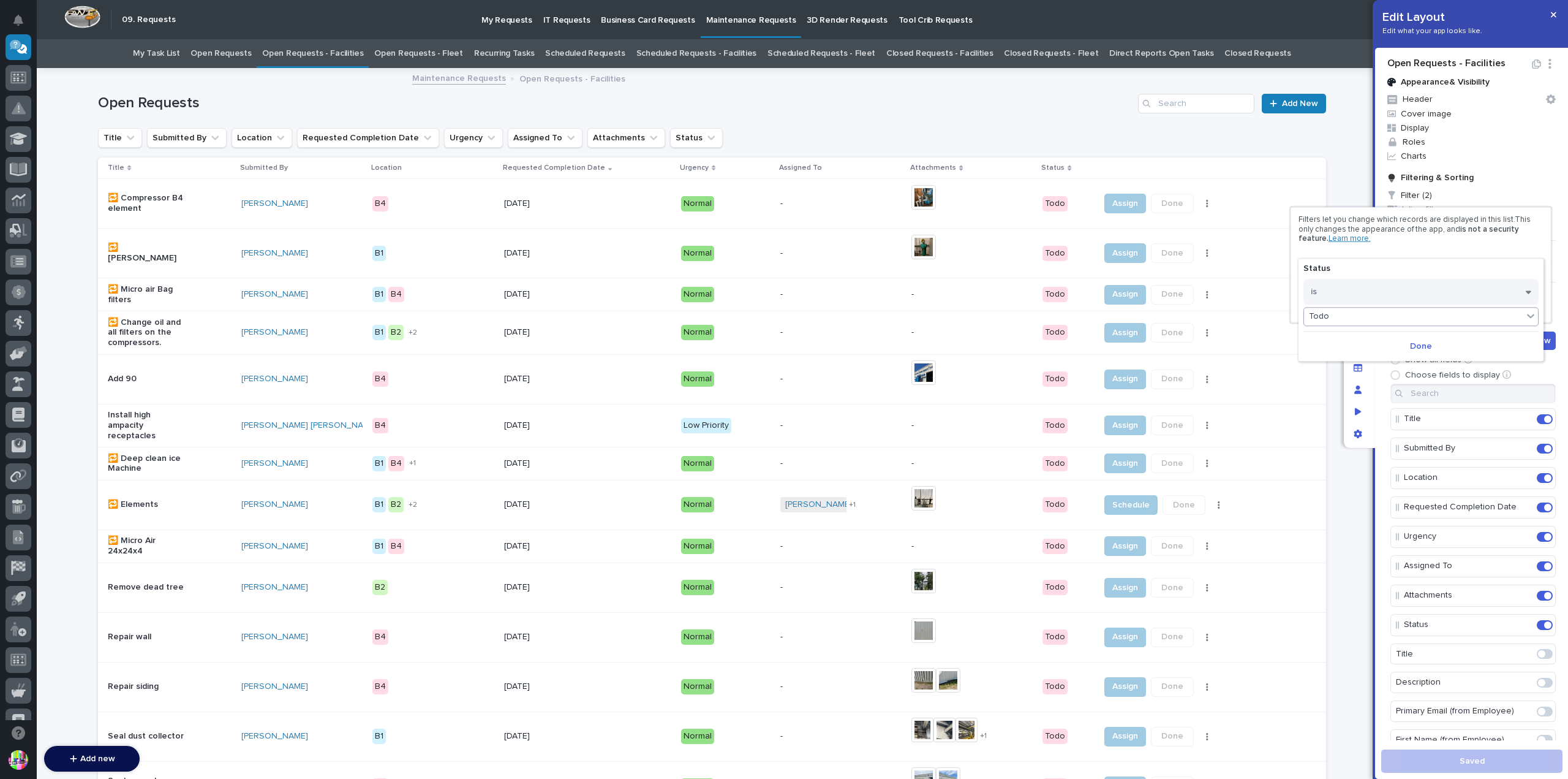
click at [1456, 316] on div "Todo" at bounding box center [1413, 317] width 218 height 18
click at [1453, 287] on button "is" at bounding box center [1421, 292] width 235 height 25
click at [1390, 387] on div "is any of" at bounding box center [1421, 397] width 234 height 22
click at [1424, 311] on div "Select..." at bounding box center [1413, 317] width 218 height 18
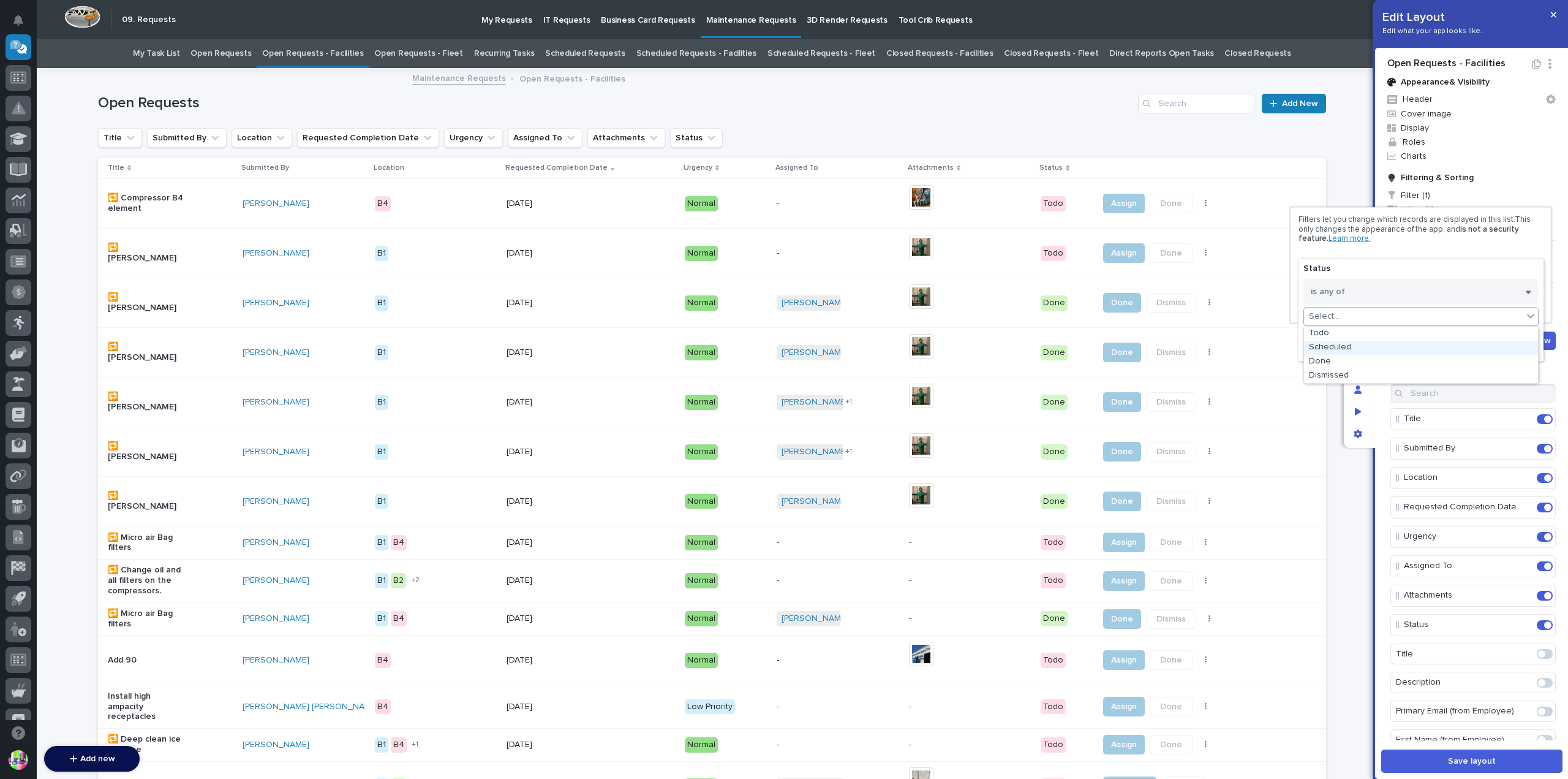
click at [1372, 349] on div "Scheduled" at bounding box center [1421, 347] width 234 height 14
click at [1391, 316] on div "Scheduled" at bounding box center [1413, 317] width 218 height 18
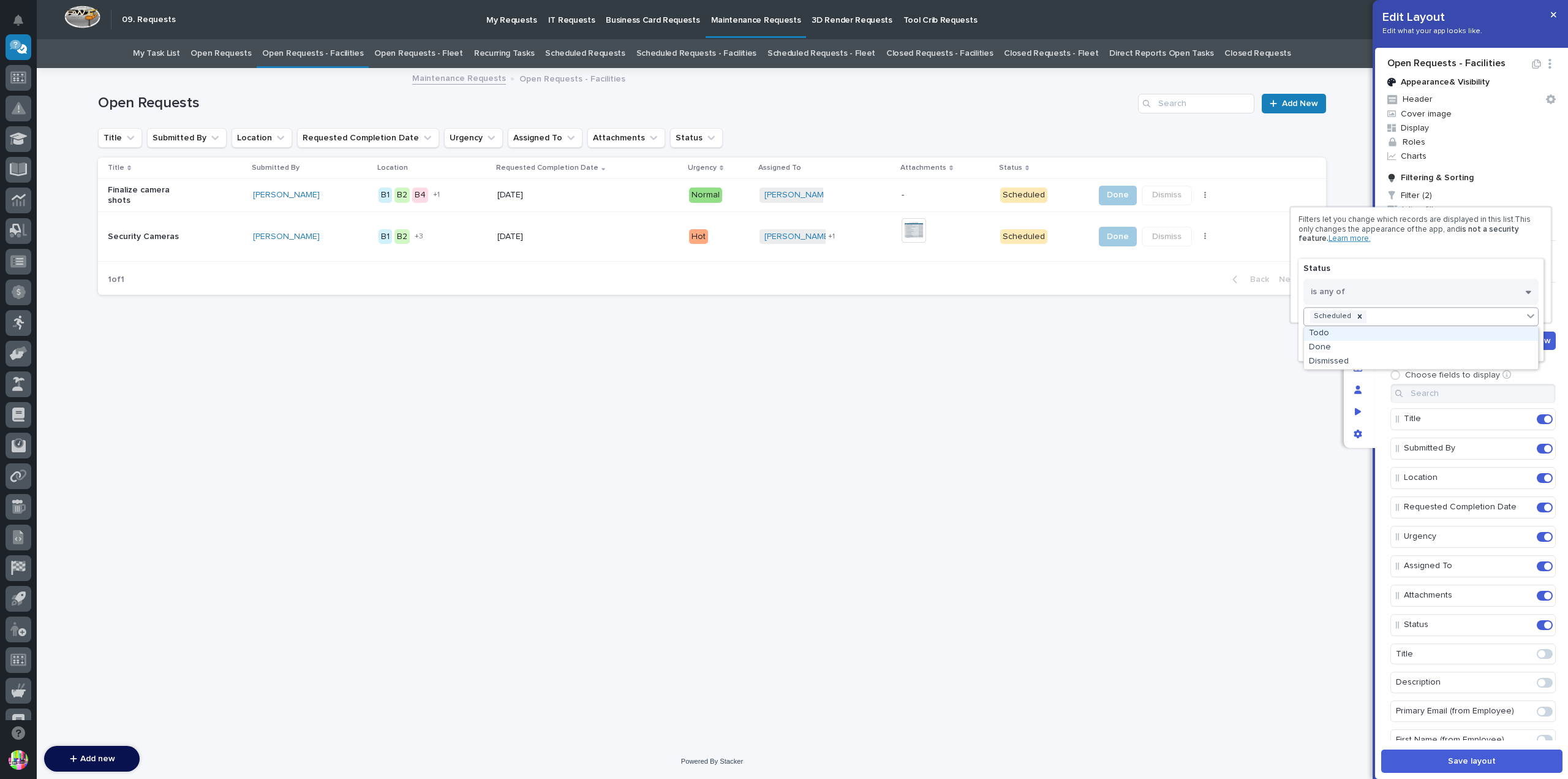
click at [1380, 331] on div "Todo" at bounding box center [1421, 333] width 234 height 14
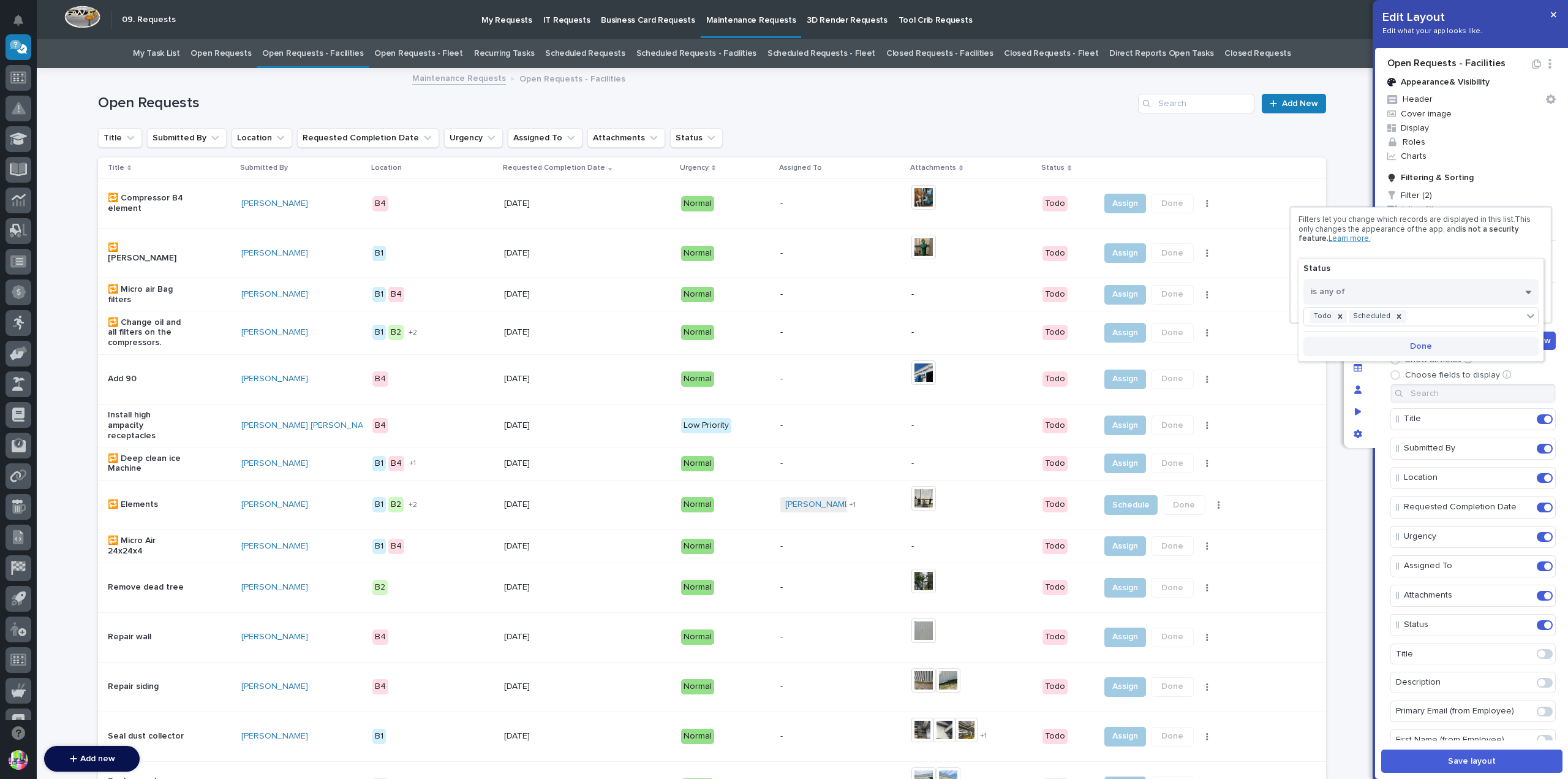
click at [1427, 343] on span "Done" at bounding box center [1421, 346] width 22 height 11
click at [1556, 15] on div at bounding box center [784, 389] width 1568 height 779
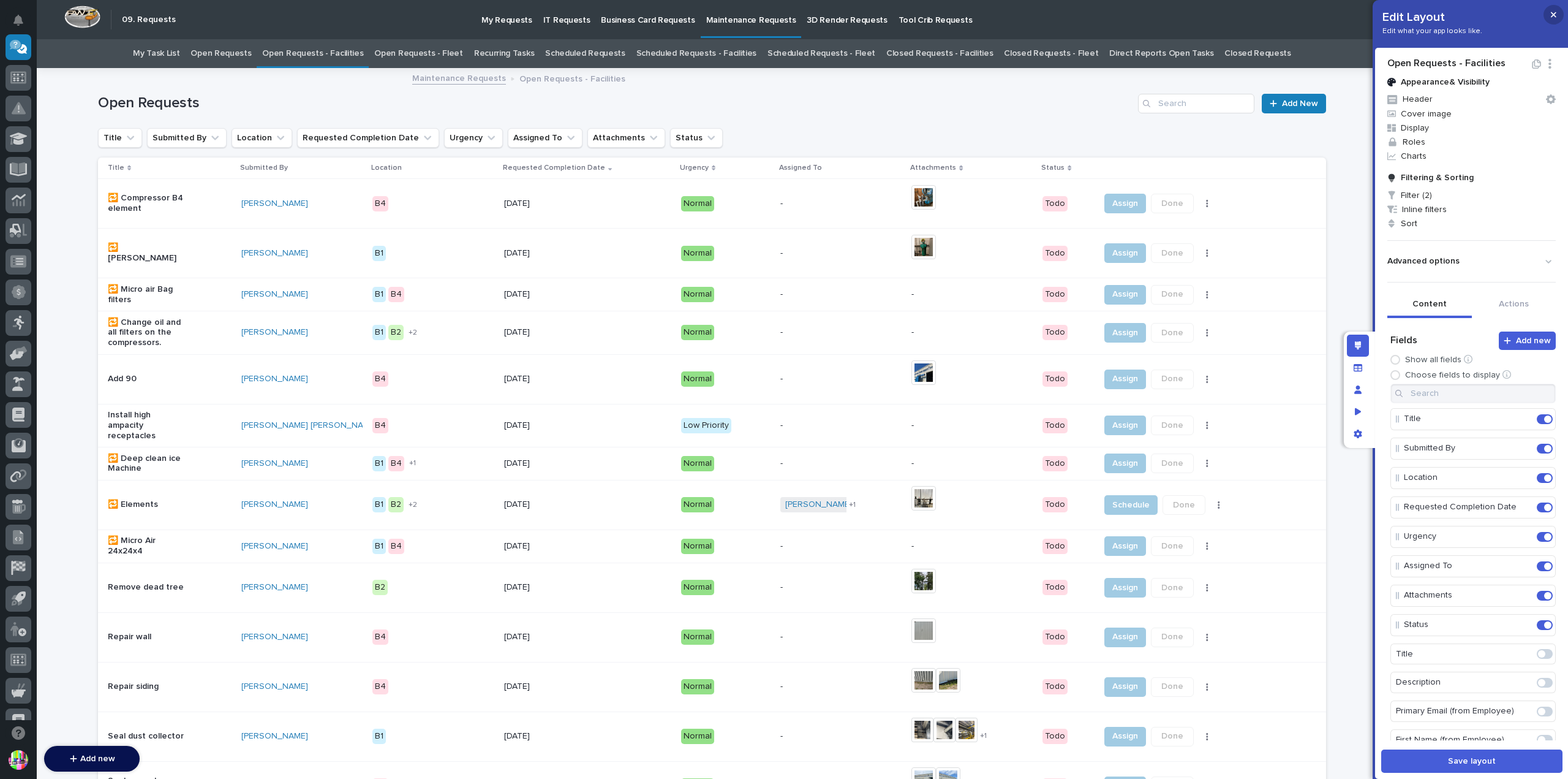
click at [1555, 19] on icon "button" at bounding box center [1553, 14] width 5 height 8
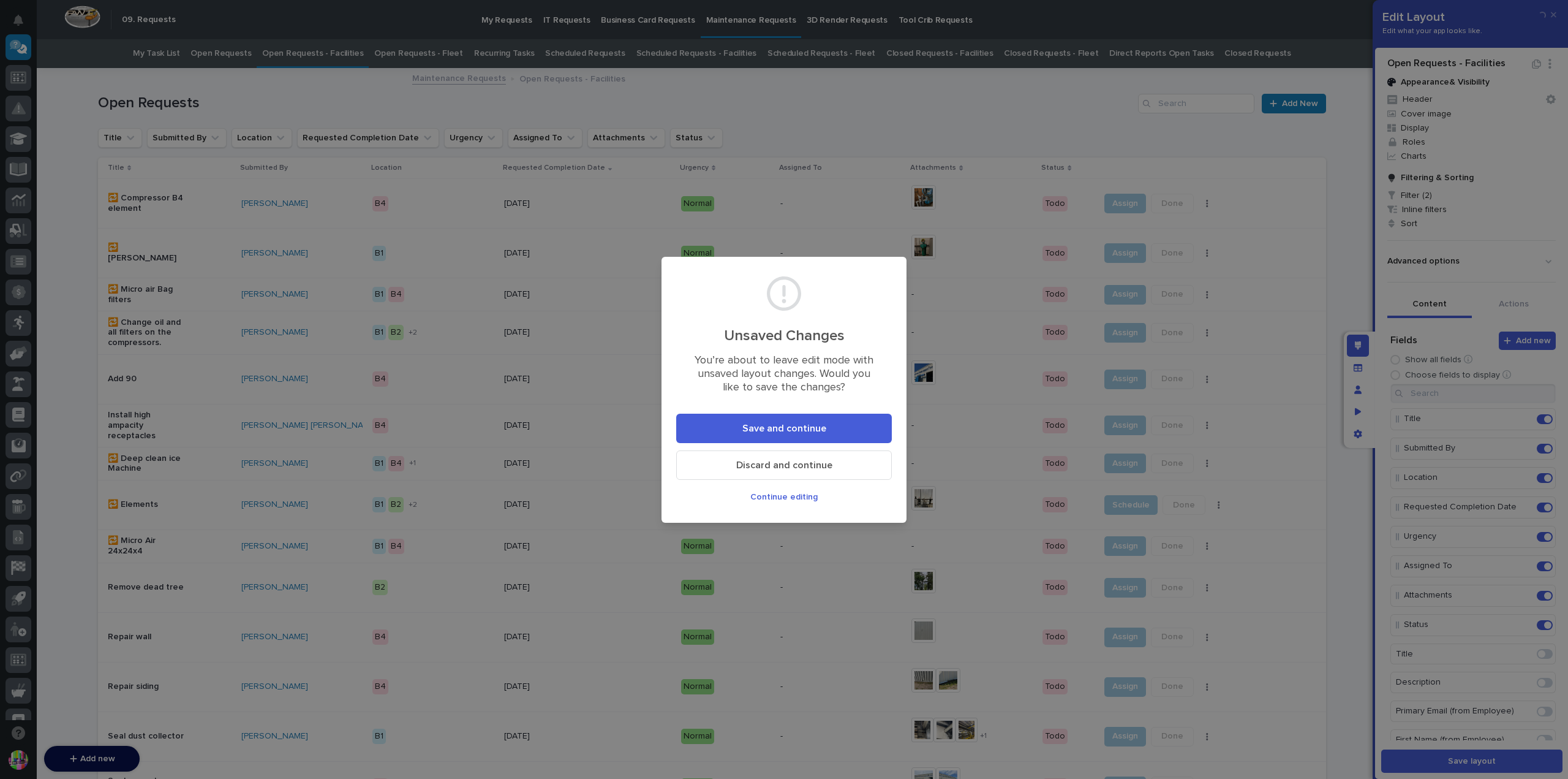
click at [800, 427] on span "Save and continue" at bounding box center [784, 428] width 84 height 13
